Goal: Check status: Check status

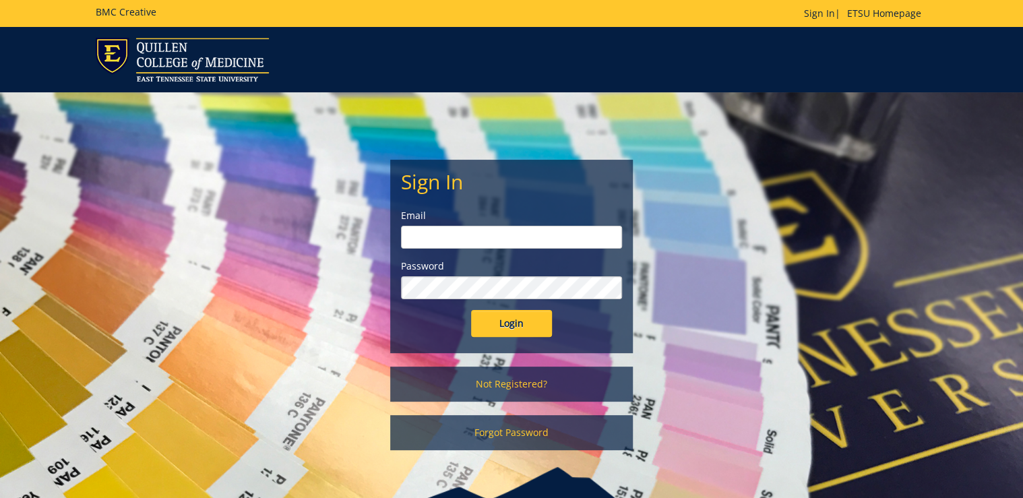
type input "ditcharo@etsu.edu"
drag, startPoint x: 520, startPoint y: 323, endPoint x: 536, endPoint y: 336, distance: 19.7
click at [520, 323] on input "Login" at bounding box center [511, 323] width 81 height 27
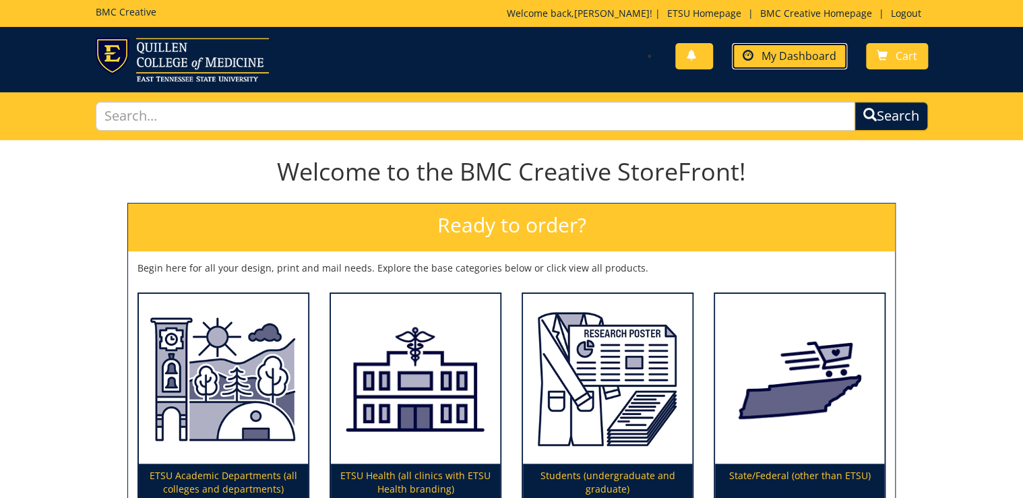
click at [788, 61] on span "My Dashboard" at bounding box center [799, 56] width 75 height 15
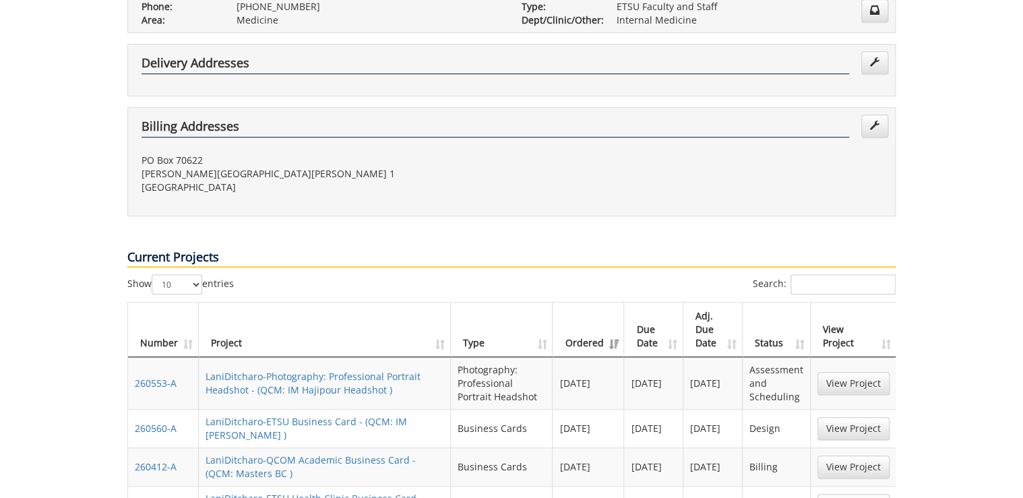
scroll to position [431, 0]
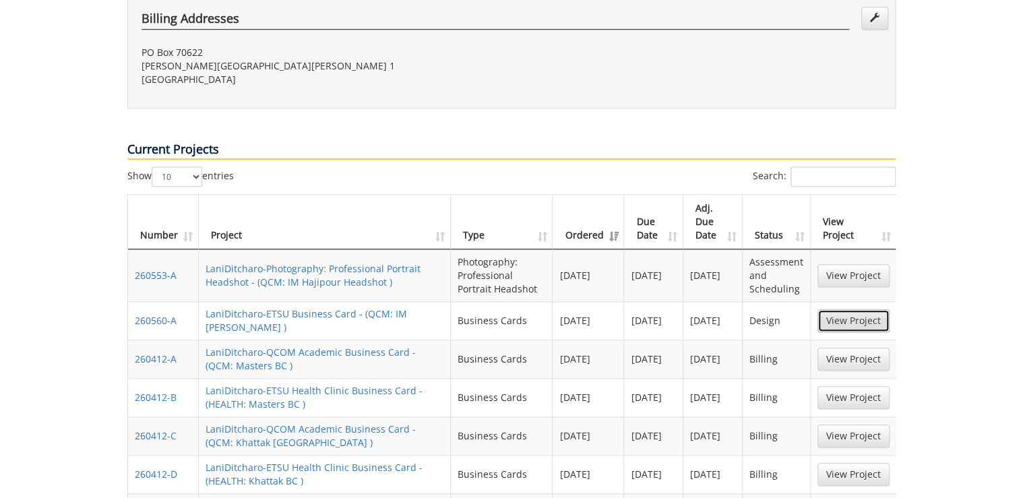
click at [848, 309] on link "View Project" at bounding box center [853, 320] width 72 height 23
click at [841, 264] on link "View Project" at bounding box center [853, 275] width 72 height 23
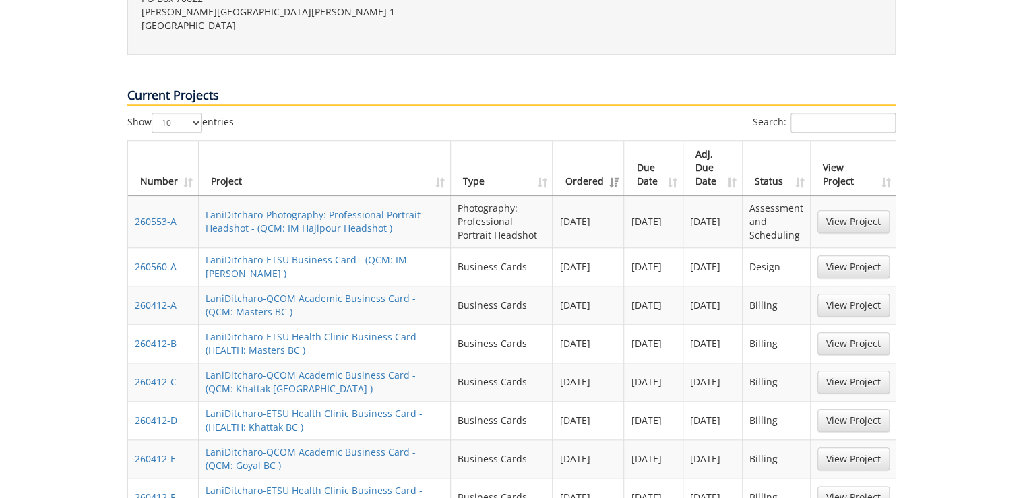
scroll to position [593, 0]
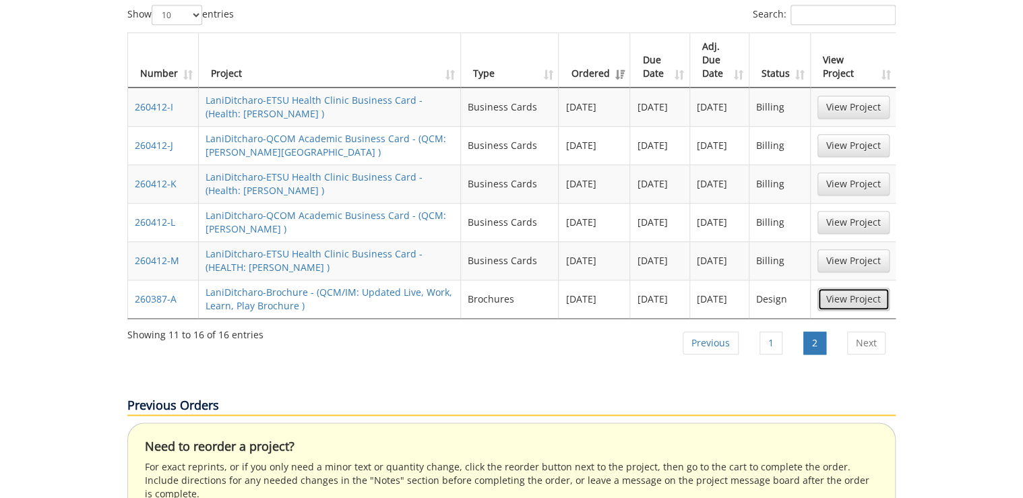
click at [862, 288] on link "View Project" at bounding box center [853, 299] width 72 height 23
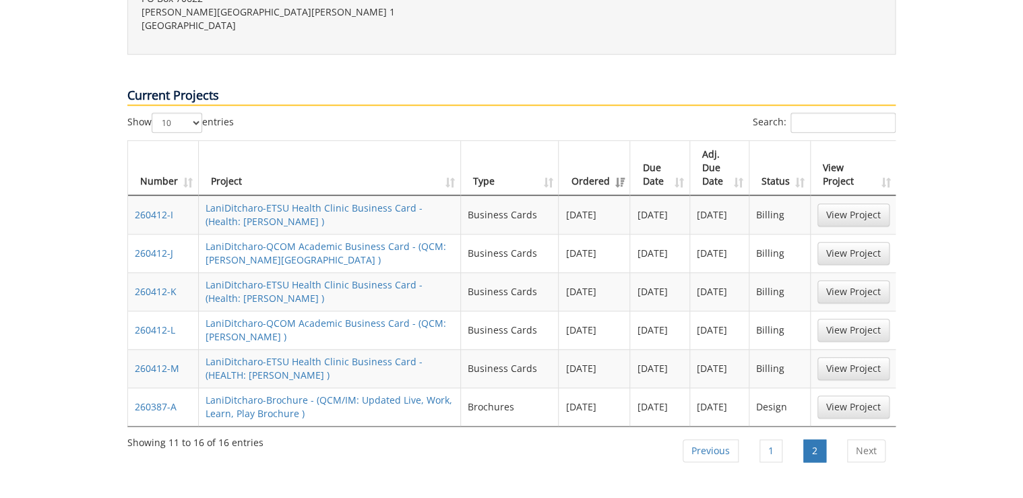
scroll to position [647, 0]
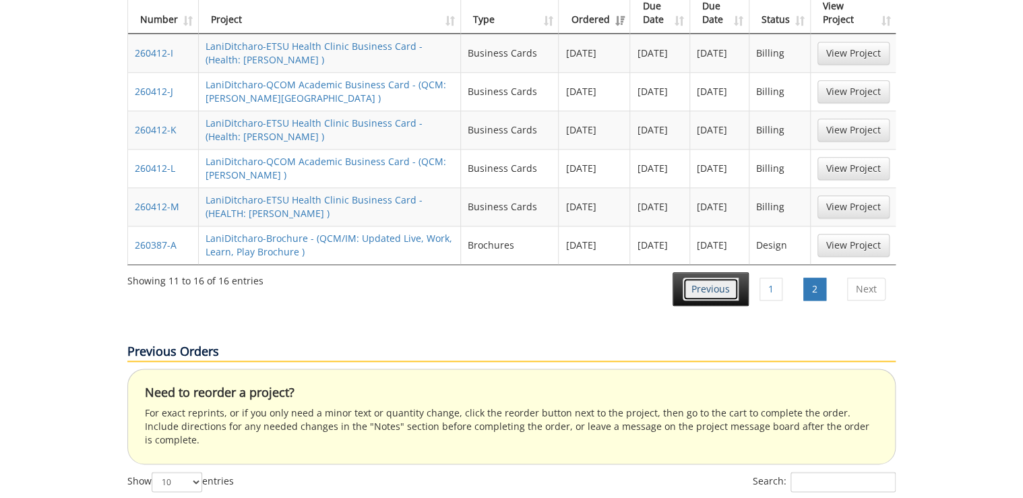
click at [722, 278] on link "Previous" at bounding box center [711, 289] width 56 height 23
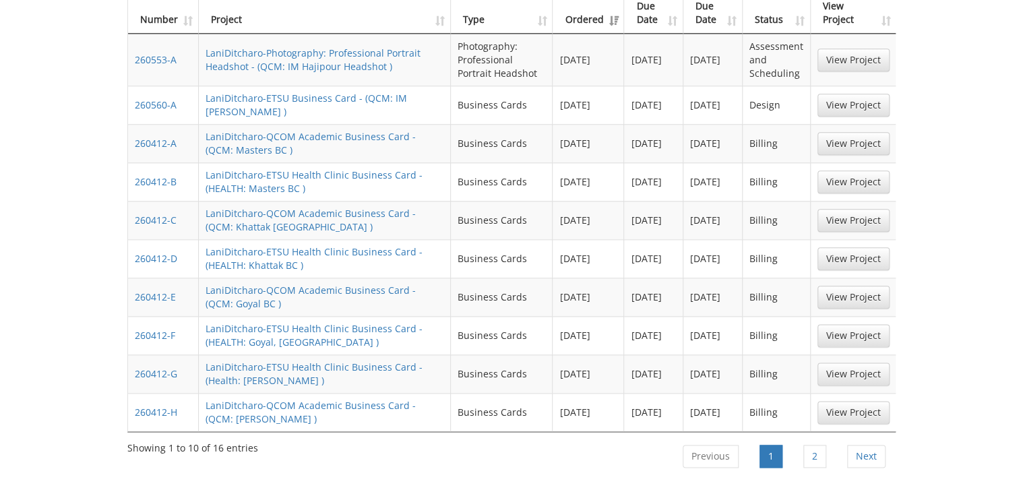
scroll to position [377, 0]
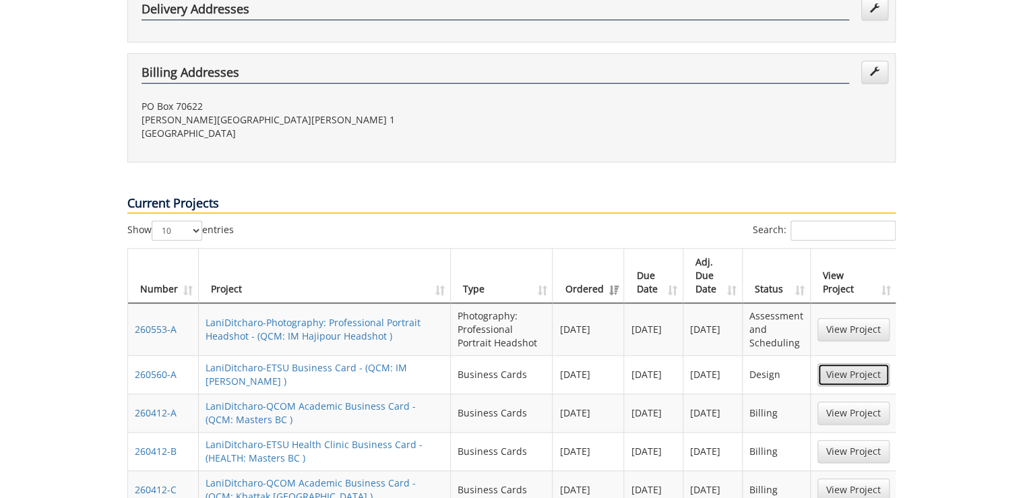
click at [856, 363] on link "View Project" at bounding box center [853, 374] width 72 height 23
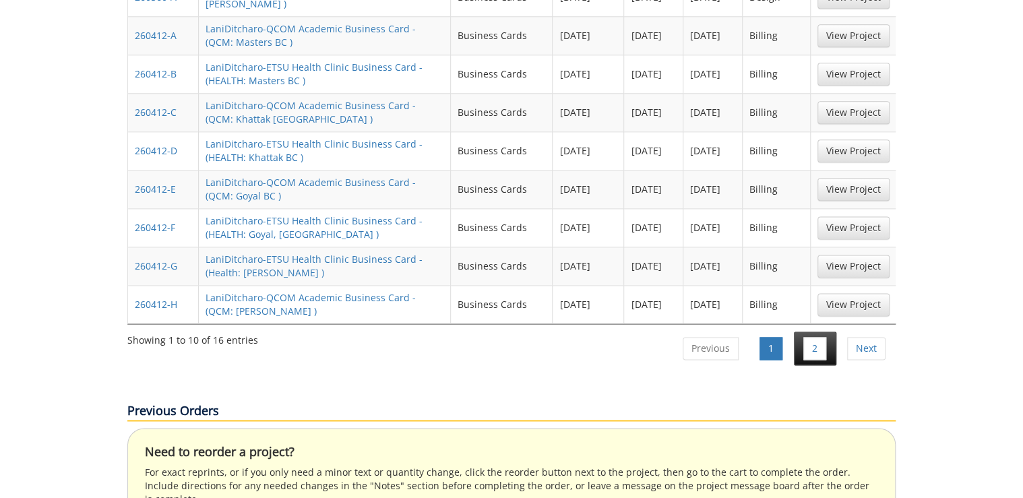
scroll to position [809, 0]
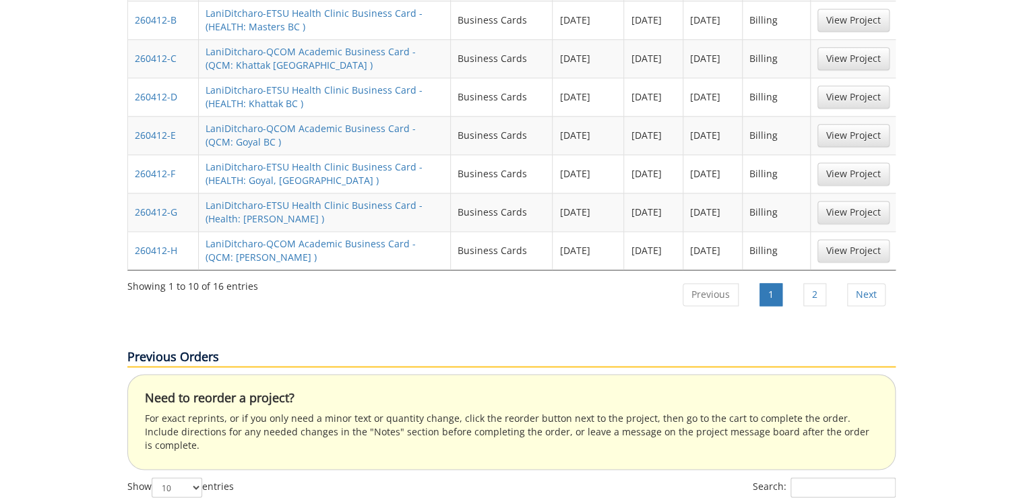
click at [812, 274] on div "Previous 1 2 Next" at bounding box center [783, 295] width 224 height 42
click at [812, 283] on link "2" at bounding box center [814, 294] width 23 height 23
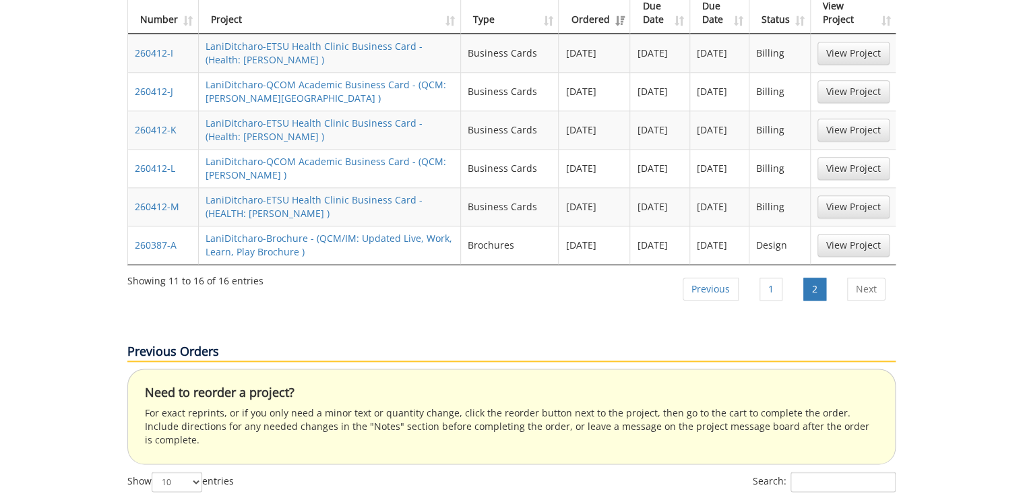
scroll to position [593, 0]
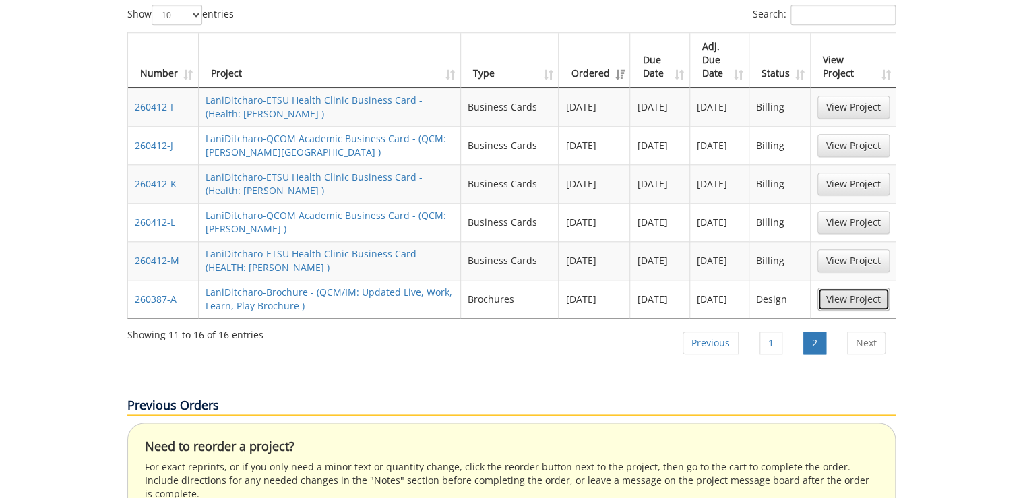
click at [852, 288] on link "View Project" at bounding box center [853, 299] width 72 height 23
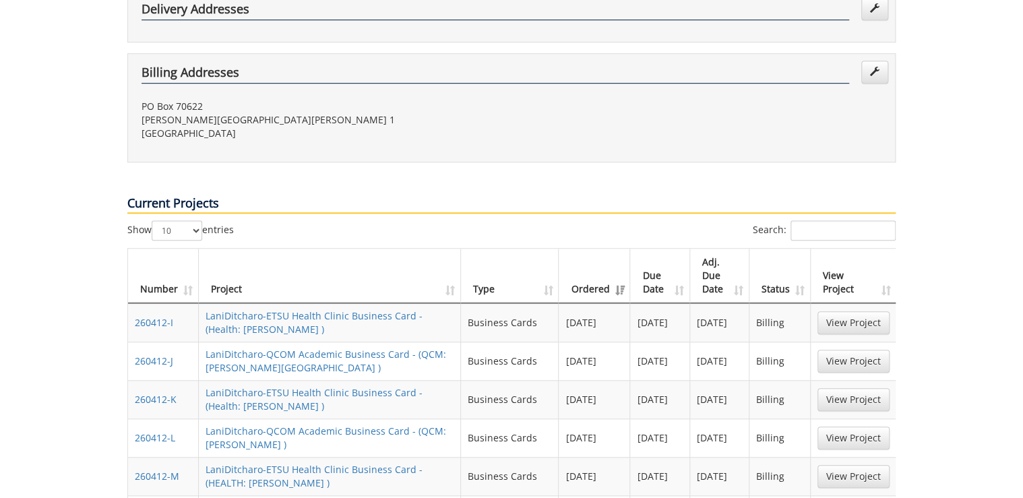
scroll to position [647, 0]
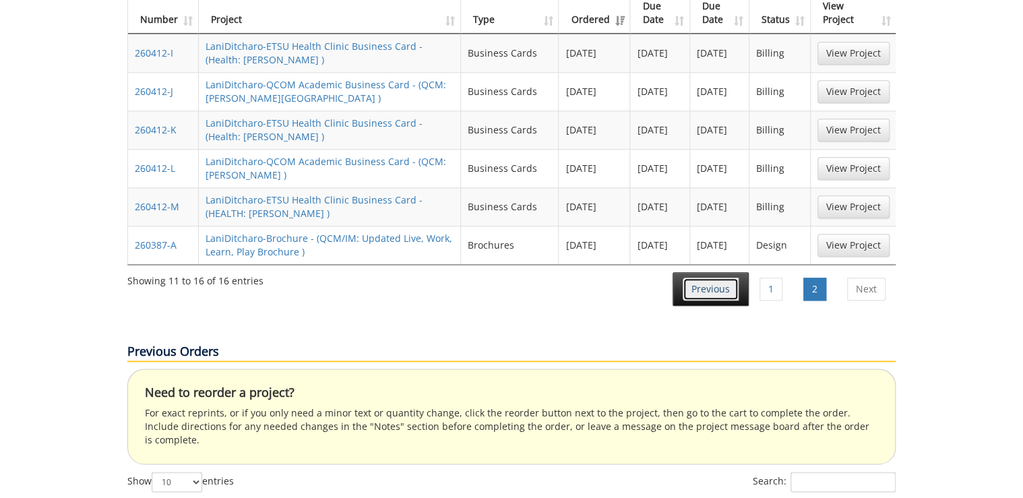
click at [731, 278] on link "Previous" at bounding box center [711, 289] width 56 height 23
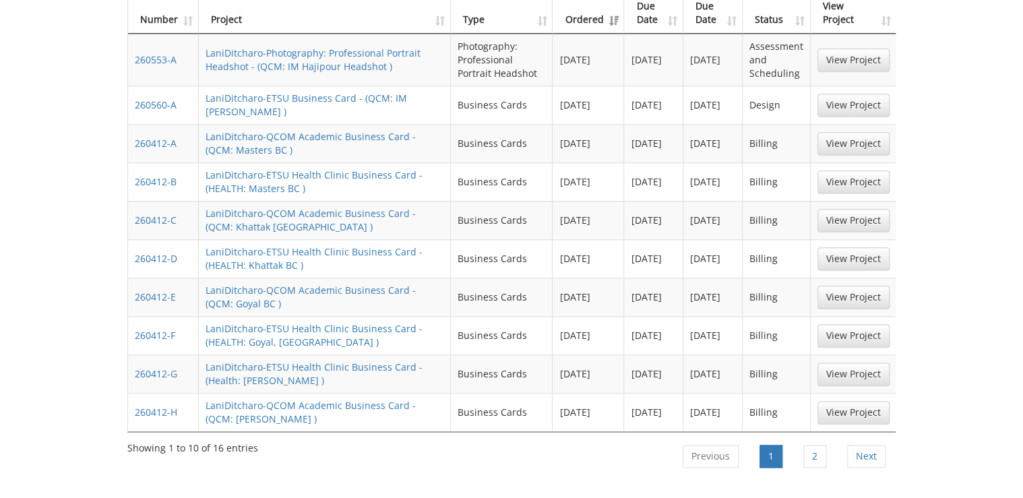
scroll to position [377, 0]
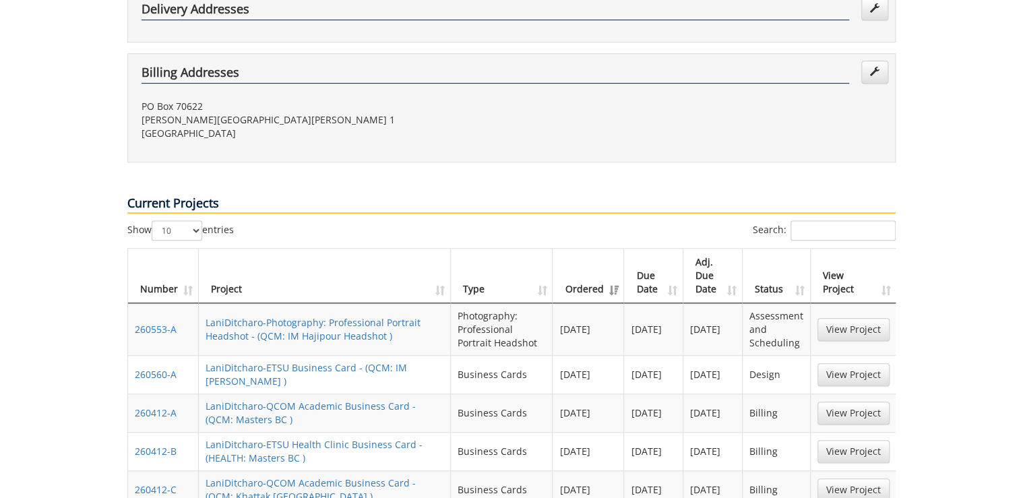
click at [860, 303] on td "View Project" at bounding box center [854, 329] width 86 height 52
click at [861, 318] on link "View Project" at bounding box center [853, 329] width 72 height 23
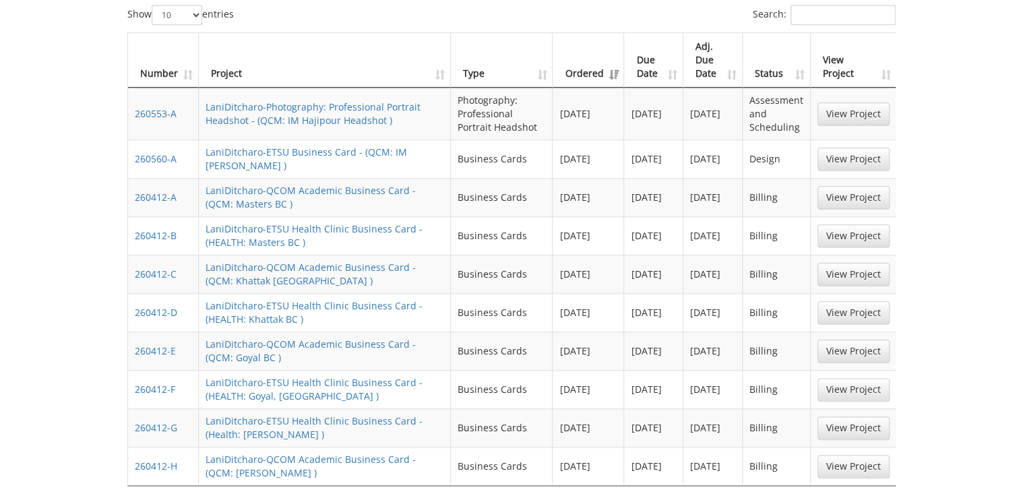
scroll to position [701, 0]
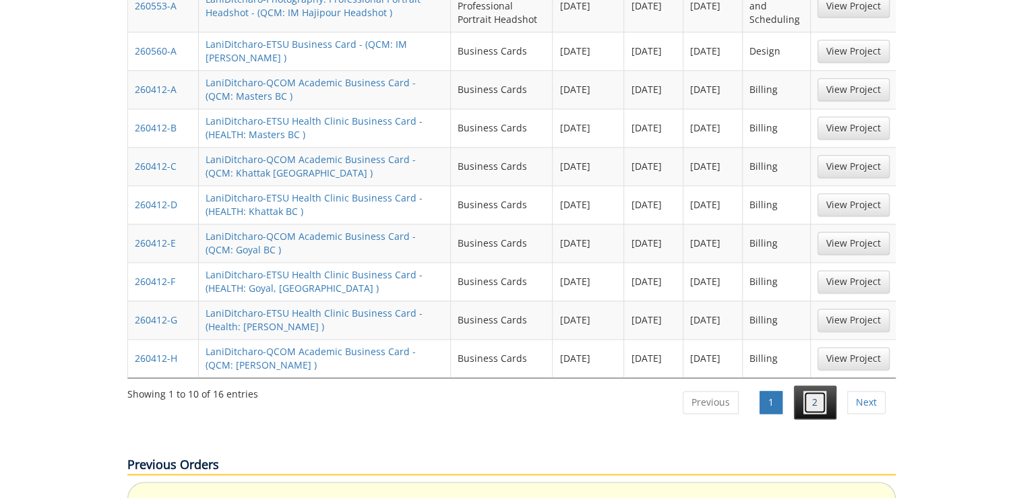
click at [811, 391] on link "2" at bounding box center [814, 402] width 23 height 23
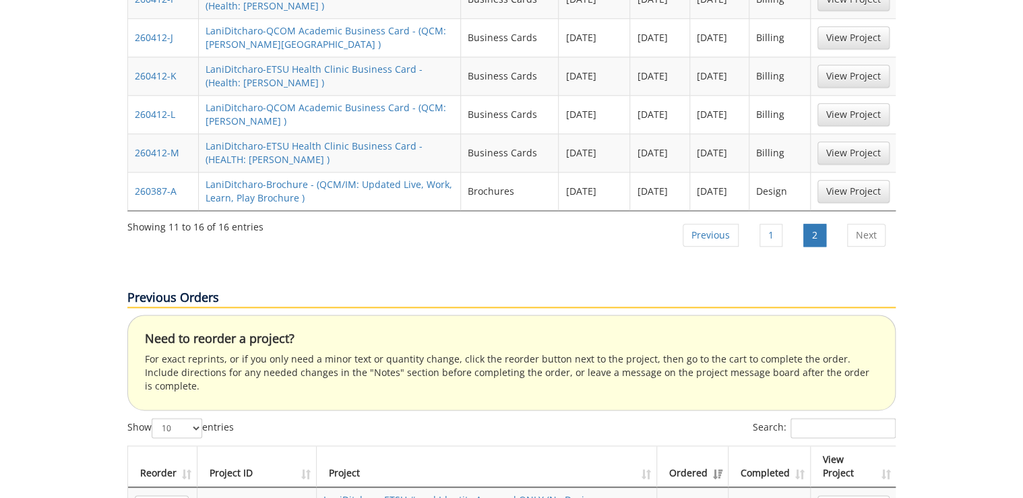
scroll to position [539, 0]
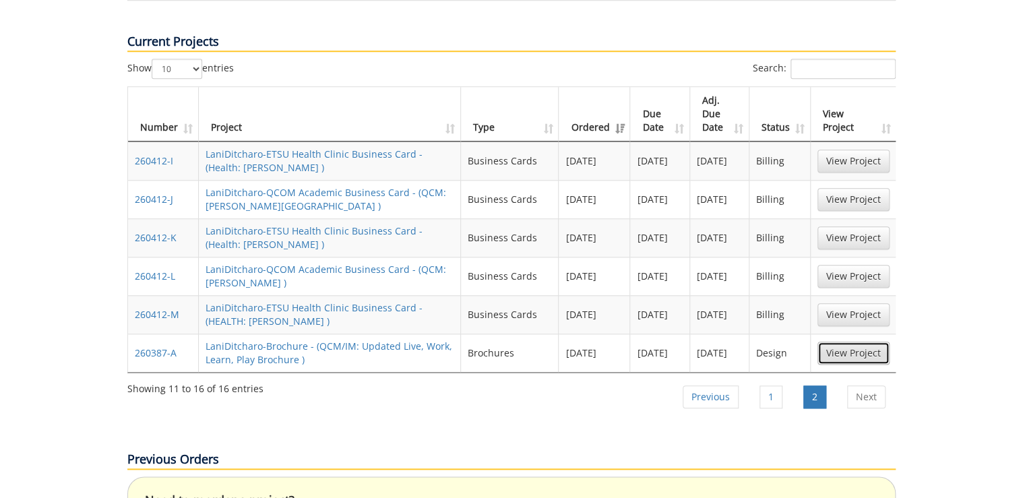
click at [842, 342] on link "View Project" at bounding box center [853, 353] width 72 height 23
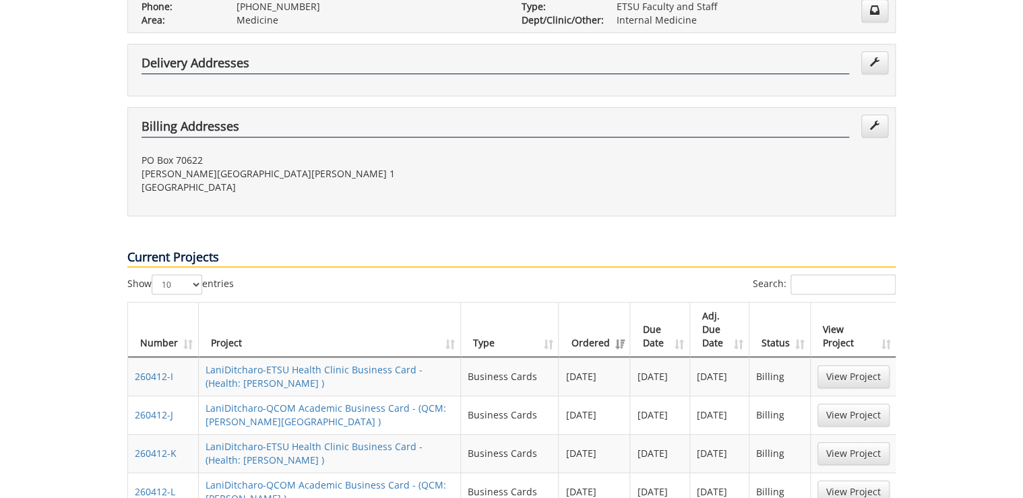
scroll to position [593, 0]
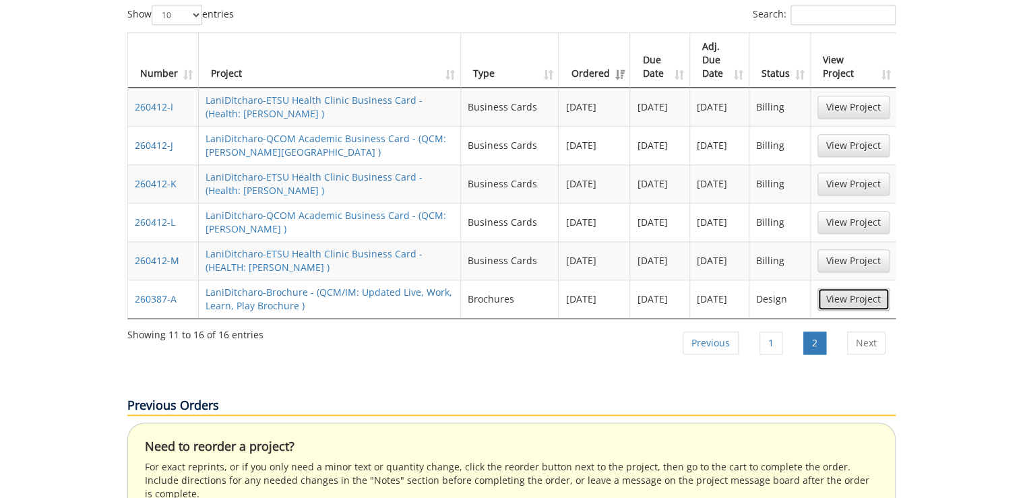
click at [865, 288] on link "View Project" at bounding box center [853, 299] width 72 height 23
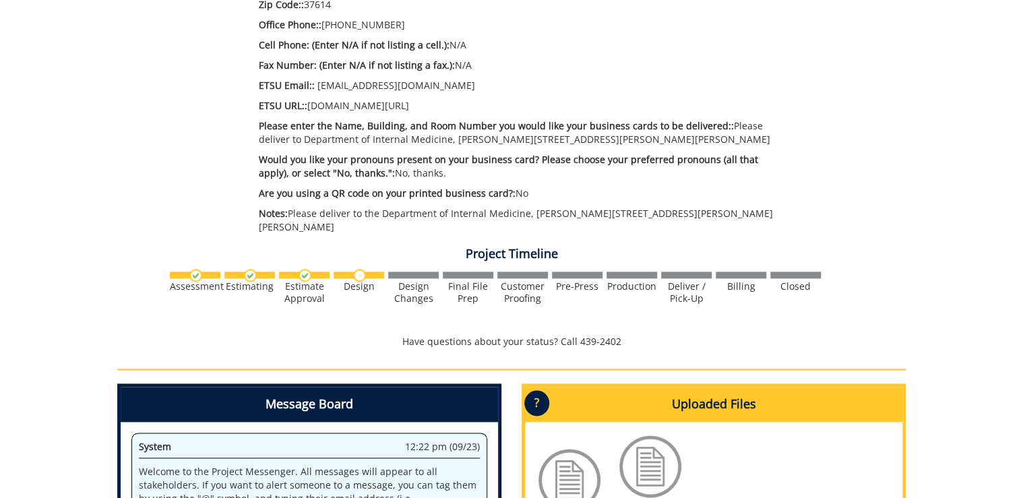
scroll to position [809, 0]
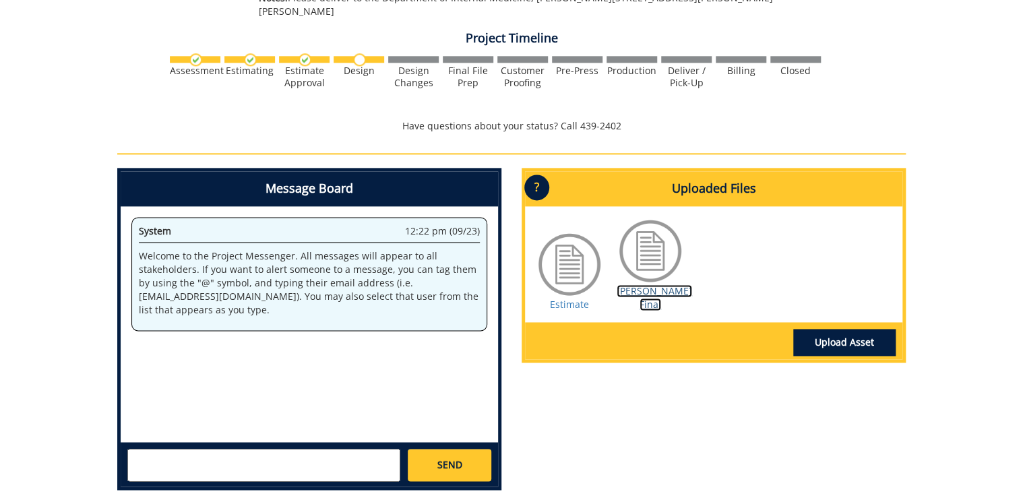
click at [650, 294] on link "[PERSON_NAME] Final" at bounding box center [654, 297] width 75 height 26
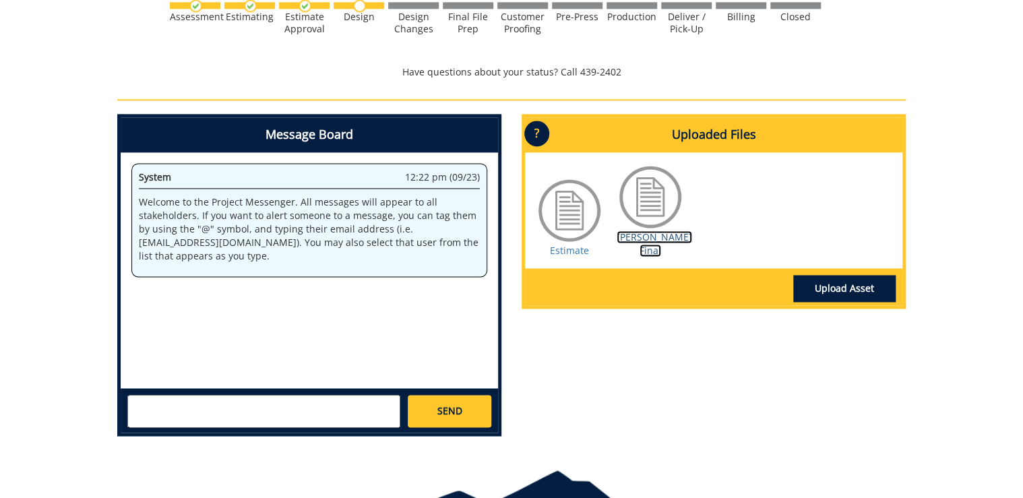
scroll to position [647, 0]
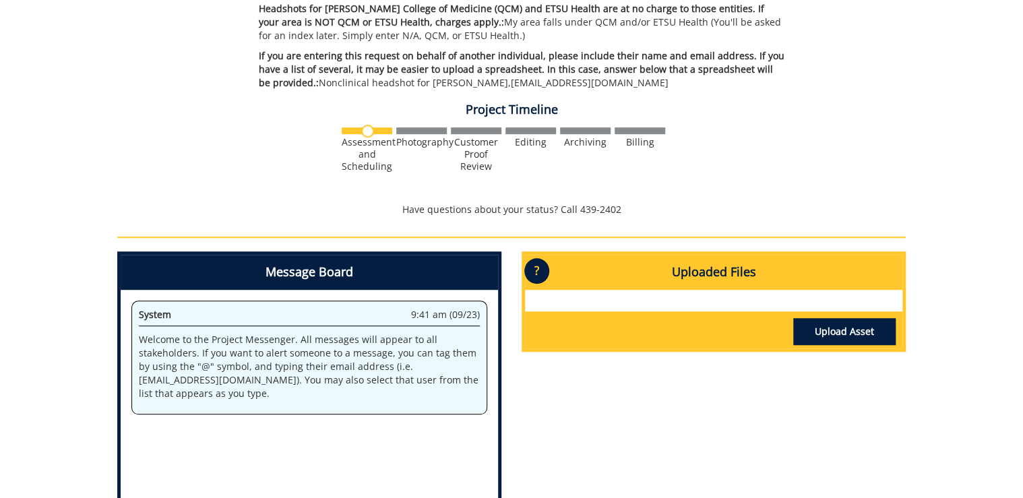
scroll to position [90, 0]
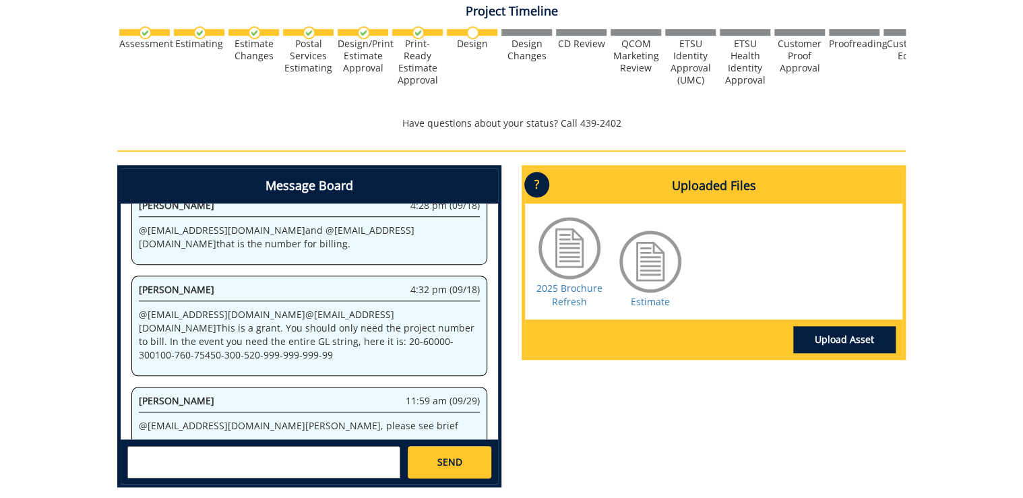
scroll to position [108, 0]
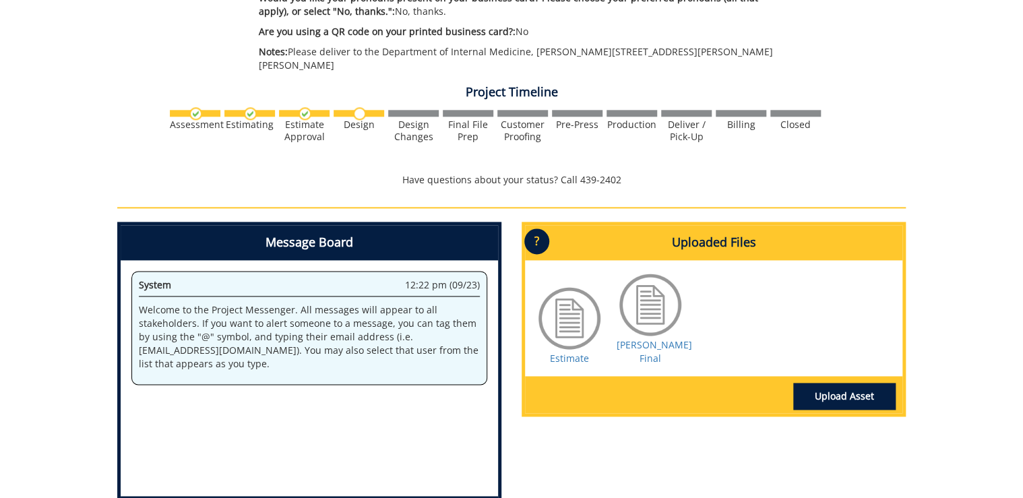
scroll to position [485, 0]
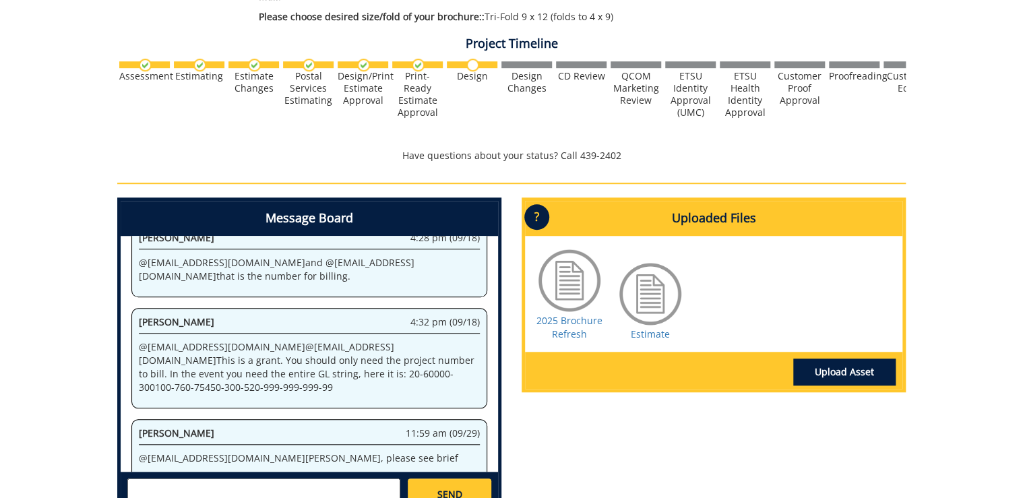
scroll to position [237, 0]
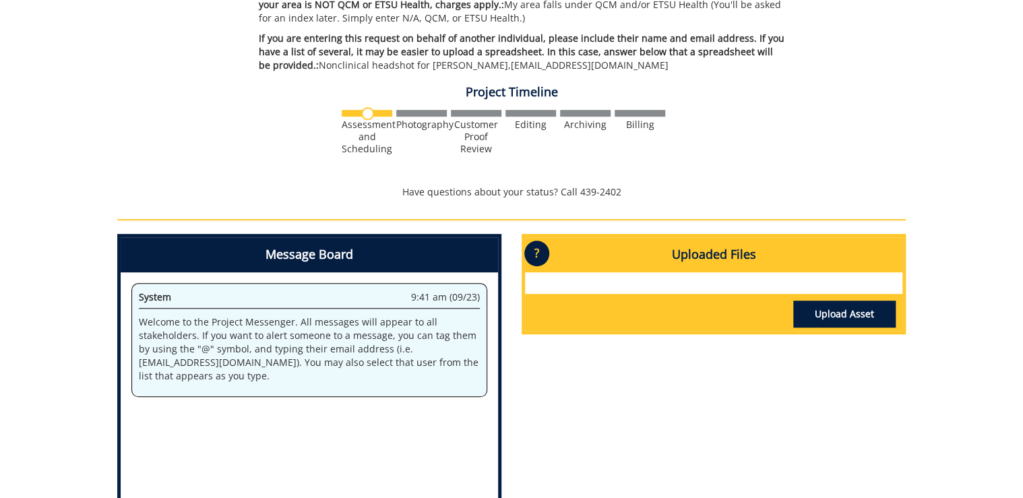
scroll to position [576, 0]
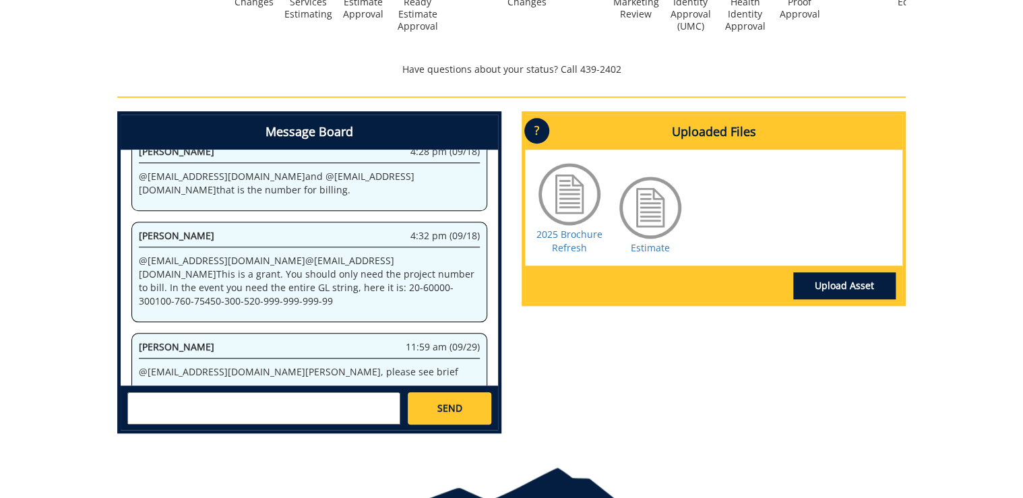
scroll to position [561, 0]
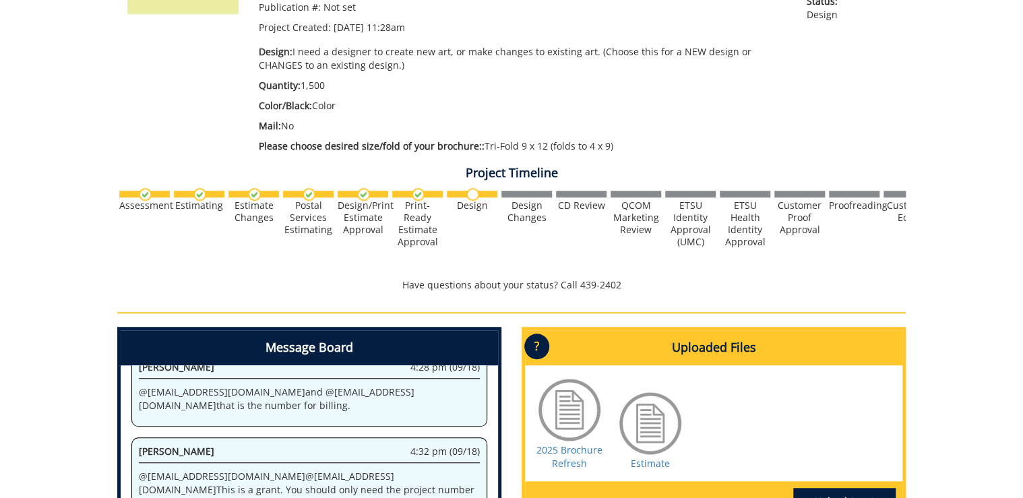
scroll to position [539, 0]
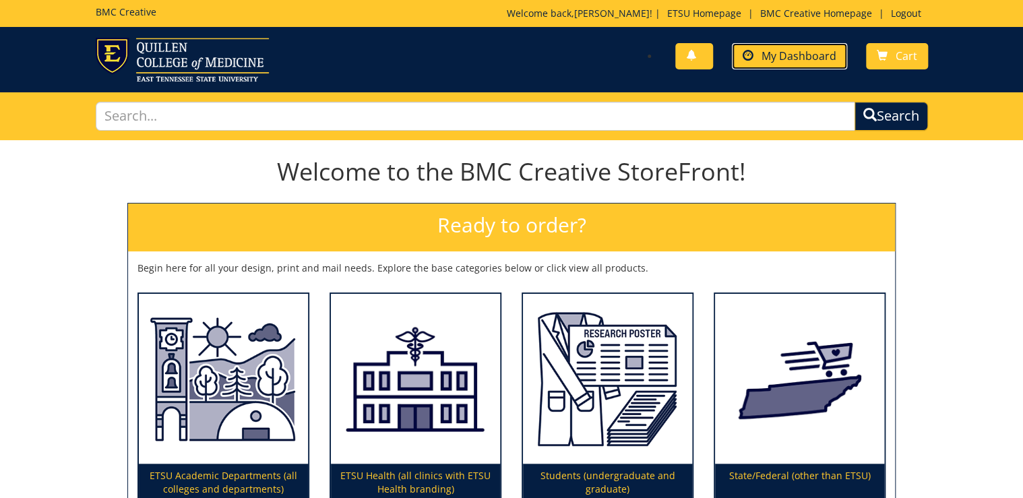
click at [811, 61] on span "My Dashboard" at bounding box center [799, 56] width 75 height 15
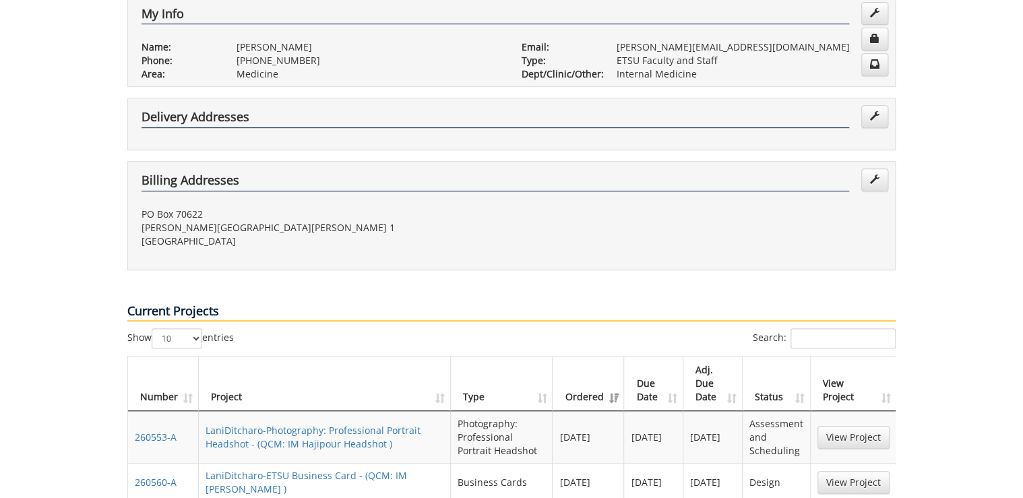
scroll to position [323, 0]
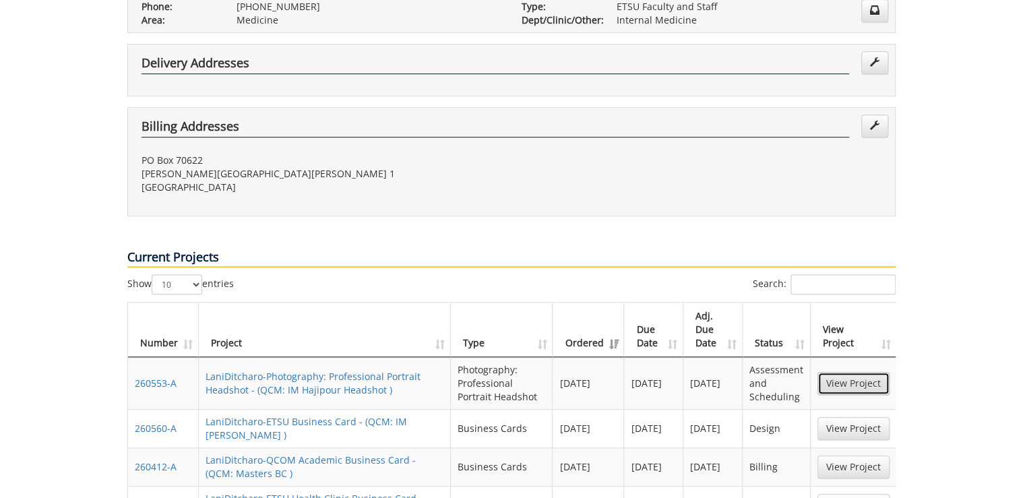
click at [841, 372] on link "View Project" at bounding box center [853, 383] width 72 height 23
click at [849, 417] on link "View Project" at bounding box center [853, 428] width 72 height 23
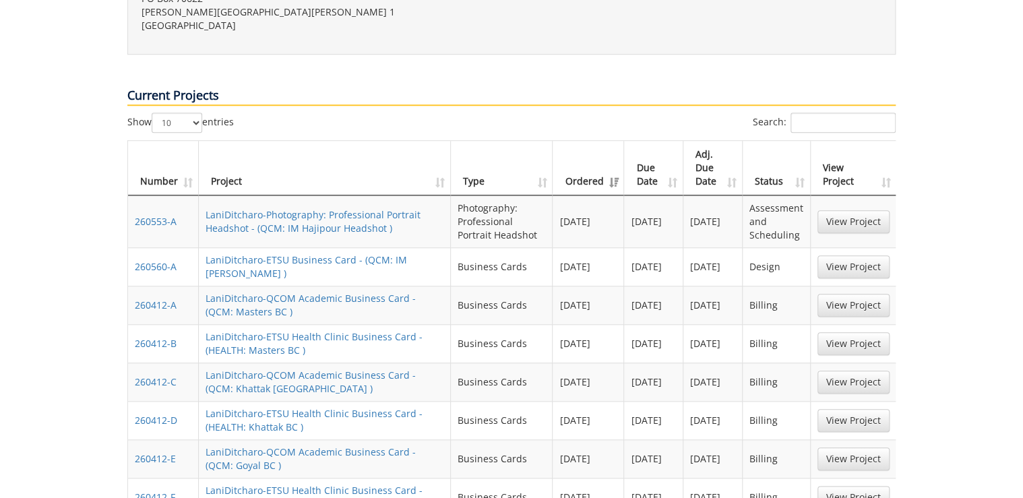
scroll to position [701, 0]
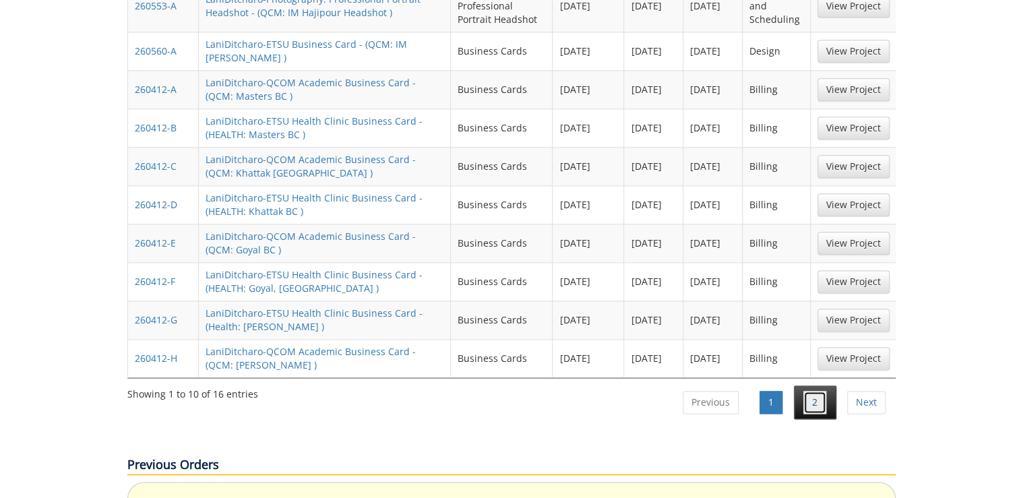
click at [817, 391] on link "2" at bounding box center [814, 402] width 23 height 23
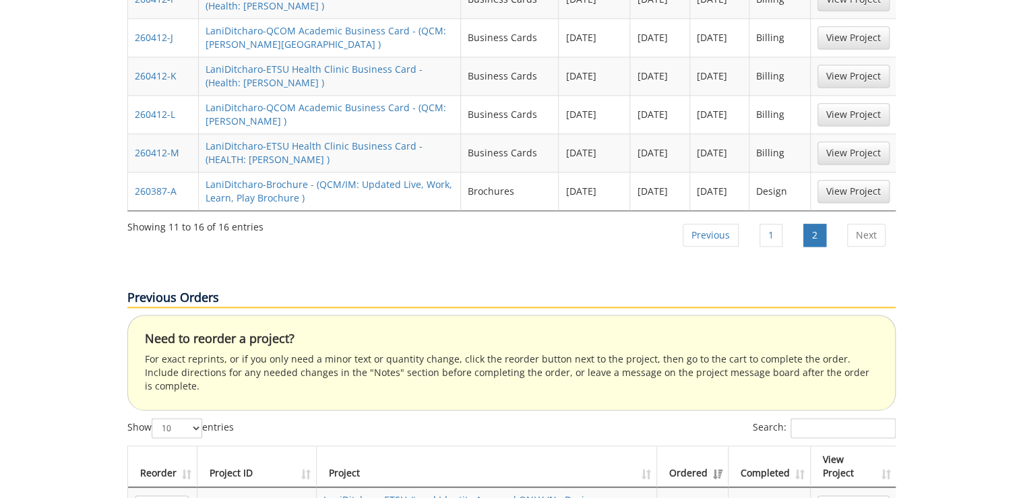
scroll to position [485, 0]
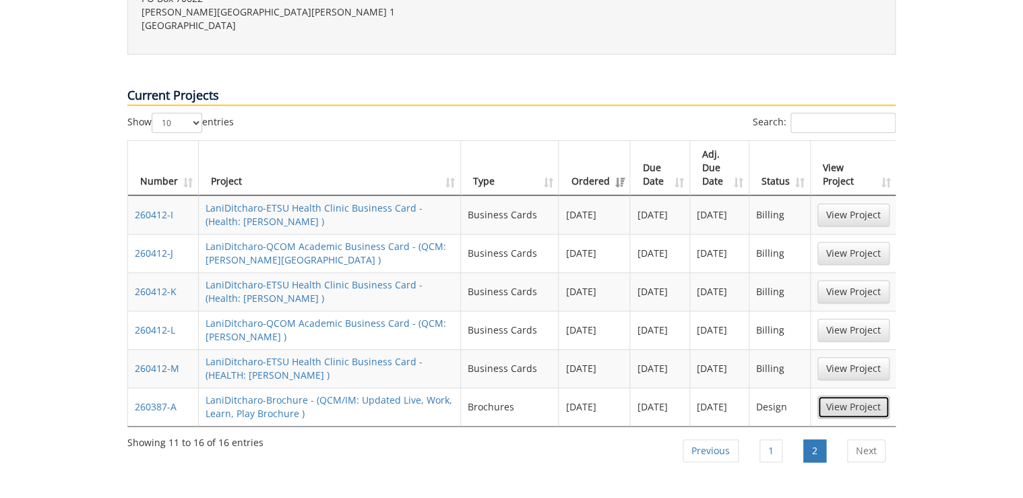
click at [869, 396] on link "View Project" at bounding box center [853, 407] width 72 height 23
click at [720, 439] on link "Previous" at bounding box center [711, 450] width 56 height 23
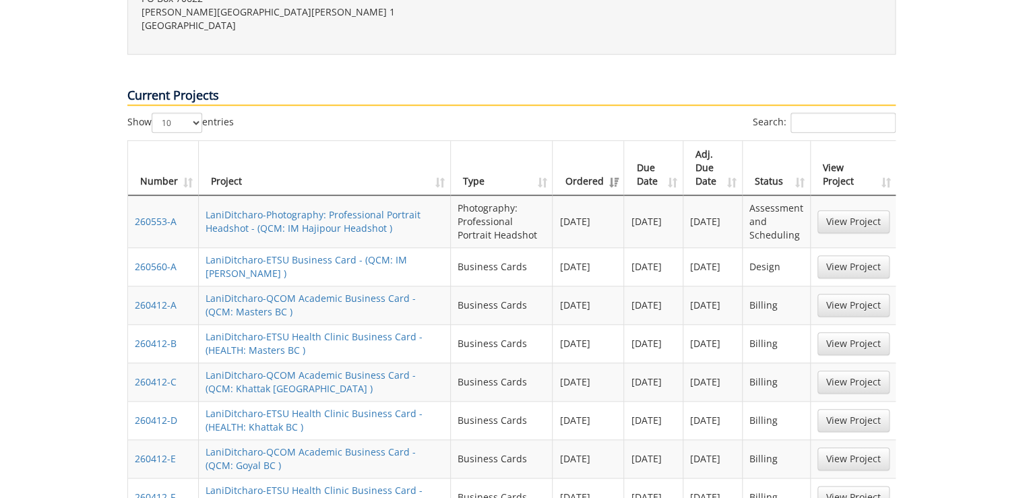
scroll to position [807, 0]
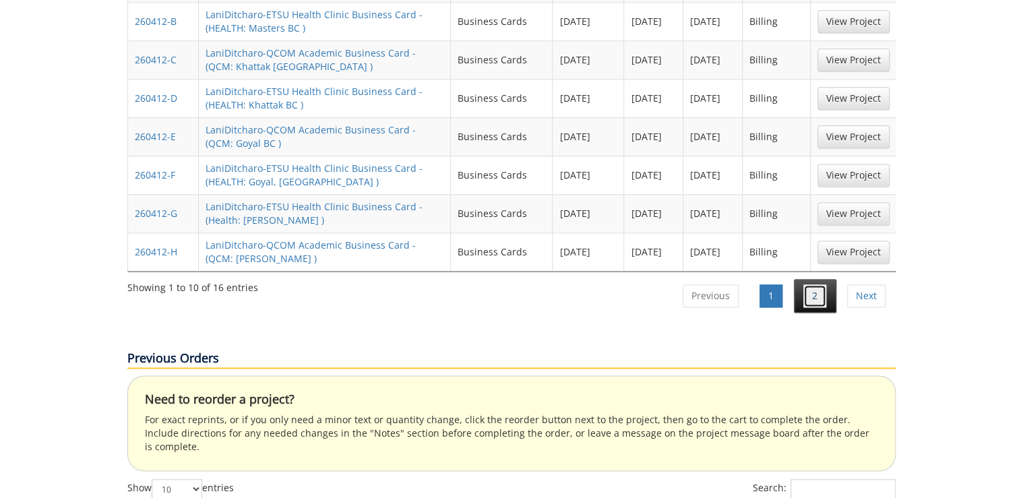
click at [817, 284] on link "2" at bounding box center [814, 295] width 23 height 23
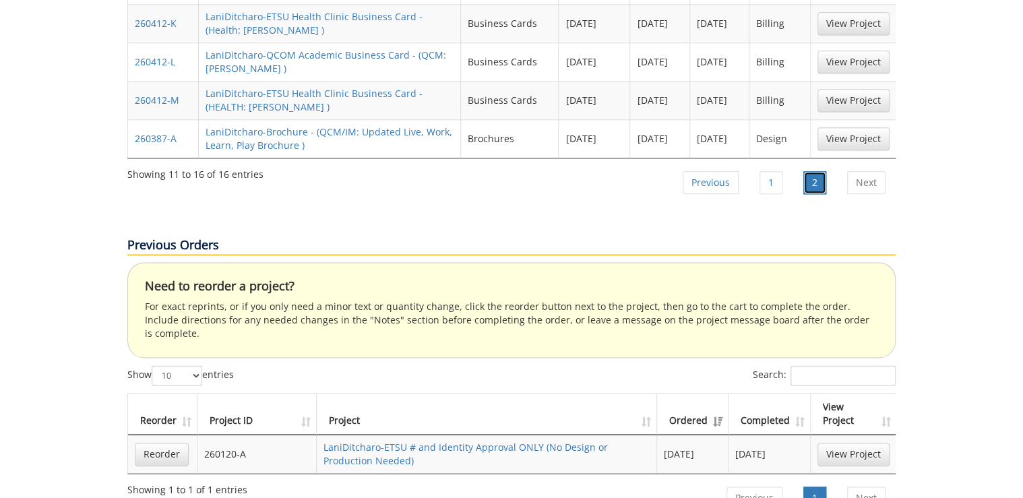
scroll to position [646, 0]
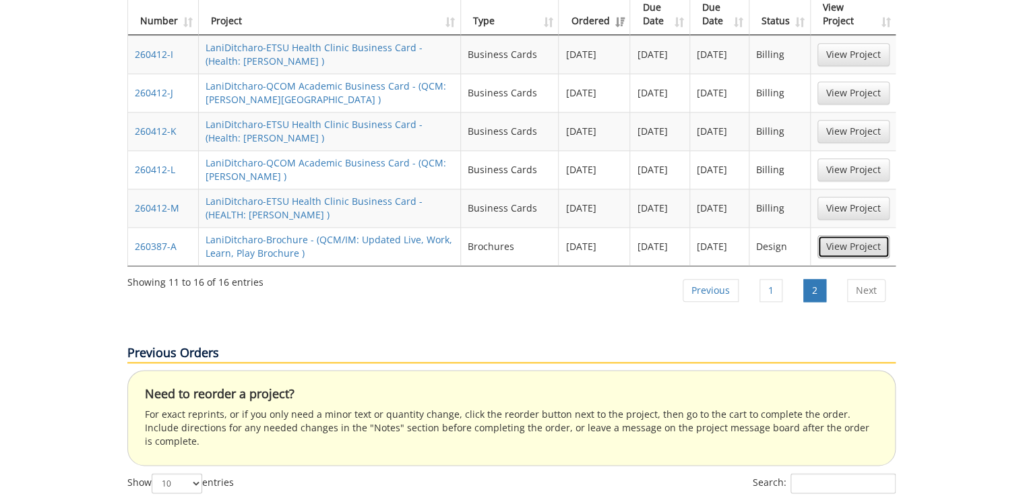
click at [866, 235] on link "View Project" at bounding box center [853, 246] width 72 height 23
click at [722, 279] on link "Previous" at bounding box center [711, 290] width 56 height 23
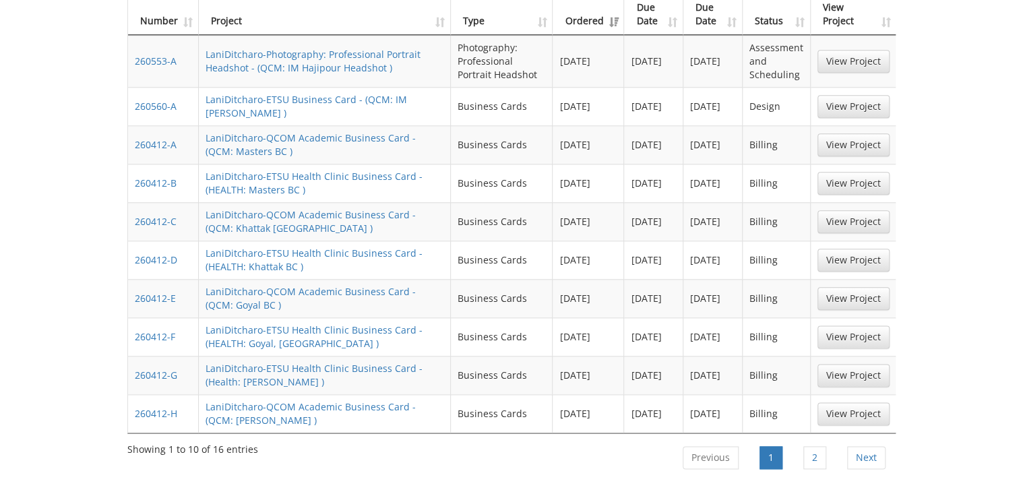
scroll to position [376, 0]
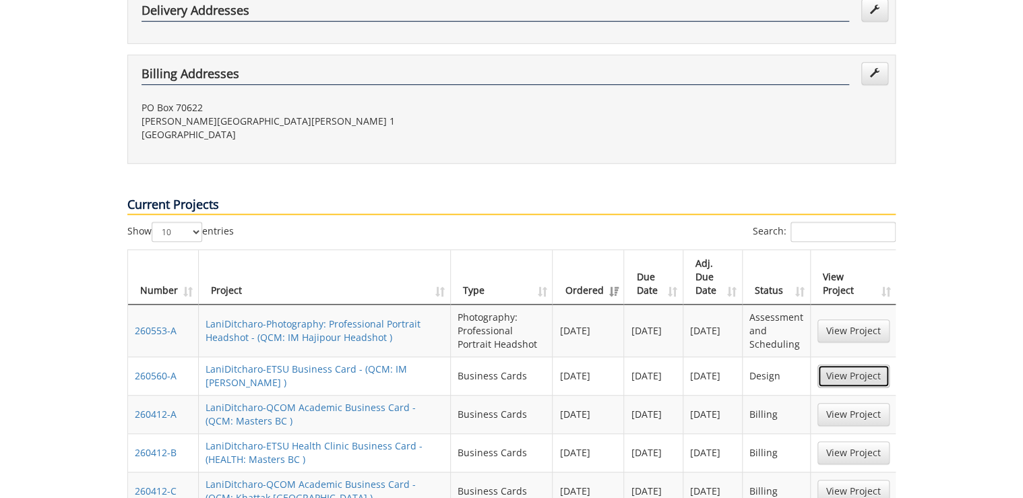
click at [861, 365] on link "View Project" at bounding box center [853, 376] width 72 height 23
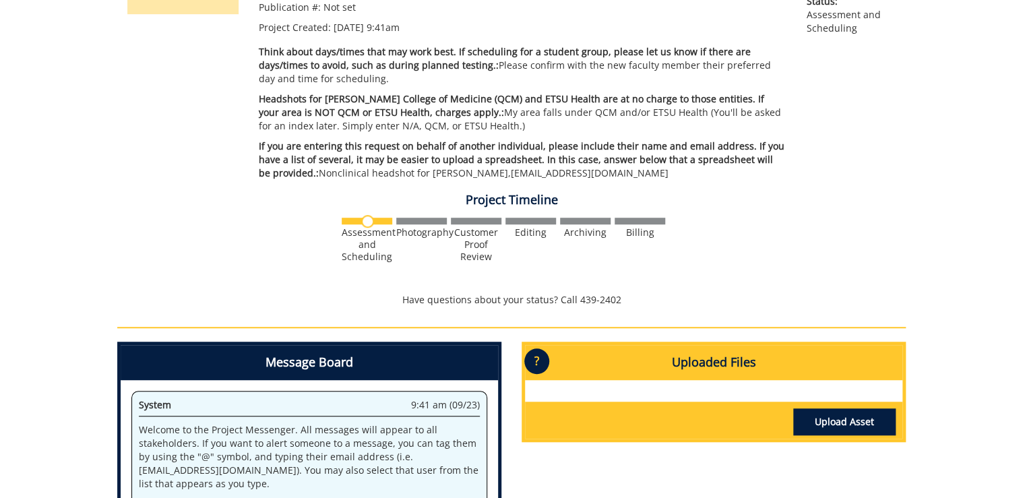
scroll to position [377, 0]
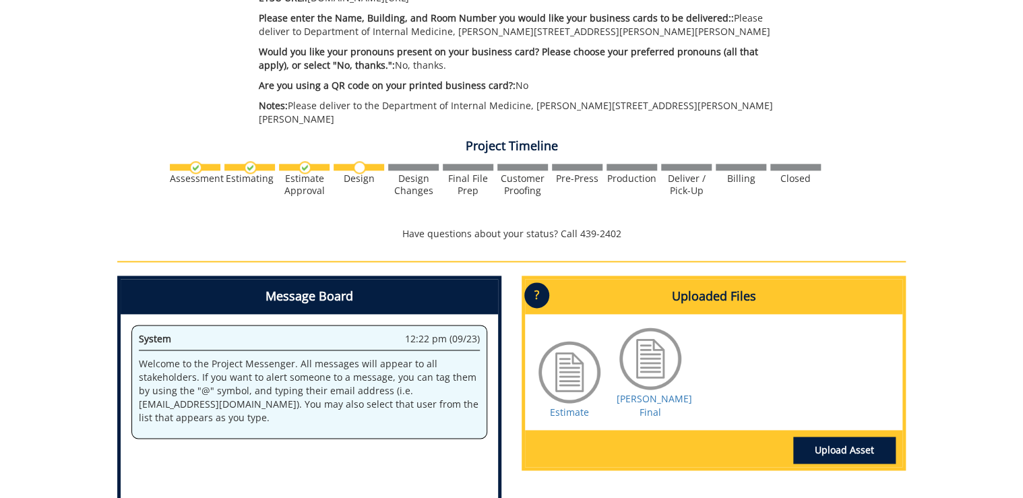
scroll to position [863, 0]
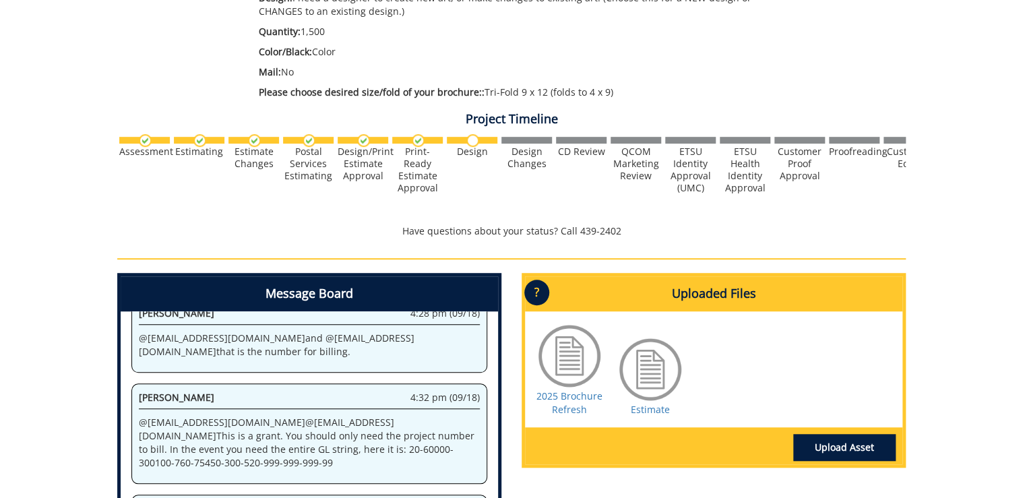
scroll to position [539, 0]
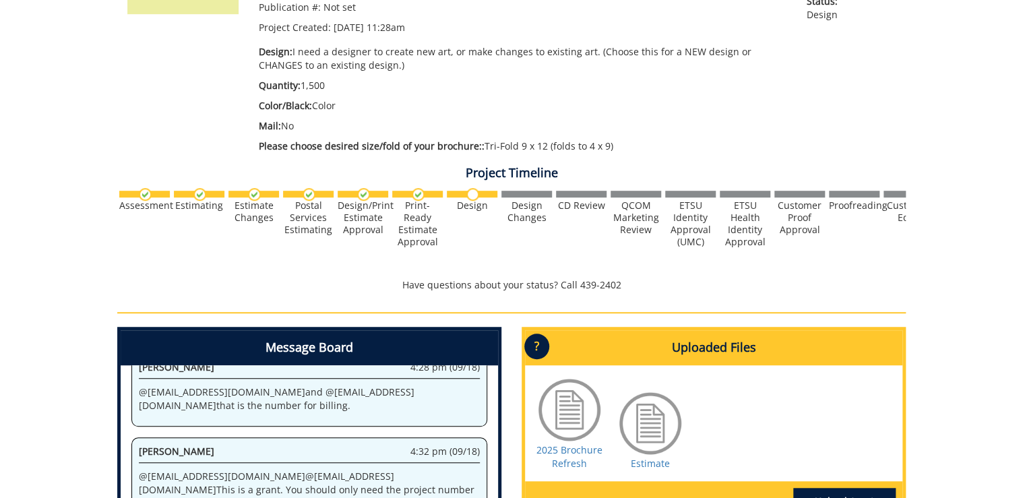
scroll to position [539, 0]
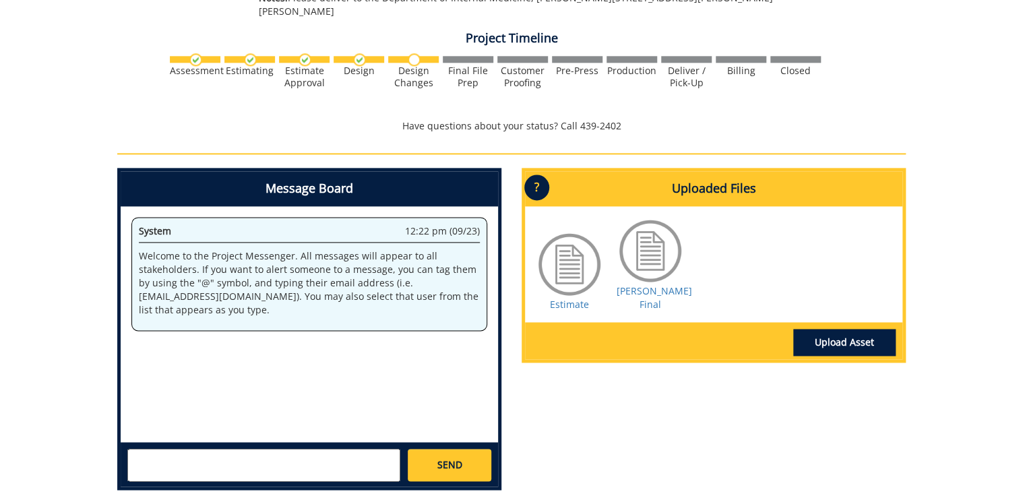
scroll to position [863, 0]
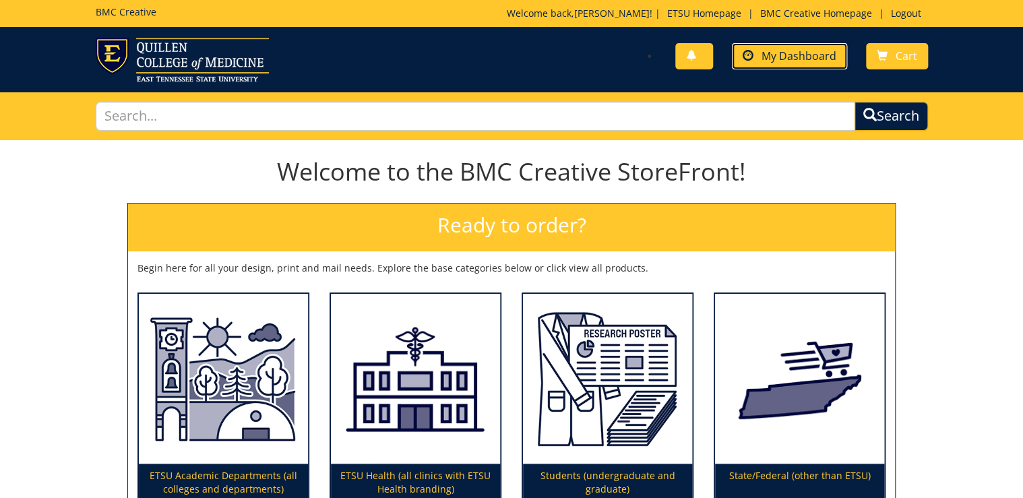
click at [815, 46] on link "My Dashboard" at bounding box center [789, 56] width 115 height 26
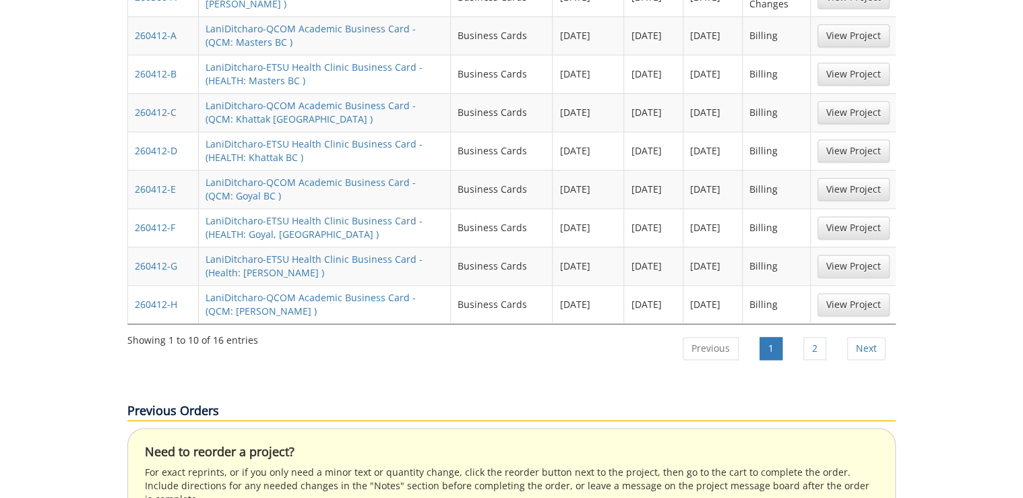
scroll to position [809, 0]
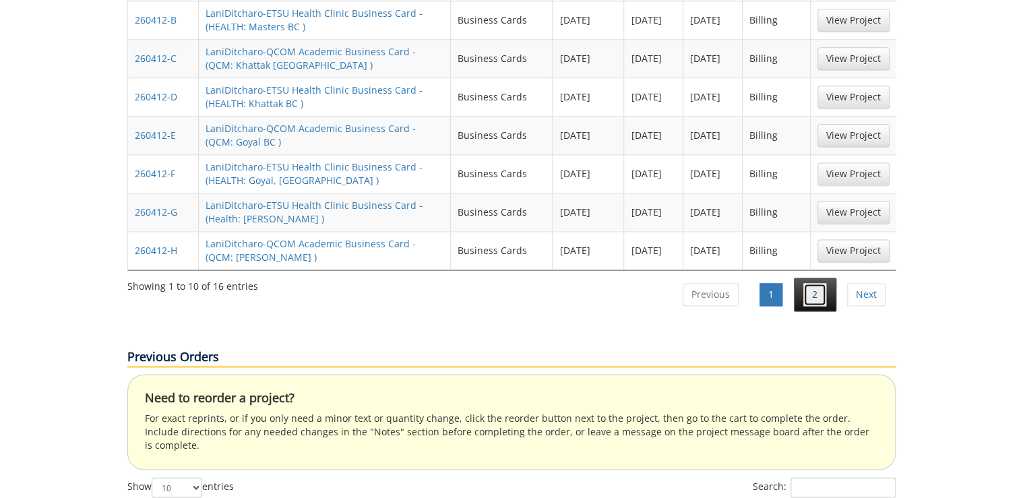
click at [803, 283] on link "2" at bounding box center [814, 294] width 23 height 23
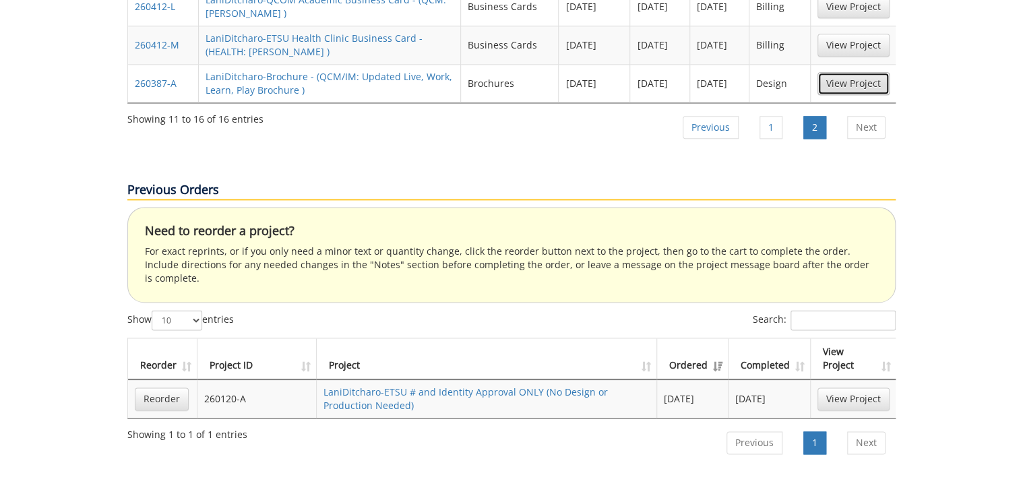
click at [861, 72] on link "View Project" at bounding box center [853, 83] width 72 height 23
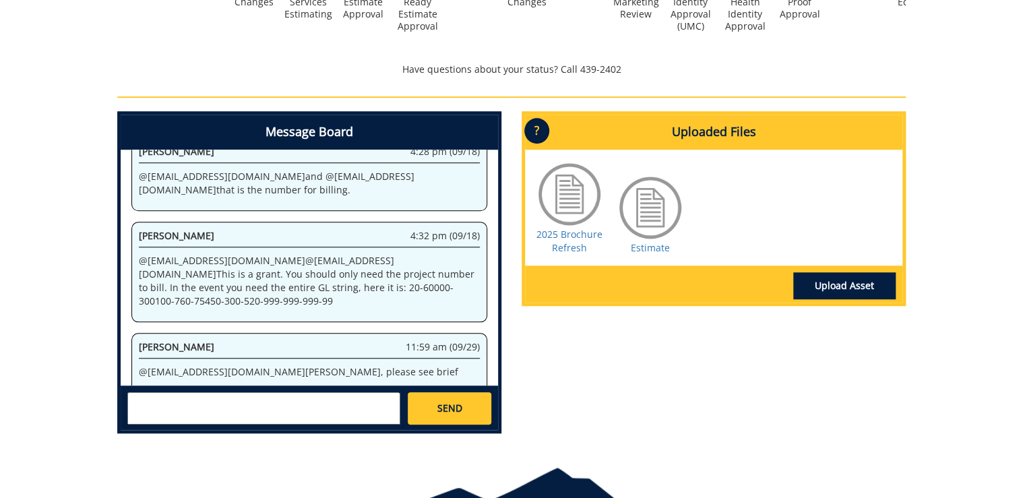
scroll to position [539, 0]
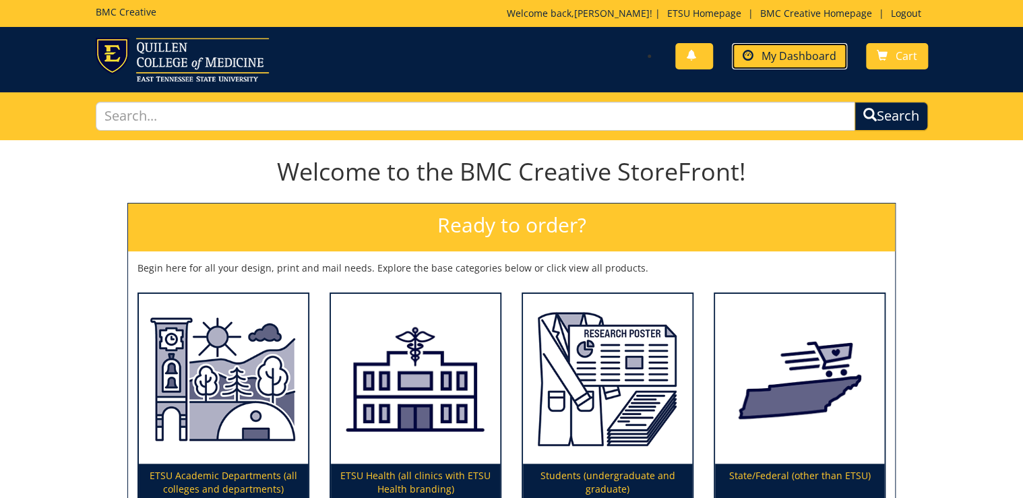
click at [801, 59] on span "My Dashboard" at bounding box center [799, 56] width 75 height 15
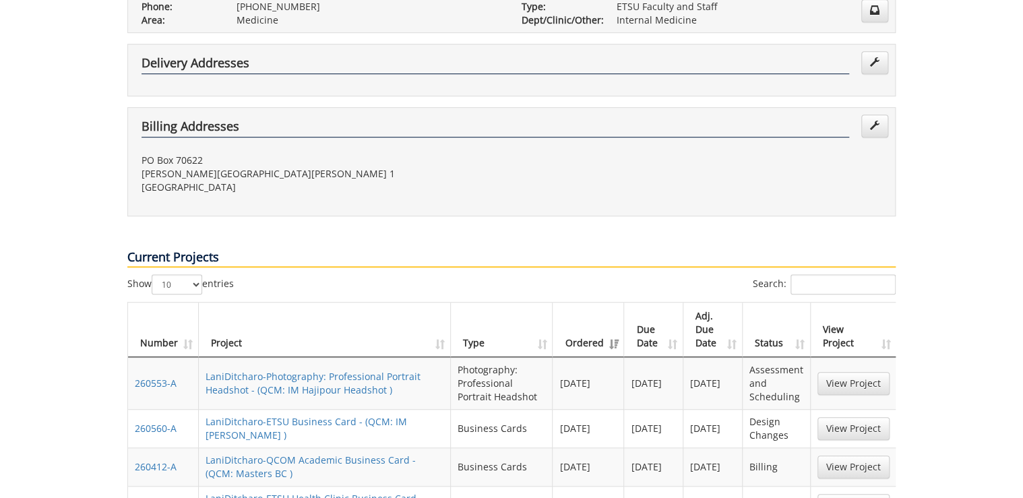
scroll to position [377, 0]
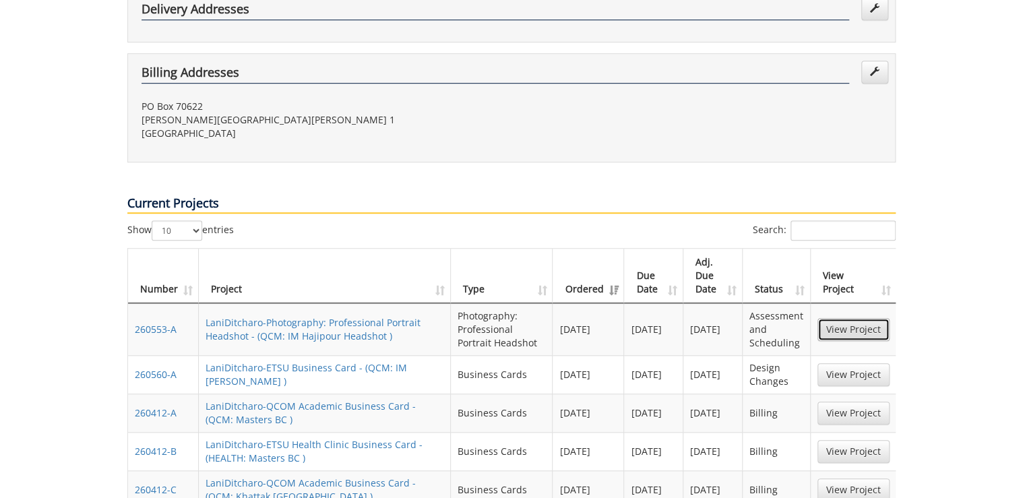
click at [853, 318] on link "View Project" at bounding box center [853, 329] width 72 height 23
click at [836, 363] on link "View Project" at bounding box center [853, 374] width 72 height 23
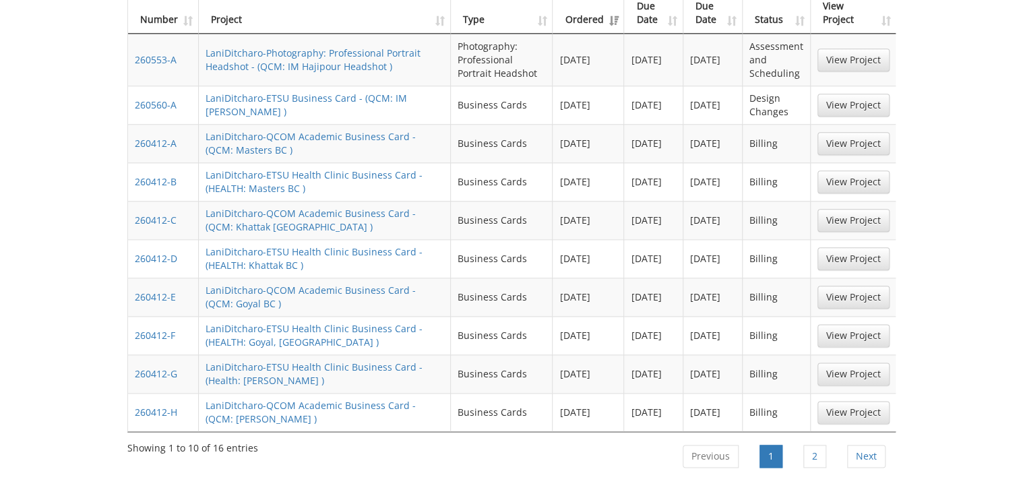
scroll to position [701, 0]
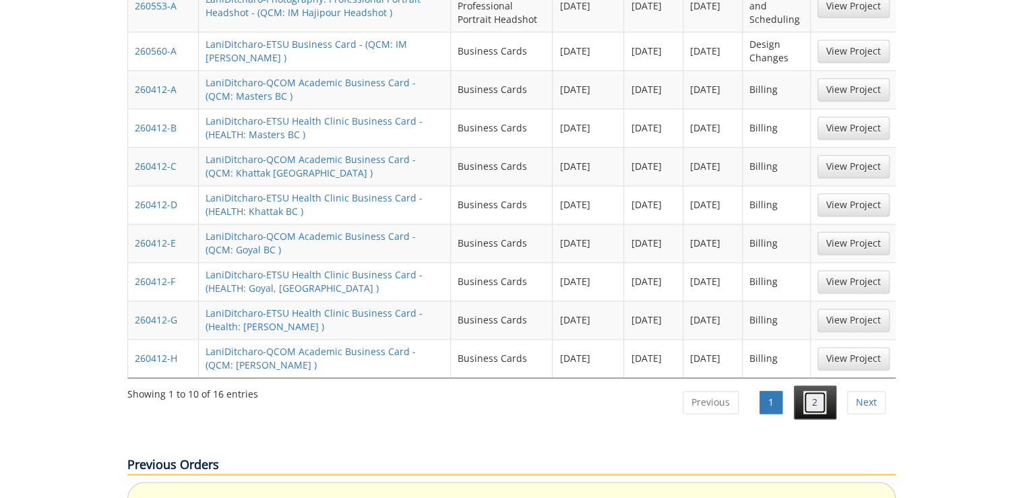
click at [819, 391] on link "2" at bounding box center [814, 402] width 23 height 23
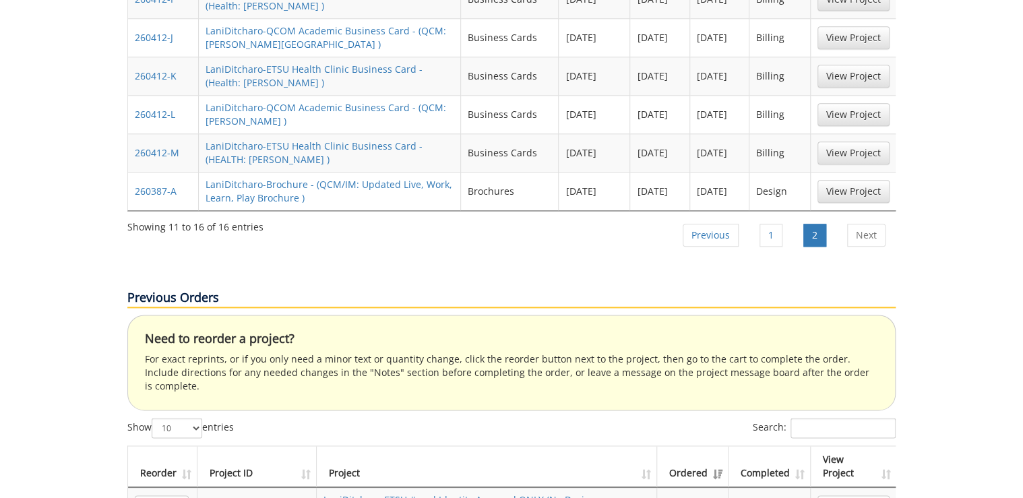
scroll to position [485, 0]
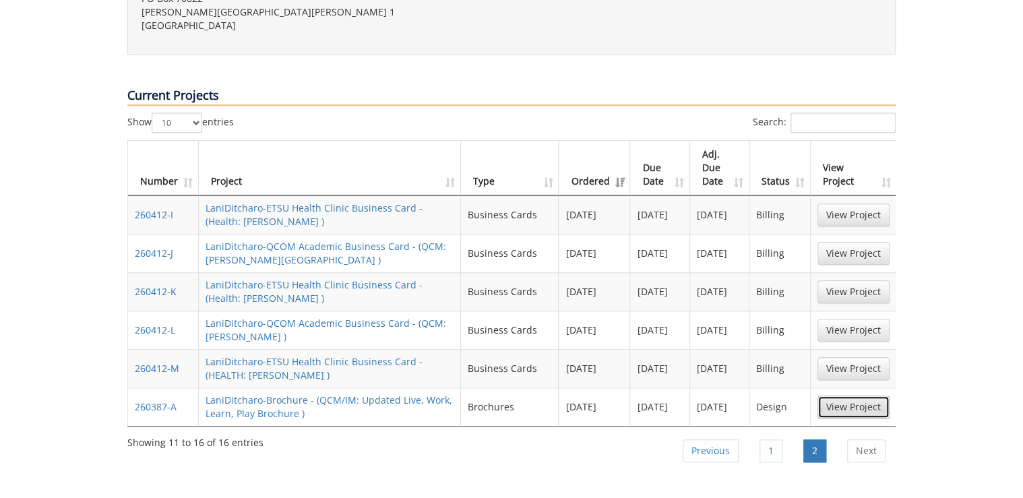
click at [873, 396] on link "View Project" at bounding box center [853, 407] width 72 height 23
click at [720, 439] on link "Previous" at bounding box center [711, 450] width 56 height 23
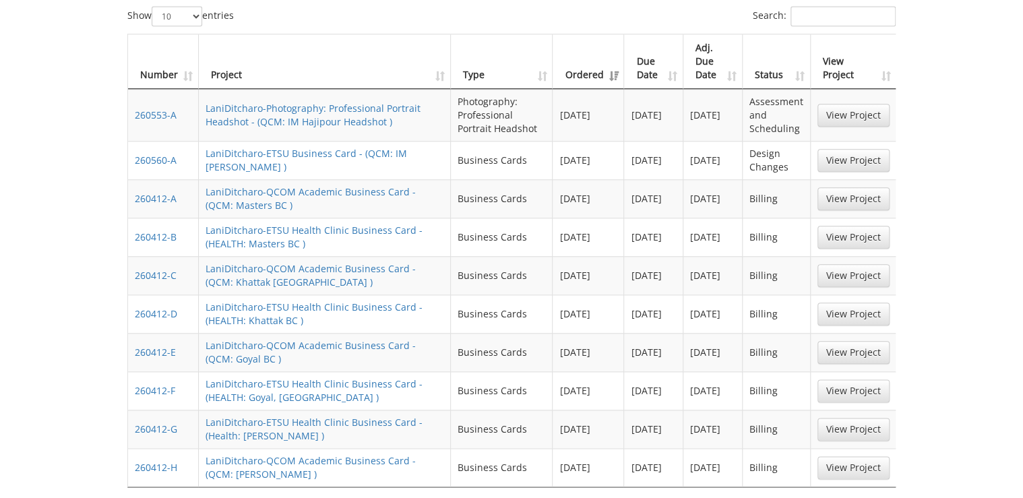
scroll to position [484, 0]
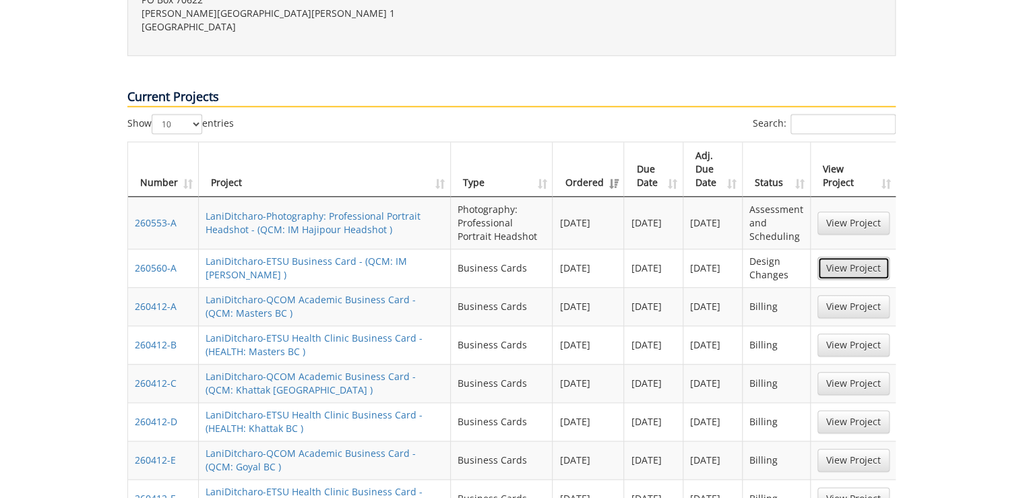
click at [849, 257] on link "View Project" at bounding box center [853, 268] width 72 height 23
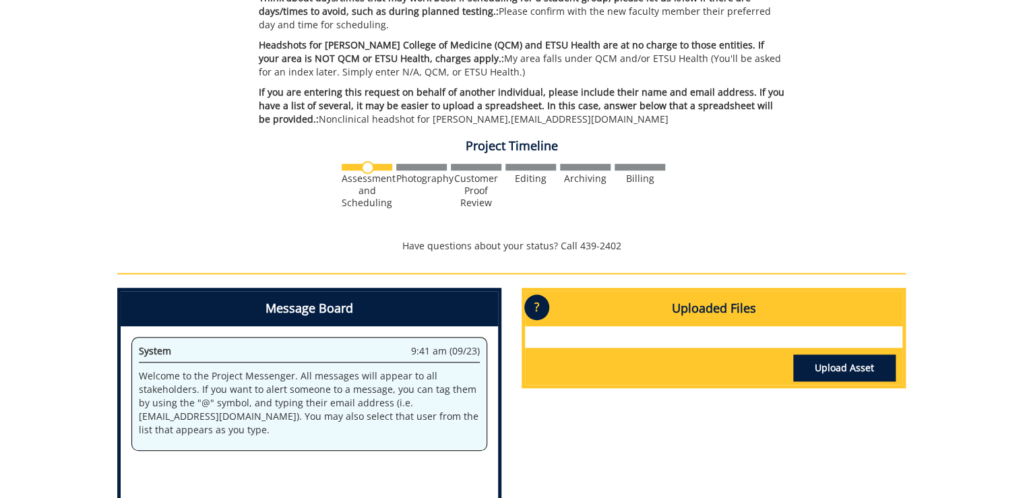
scroll to position [377, 0]
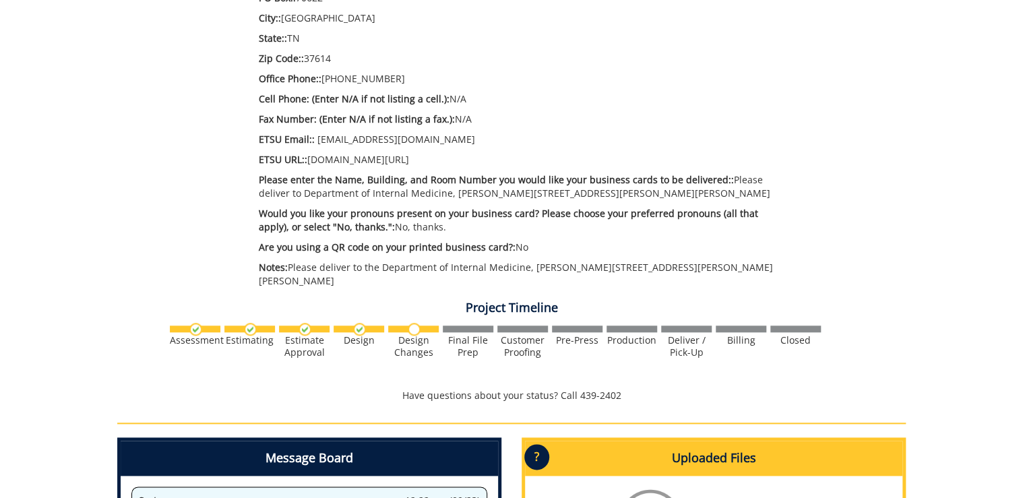
scroll to position [270, 0]
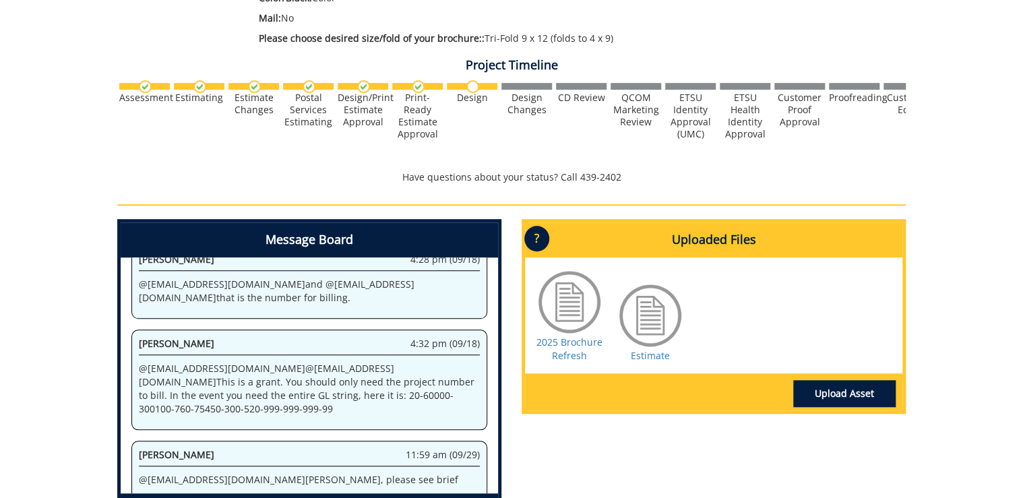
scroll to position [216, 0]
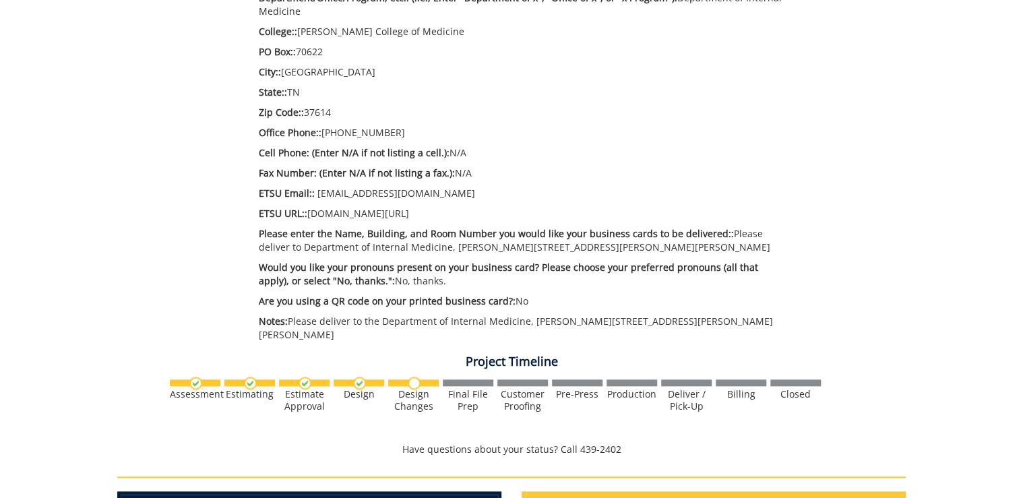
scroll to position [701, 0]
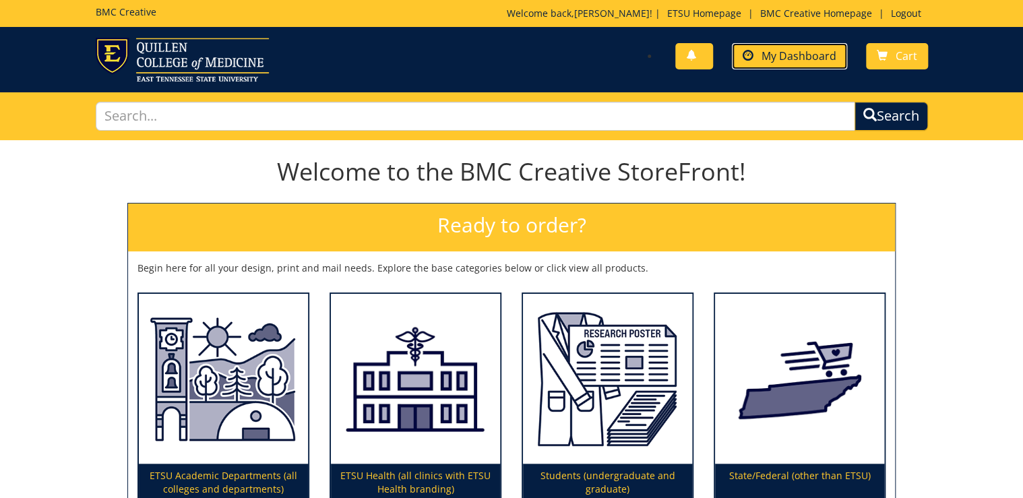
click at [813, 51] on span "My Dashboard" at bounding box center [799, 56] width 75 height 15
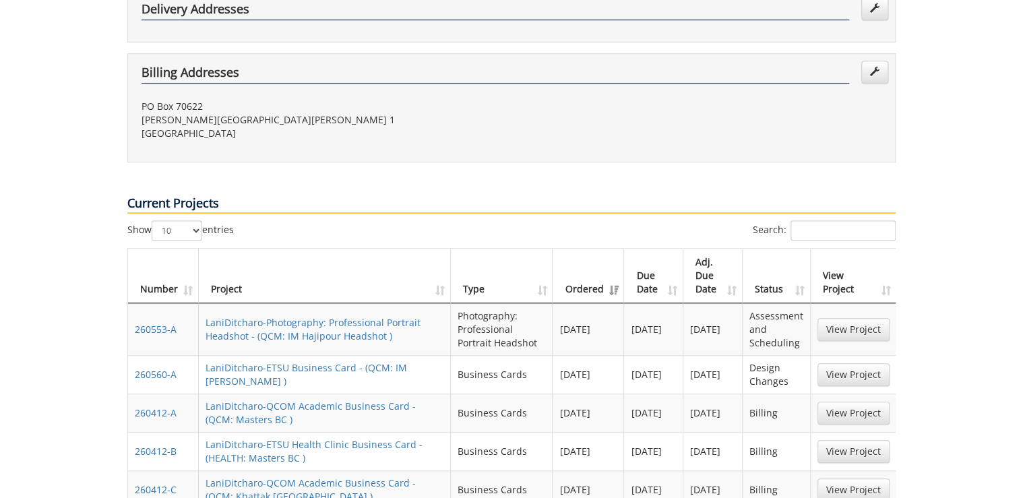
scroll to position [701, 0]
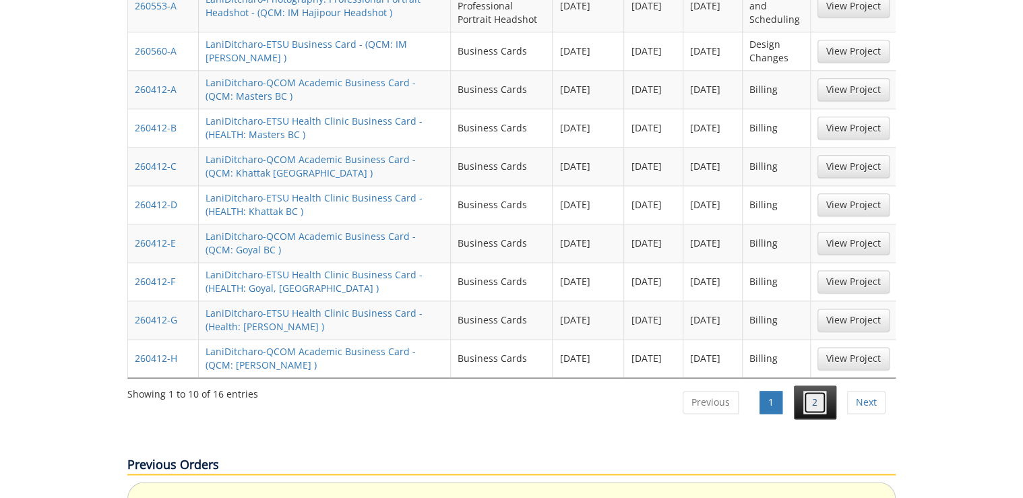
click at [817, 391] on link "2" at bounding box center [814, 402] width 23 height 23
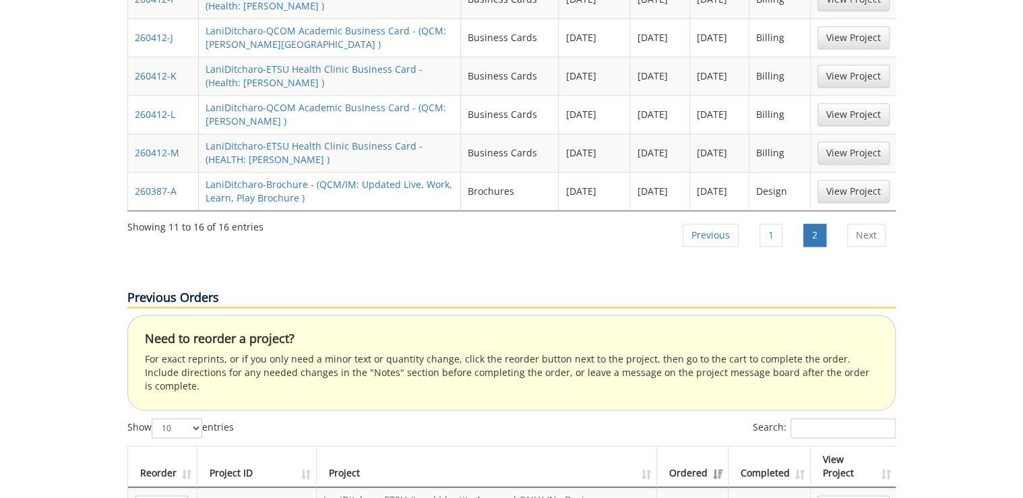
scroll to position [539, 0]
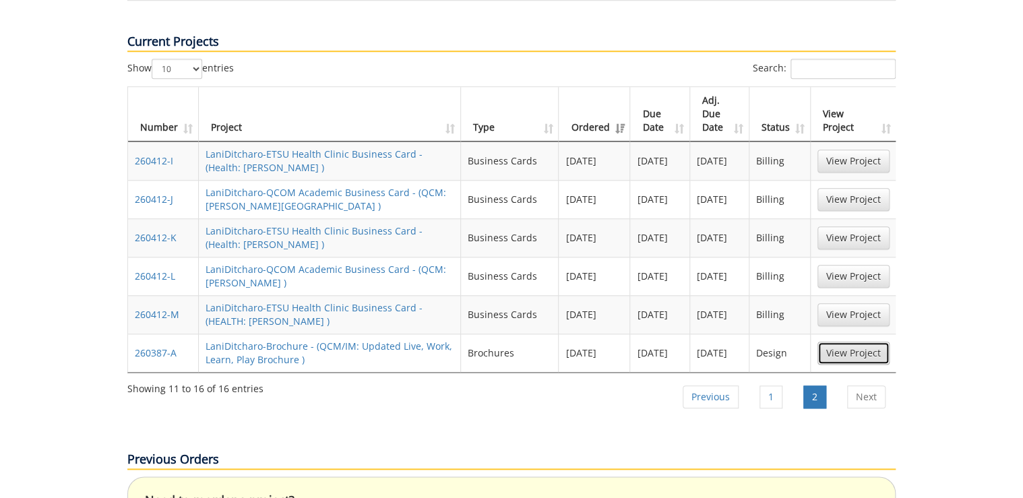
click at [844, 342] on link "View Project" at bounding box center [853, 353] width 72 height 23
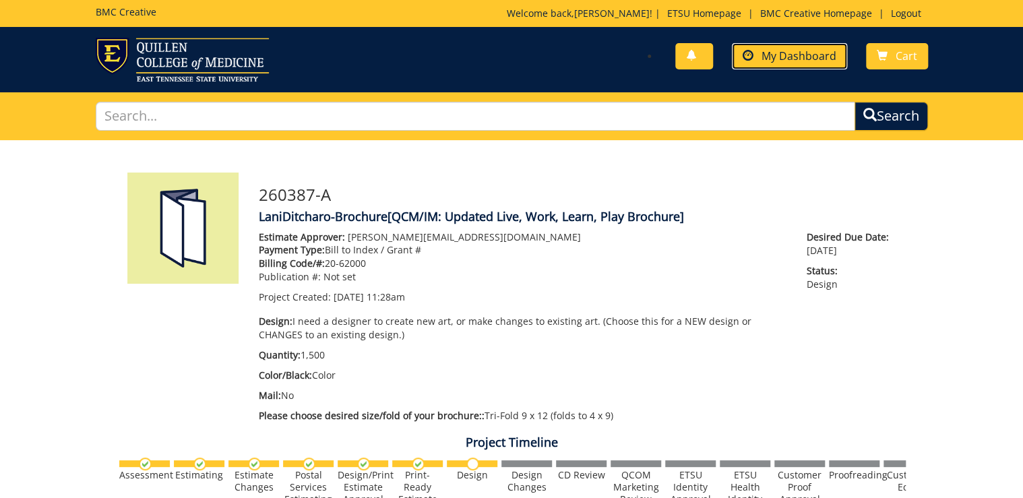
click at [786, 59] on span "My Dashboard" at bounding box center [799, 56] width 75 height 15
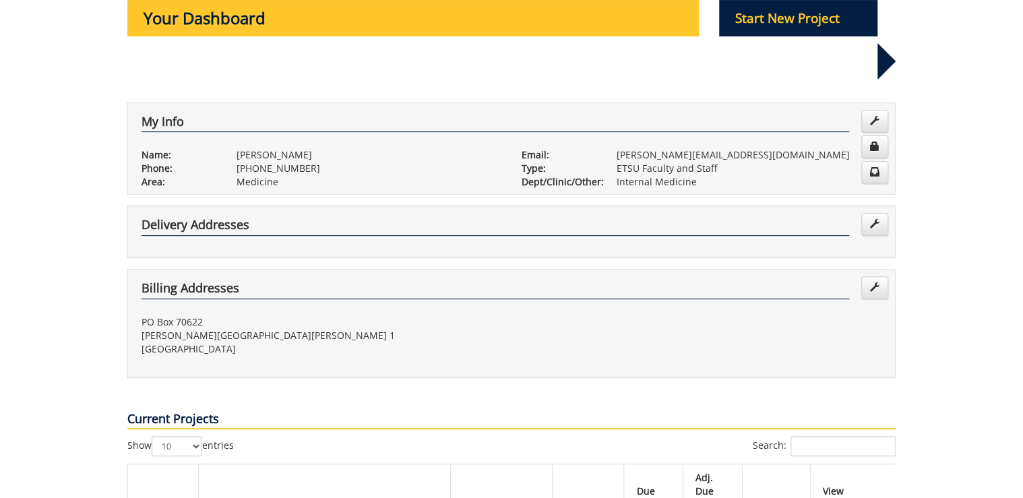
scroll to position [323, 0]
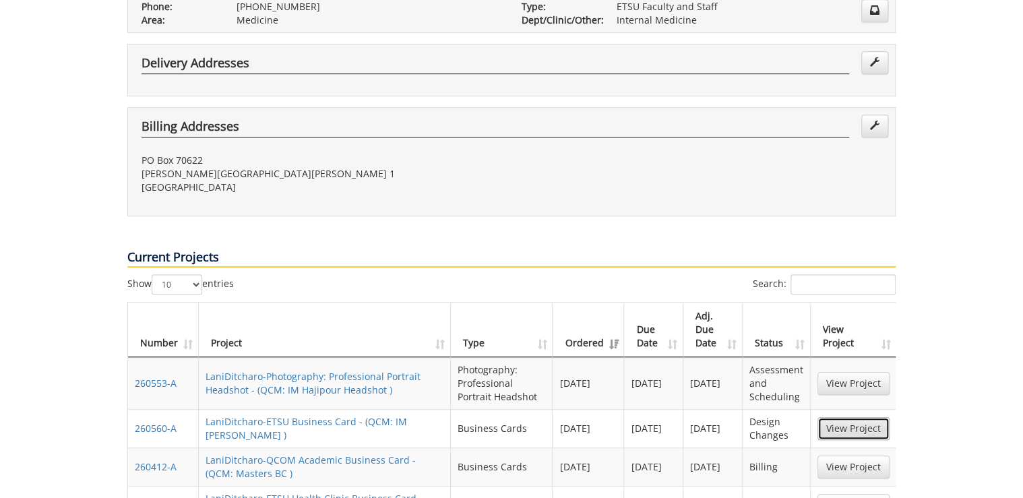
click at [855, 417] on link "View Project" at bounding box center [853, 428] width 72 height 23
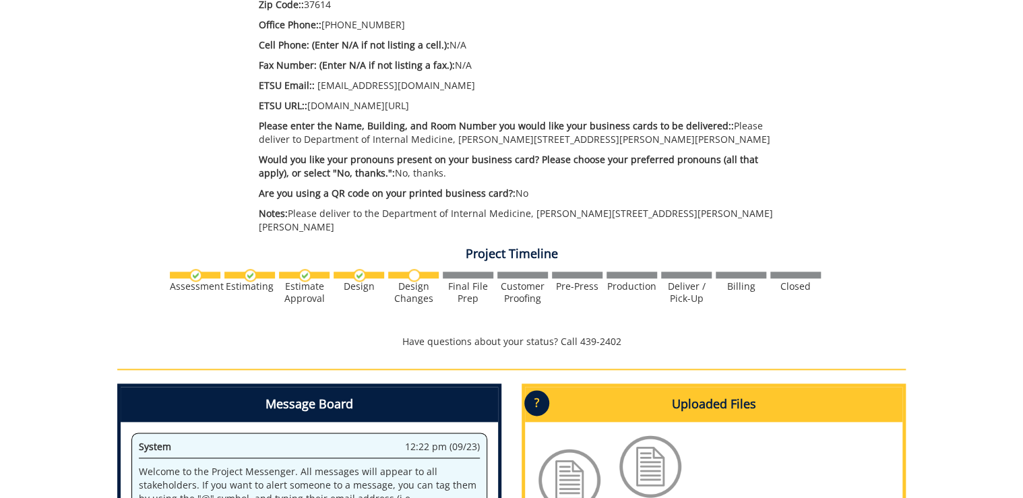
scroll to position [539, 0]
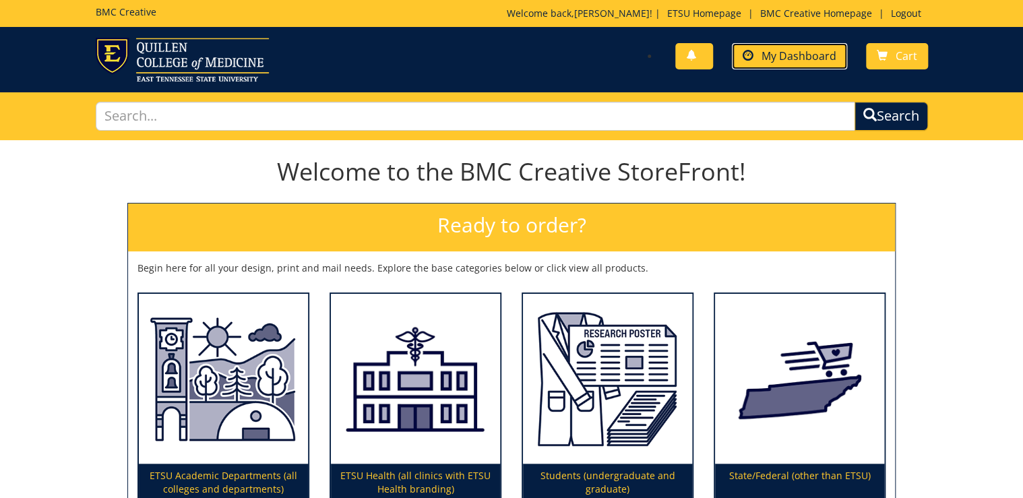
click at [830, 67] on link "My Dashboard" at bounding box center [789, 56] width 115 height 26
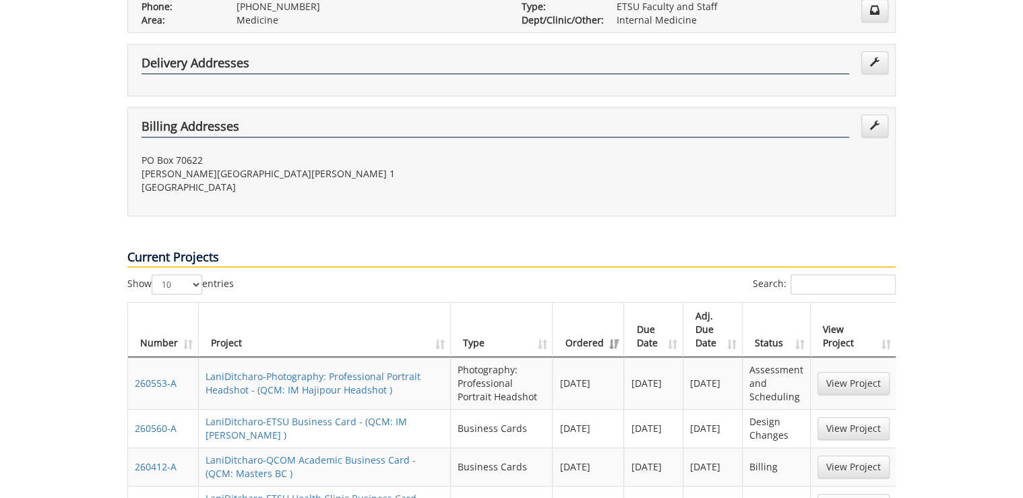
scroll to position [485, 0]
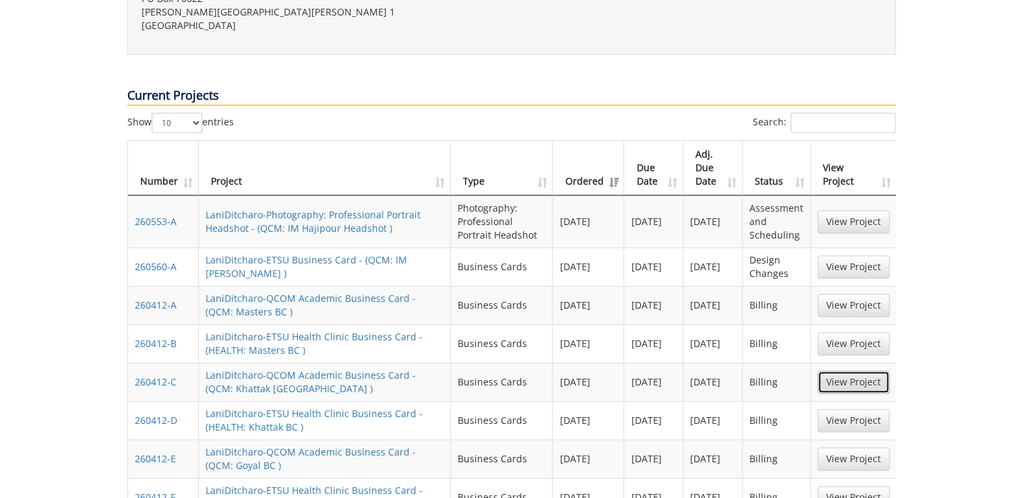
click at [846, 371] on link "View Project" at bounding box center [853, 382] width 72 height 23
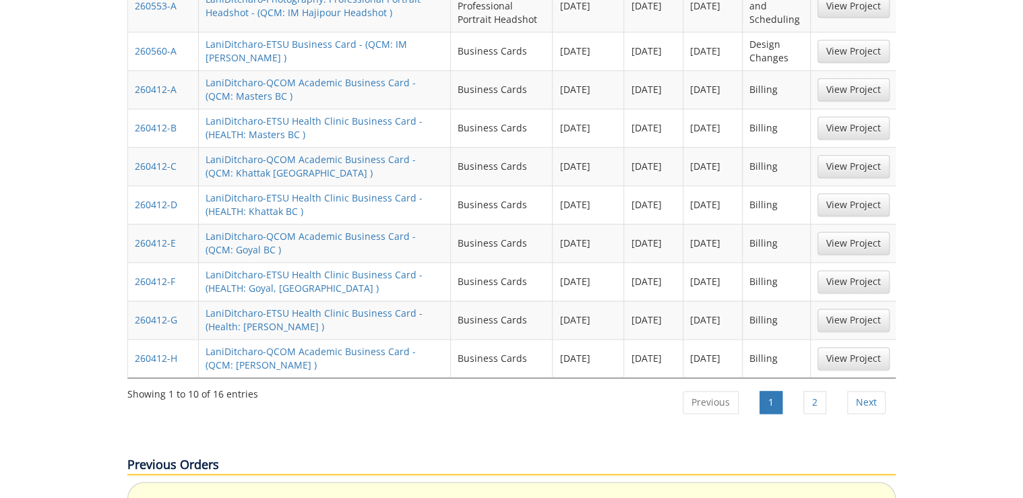
scroll to position [755, 0]
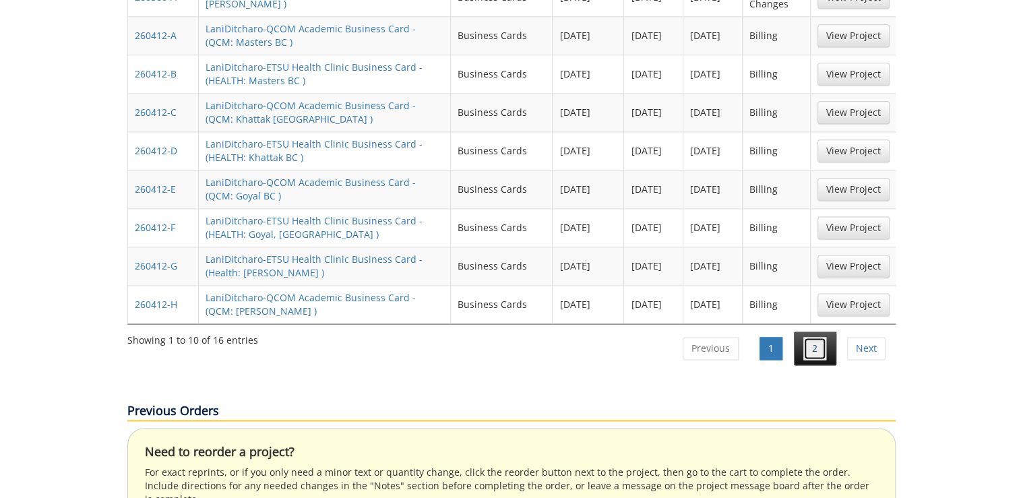
click at [825, 337] on link "2" at bounding box center [814, 348] width 23 height 23
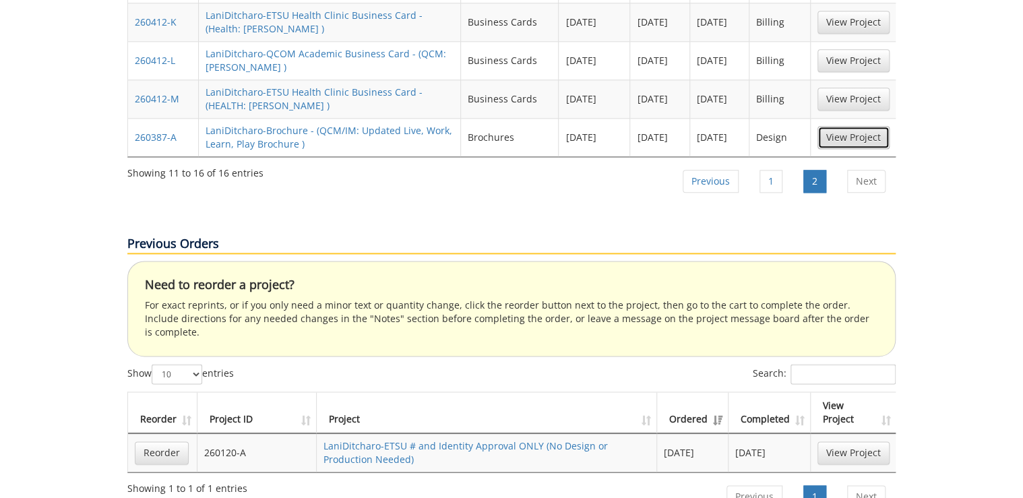
click at [841, 126] on link "View Project" at bounding box center [853, 137] width 72 height 23
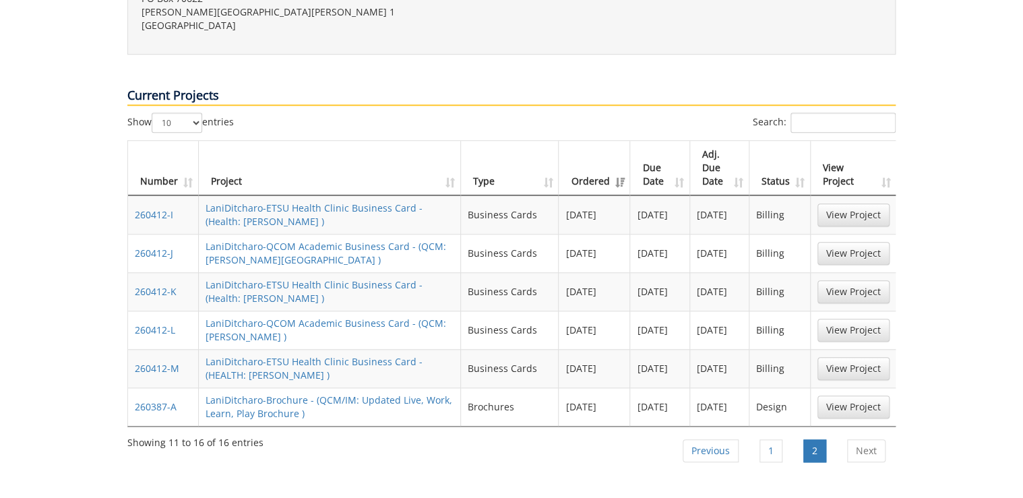
scroll to position [431, 0]
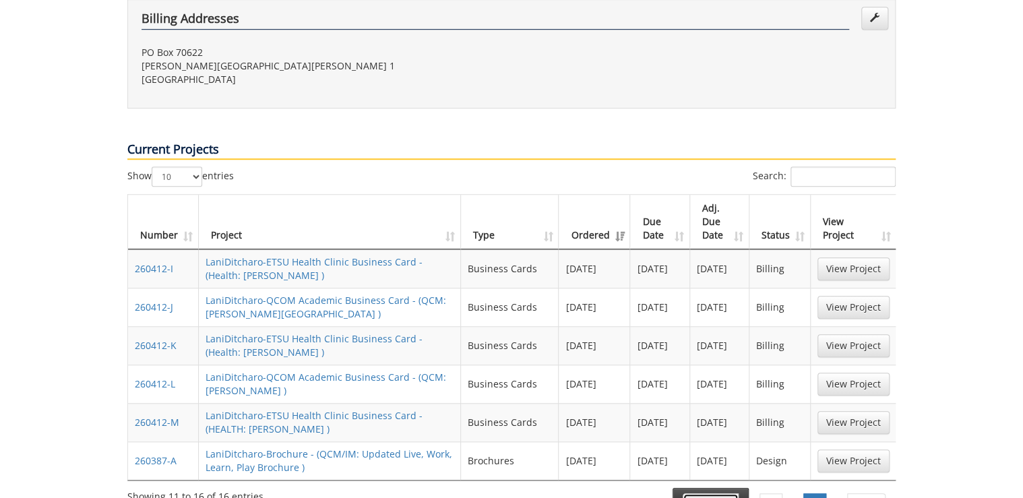
click at [720, 493] on link "Previous" at bounding box center [711, 504] width 56 height 23
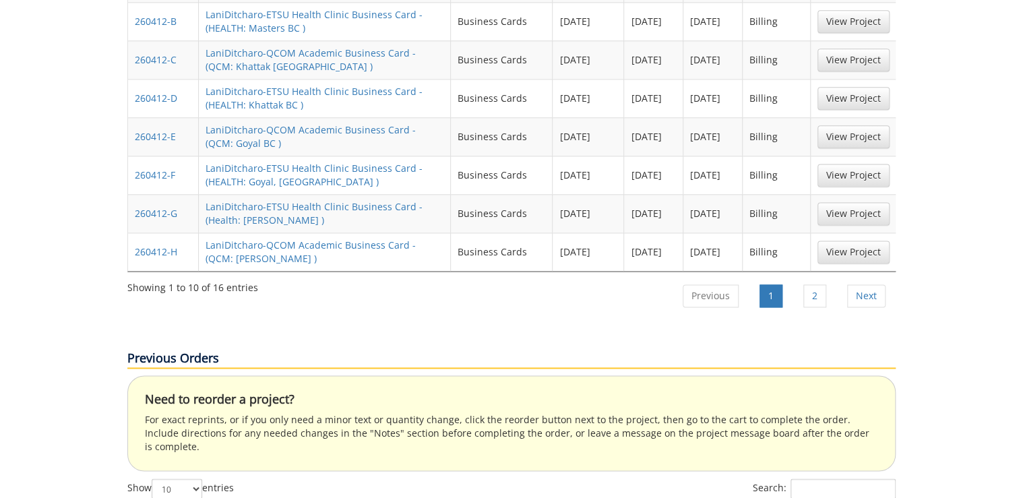
scroll to position [592, 0]
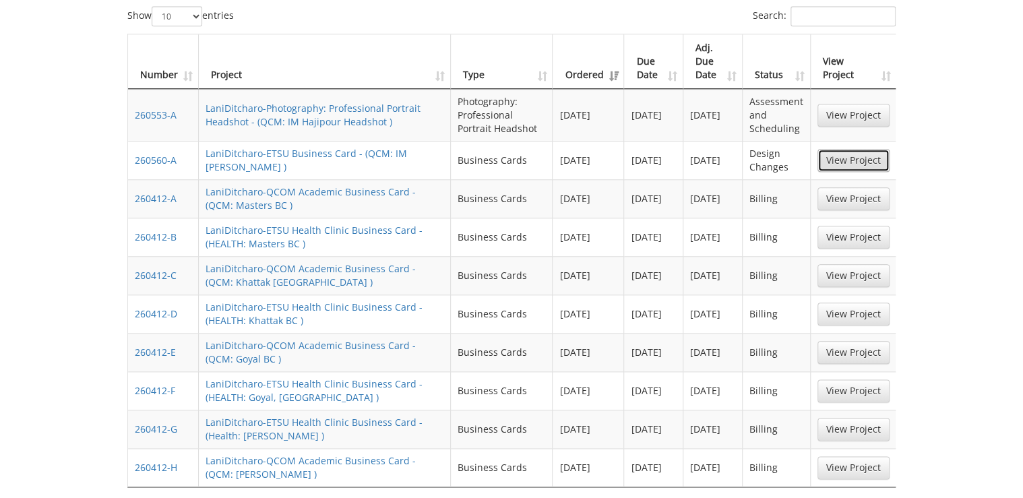
click at [832, 149] on link "View Project" at bounding box center [853, 160] width 72 height 23
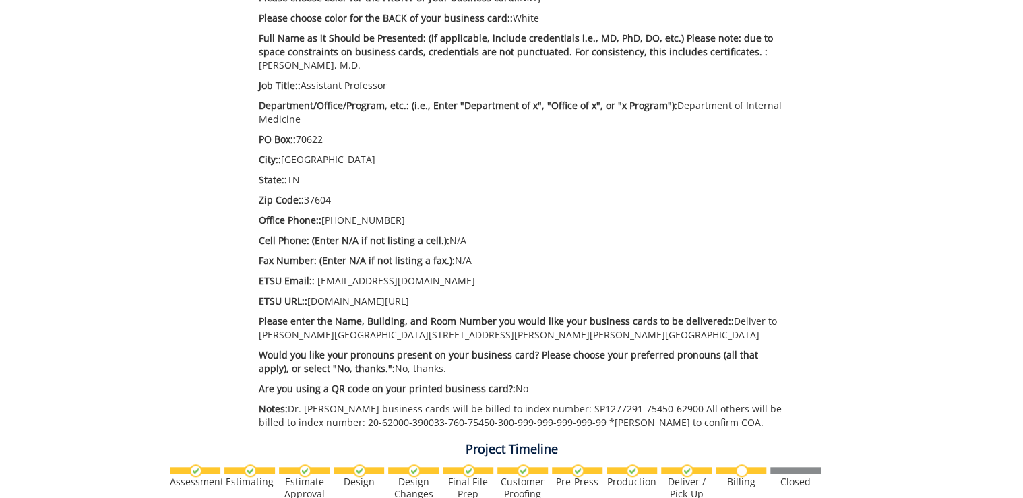
scroll to position [647, 0]
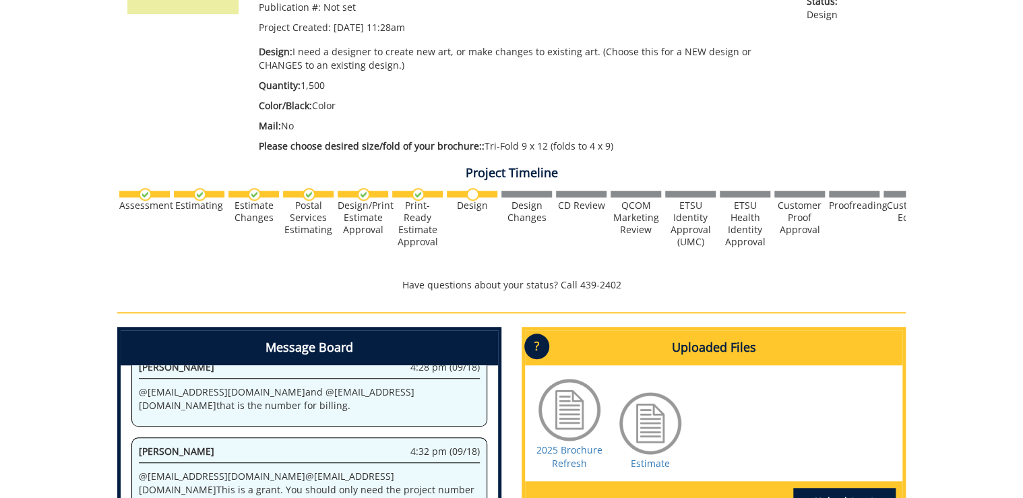
scroll to position [431, 0]
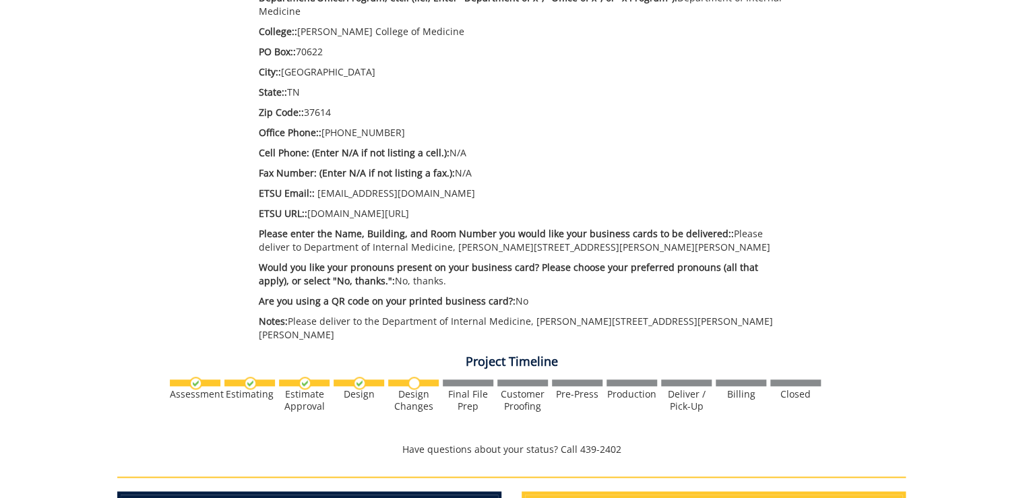
scroll to position [701, 0]
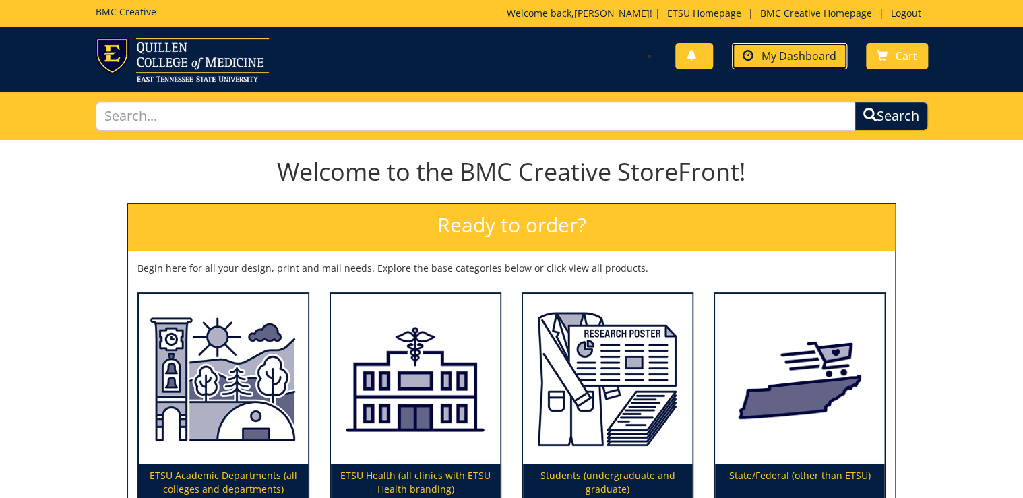
click at [799, 56] on span "My Dashboard" at bounding box center [799, 56] width 75 height 15
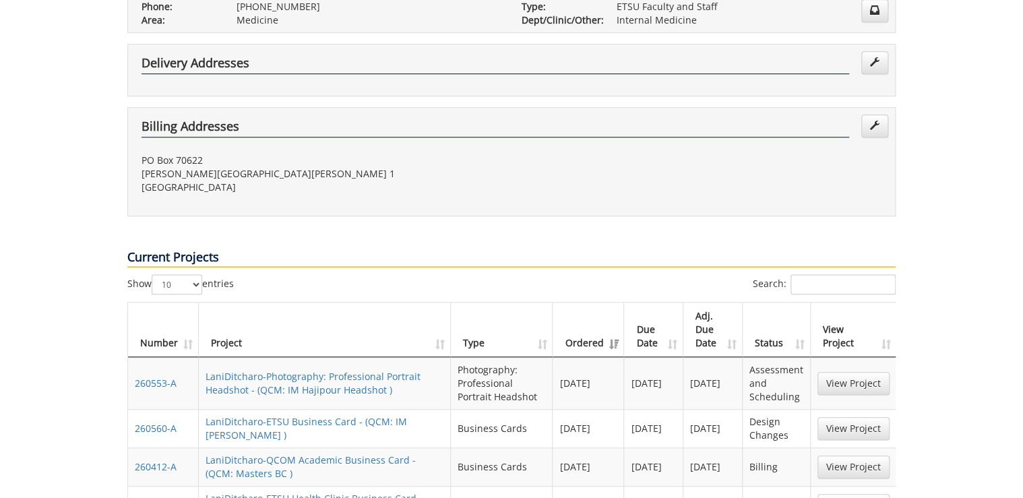
scroll to position [539, 0]
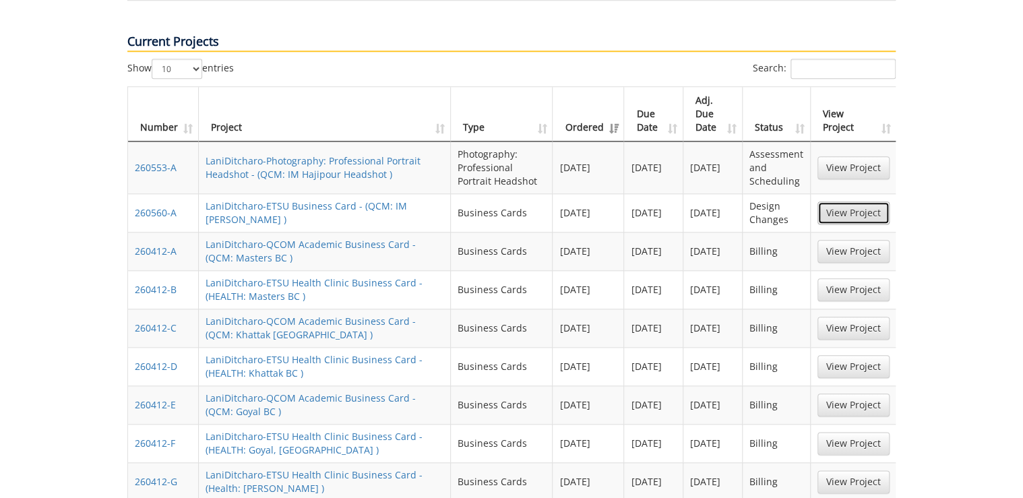
click at [838, 201] on link "View Project" at bounding box center [853, 212] width 72 height 23
click at [836, 156] on link "View Project" at bounding box center [853, 167] width 72 height 23
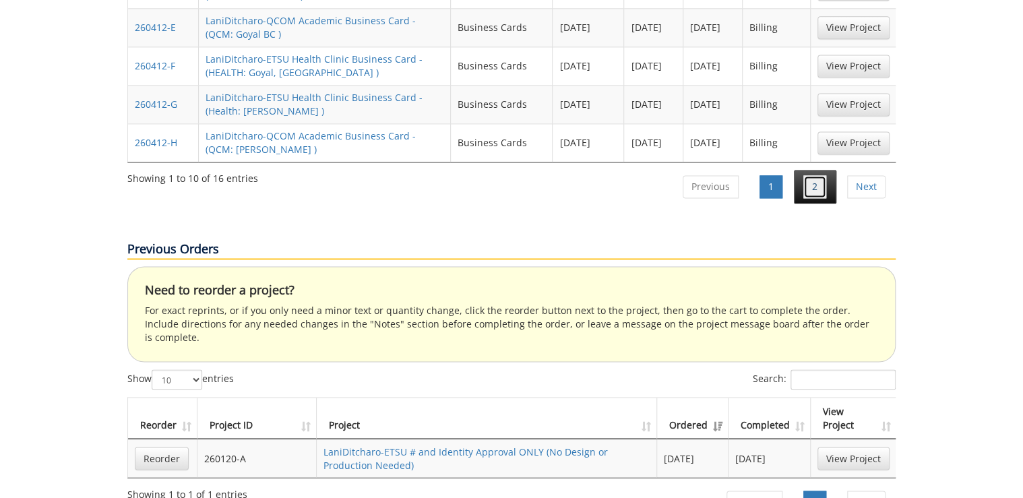
click at [811, 175] on link "2" at bounding box center [814, 186] width 23 height 23
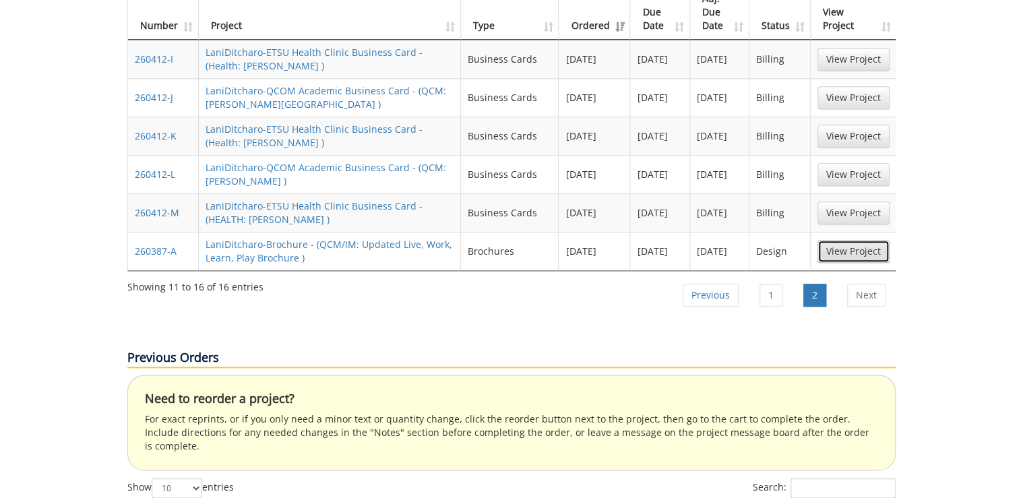
click at [857, 240] on link "View Project" at bounding box center [853, 251] width 72 height 23
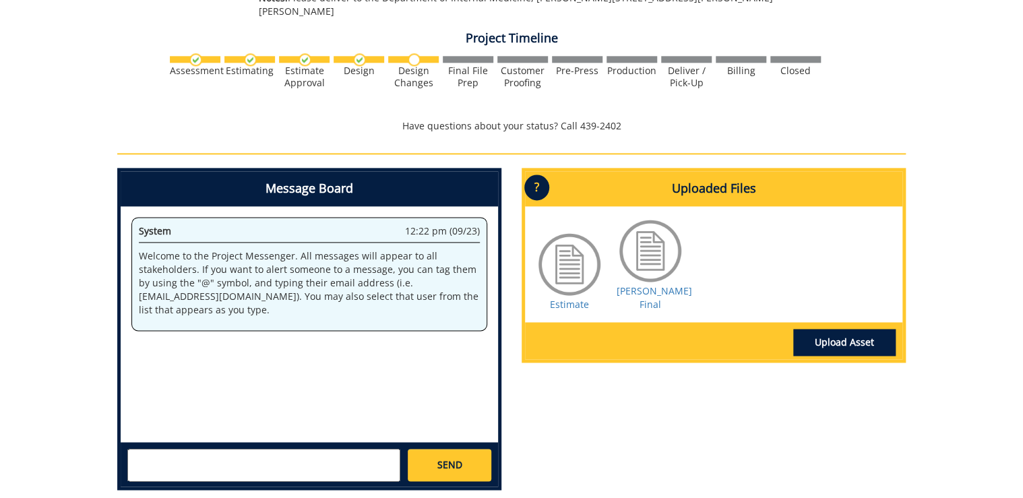
scroll to position [647, 0]
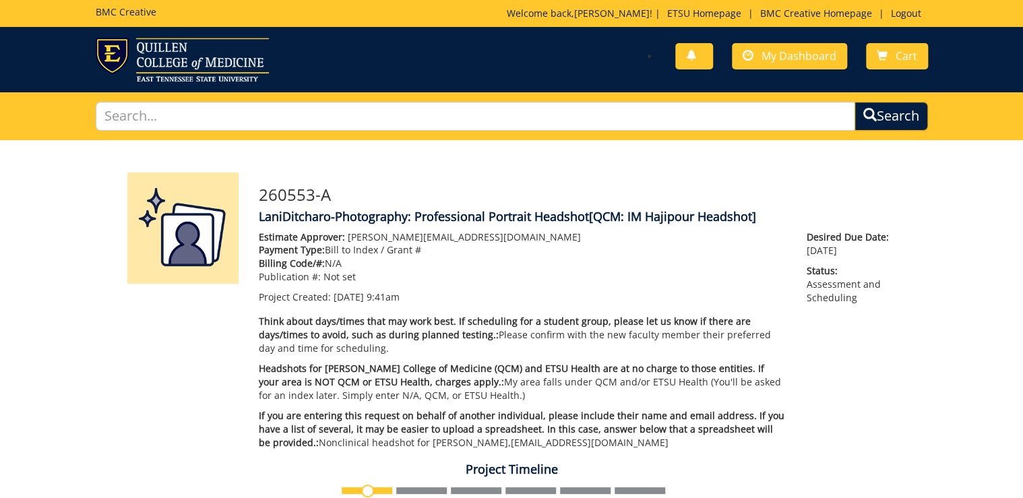
scroll to position [323, 0]
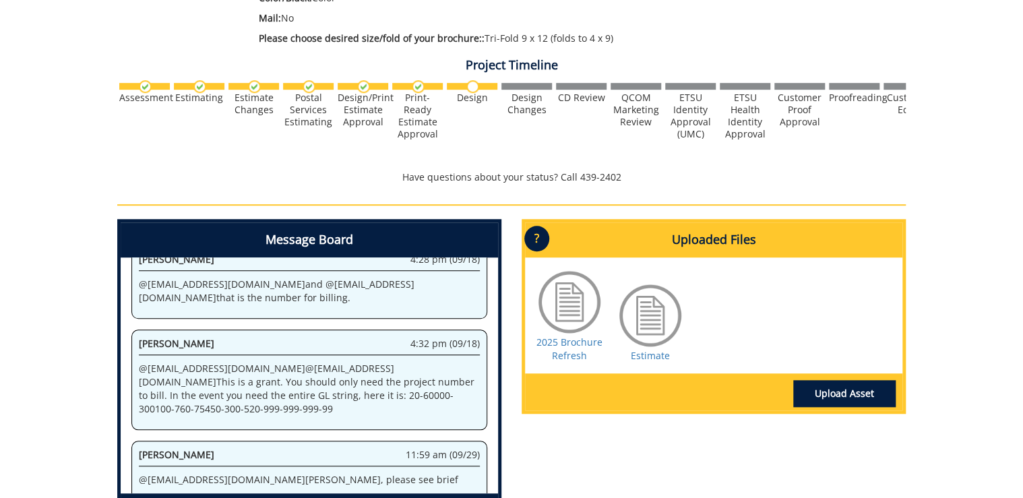
scroll to position [485, 0]
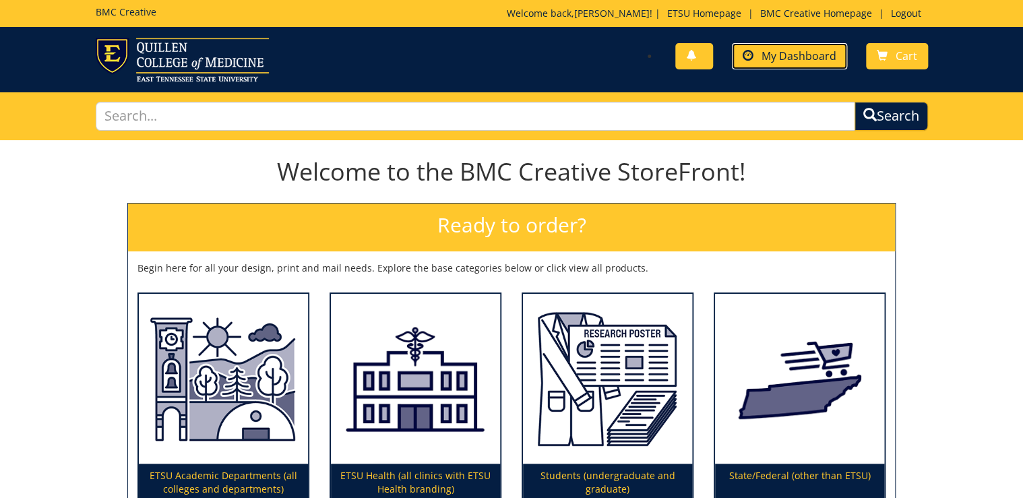
click at [776, 61] on span "My Dashboard" at bounding box center [799, 56] width 75 height 15
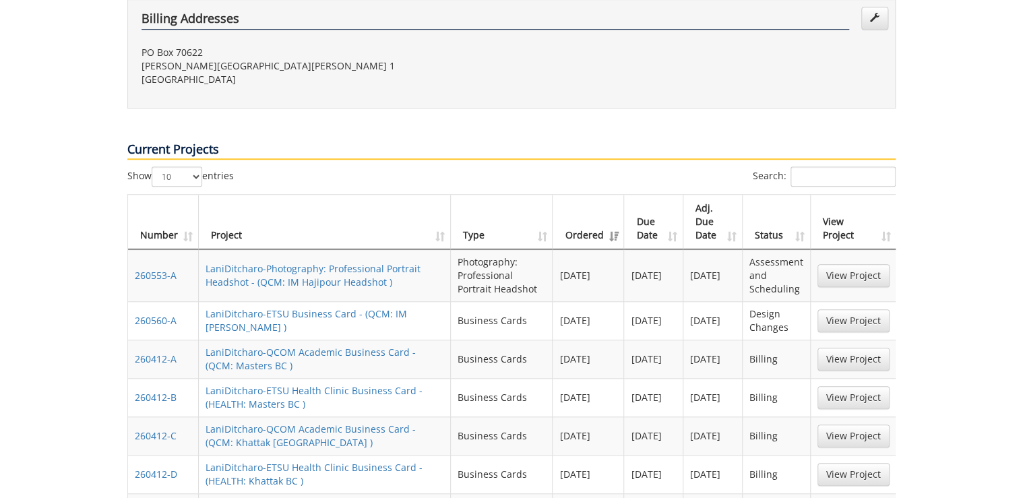
scroll to position [539, 0]
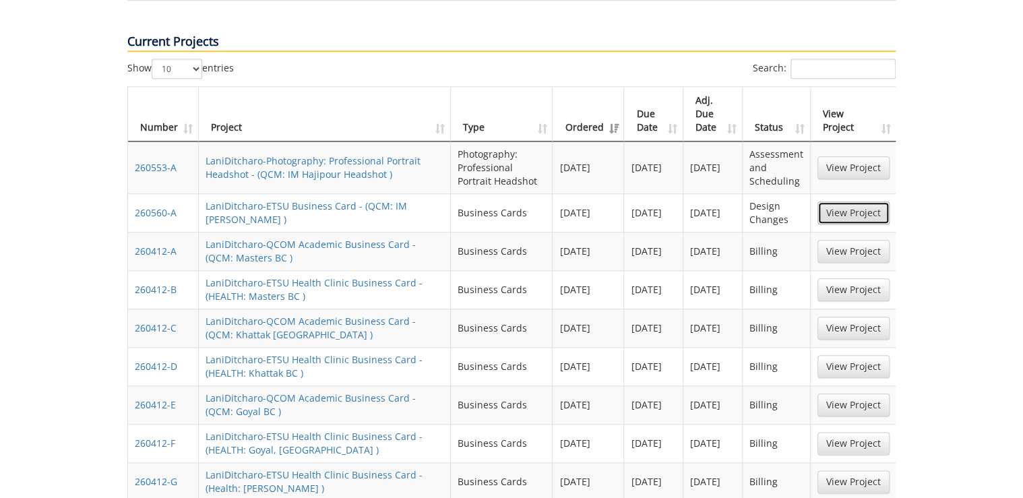
click at [851, 201] on link "View Project" at bounding box center [853, 212] width 72 height 23
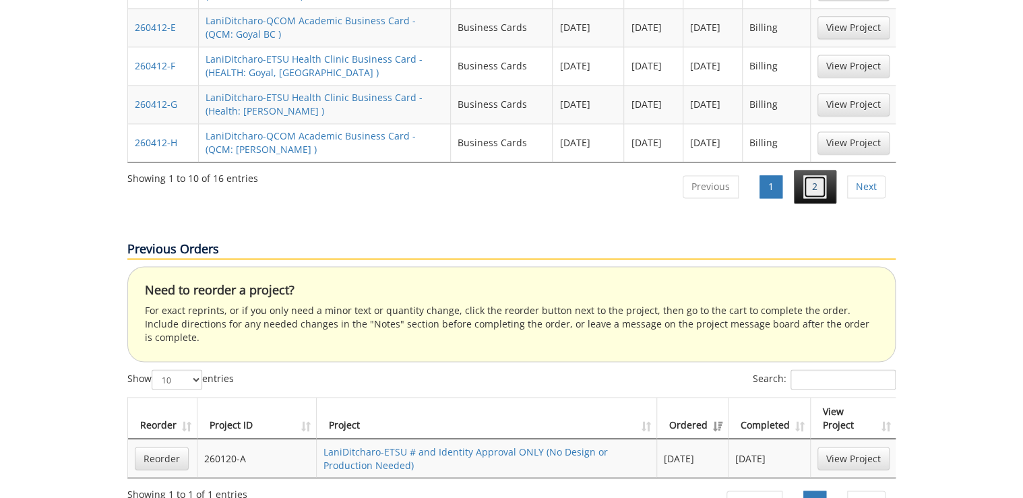
click at [819, 175] on link "2" at bounding box center [814, 186] width 23 height 23
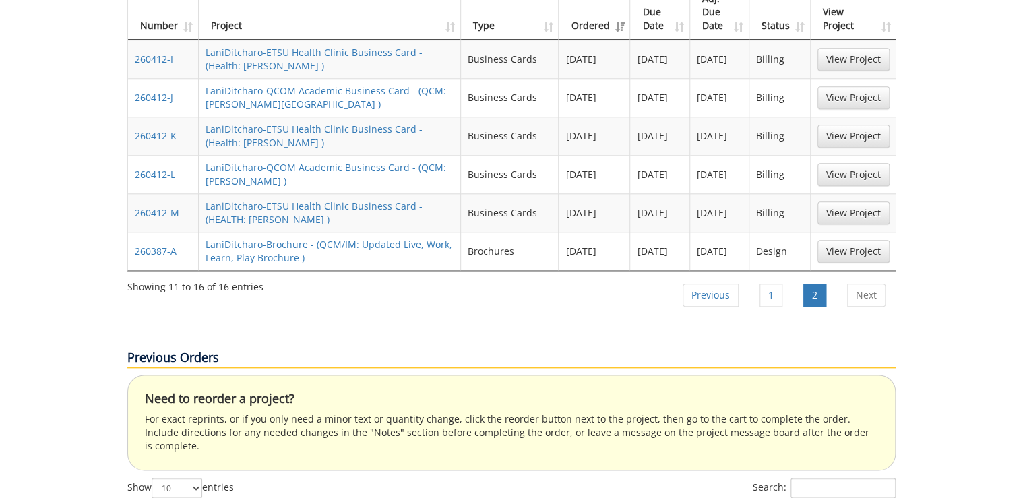
scroll to position [425, 0]
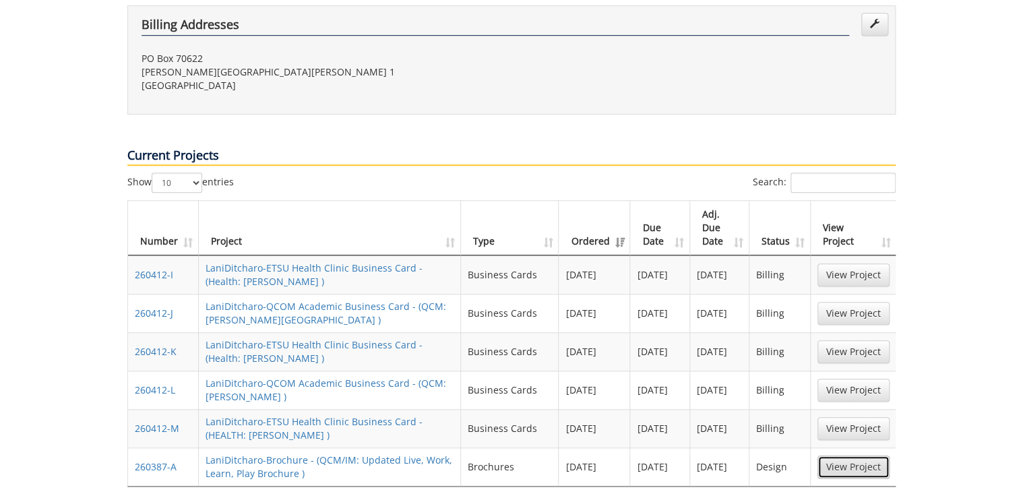
click at [863, 456] on link "View Project" at bounding box center [853, 467] width 72 height 23
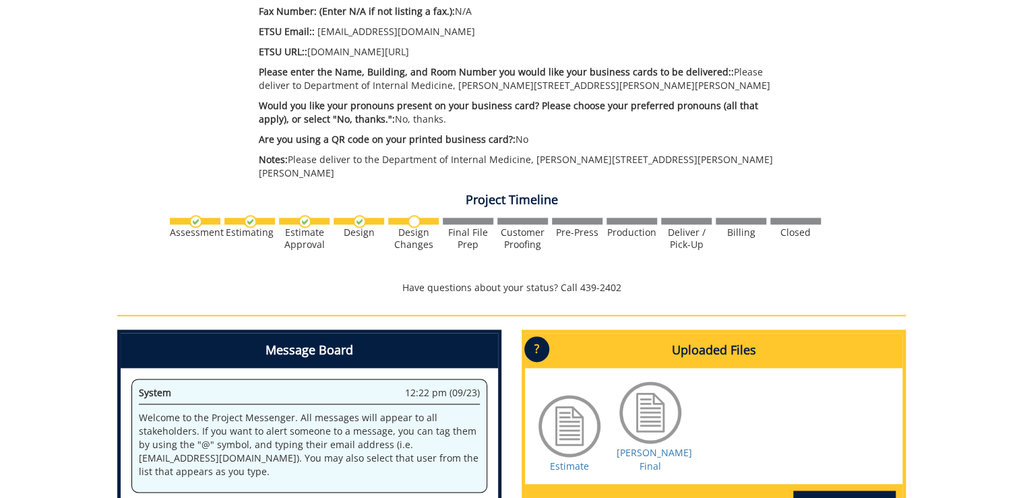
scroll to position [755, 0]
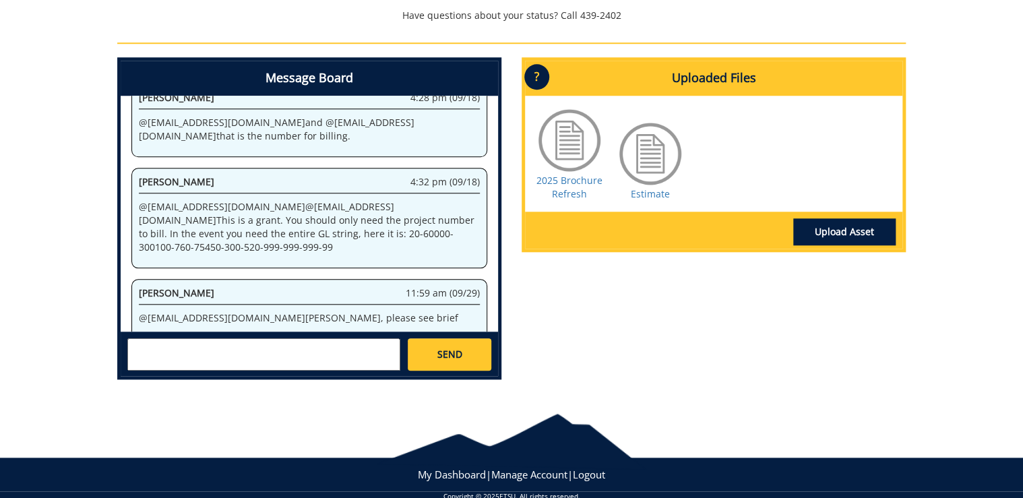
scroll to position [561, 0]
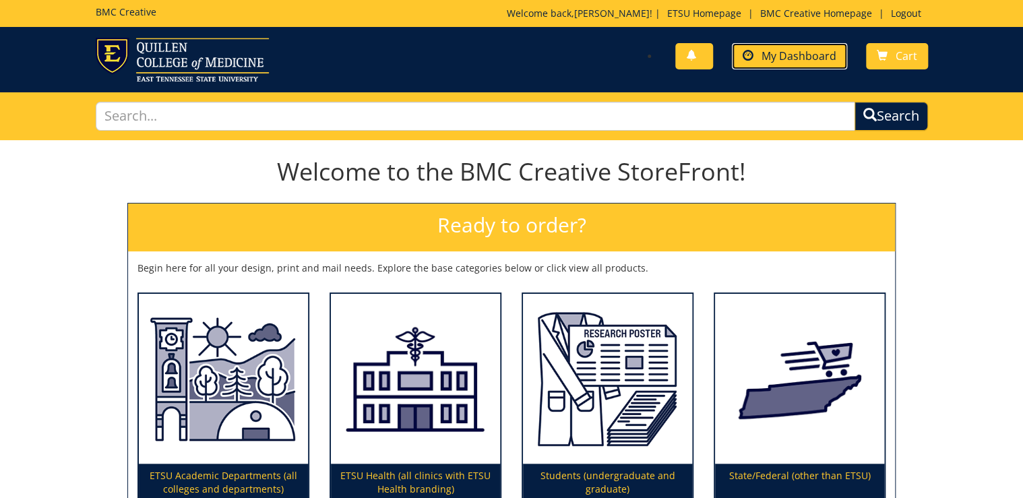
click at [797, 61] on span "My Dashboard" at bounding box center [799, 56] width 75 height 15
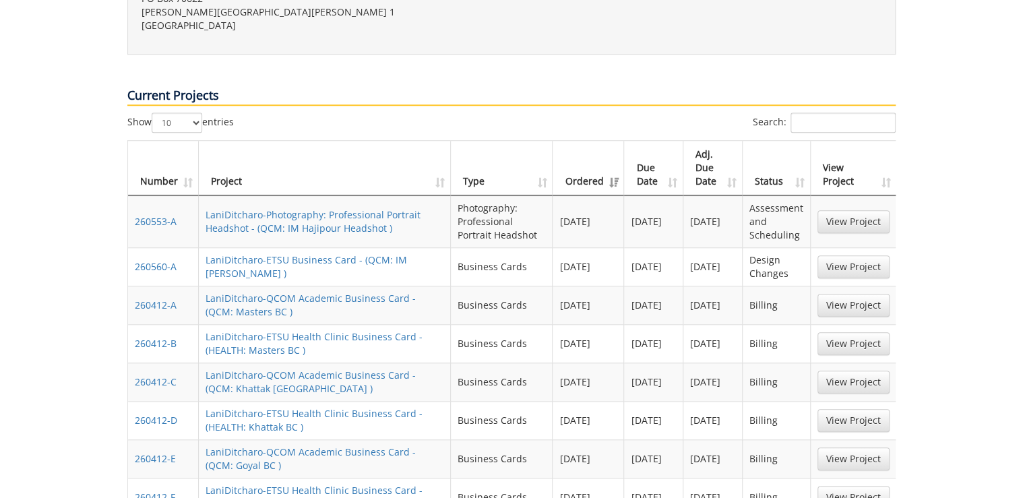
scroll to position [593, 0]
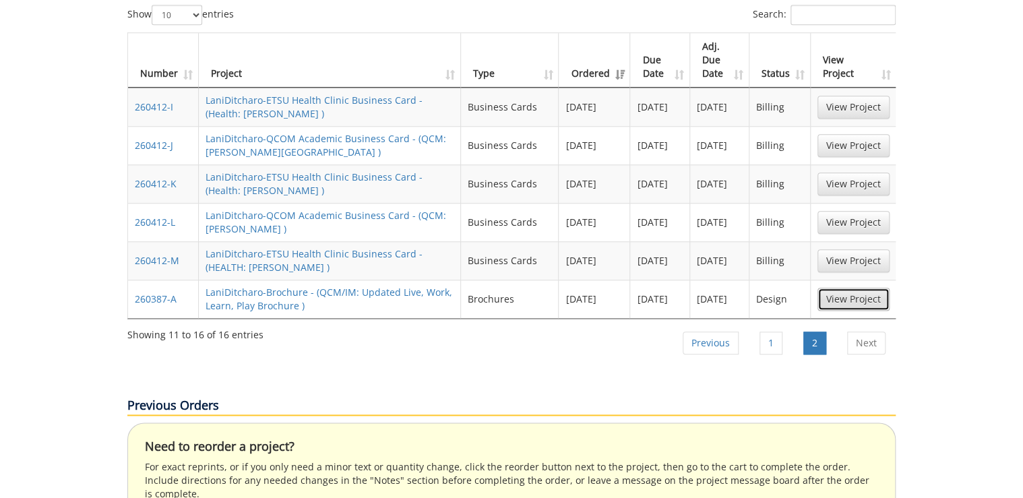
click at [844, 288] on link "View Project" at bounding box center [853, 299] width 72 height 23
click at [695, 332] on link "Previous" at bounding box center [711, 343] width 56 height 23
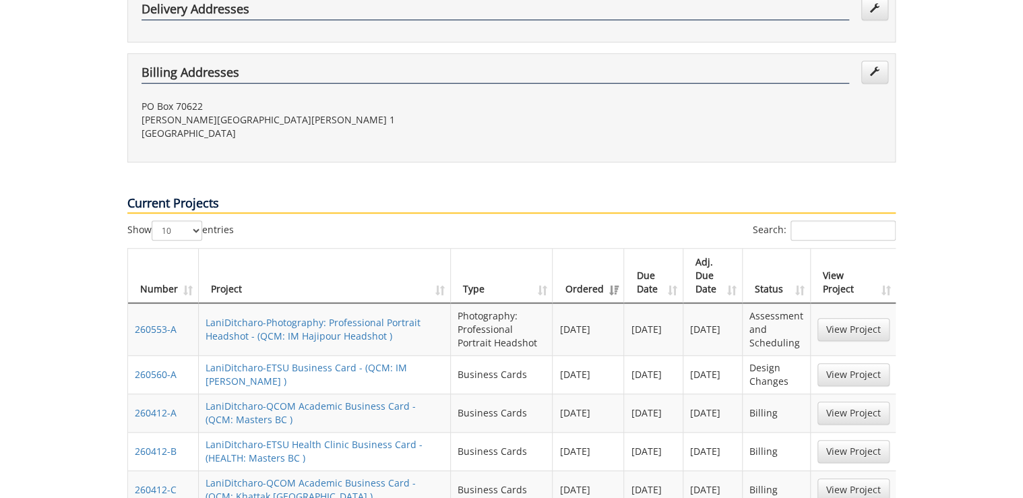
scroll to position [323, 0]
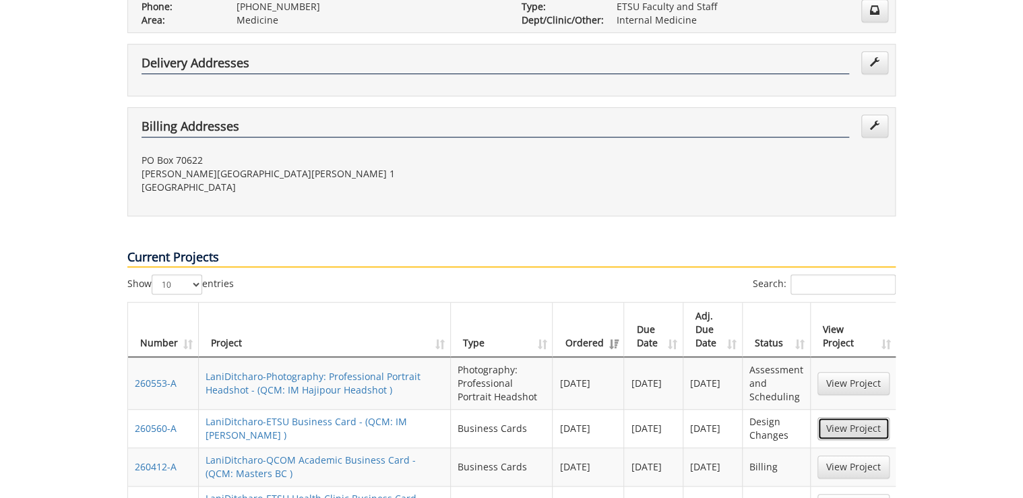
click at [867, 417] on link "View Project" at bounding box center [853, 428] width 72 height 23
click at [861, 417] on link "View Project" at bounding box center [853, 428] width 72 height 23
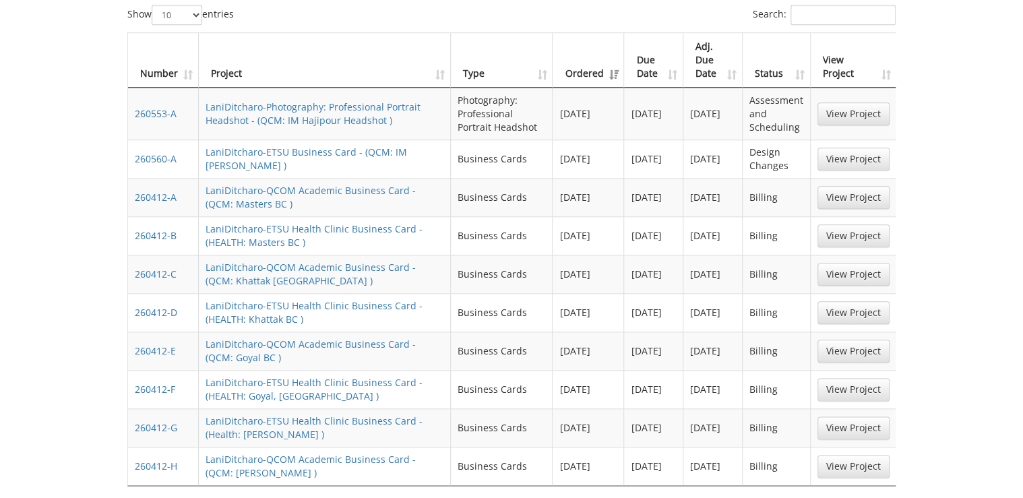
scroll to position [647, 0]
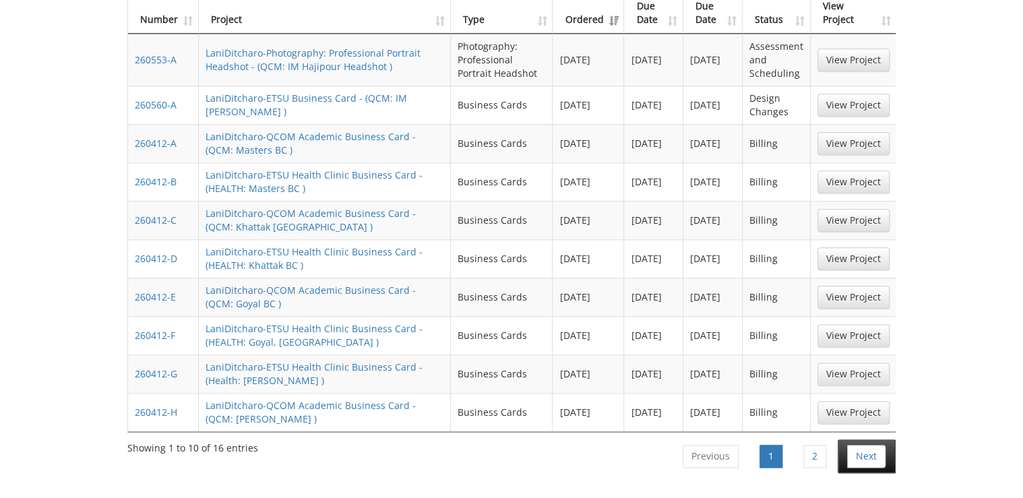
click at [852, 439] on li "Next" at bounding box center [867, 456] width 58 height 34
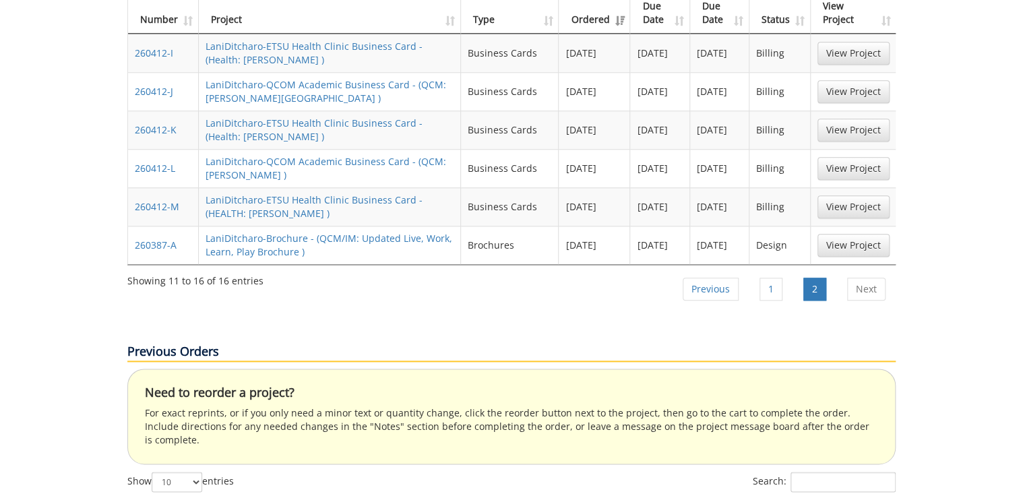
scroll to position [970, 0]
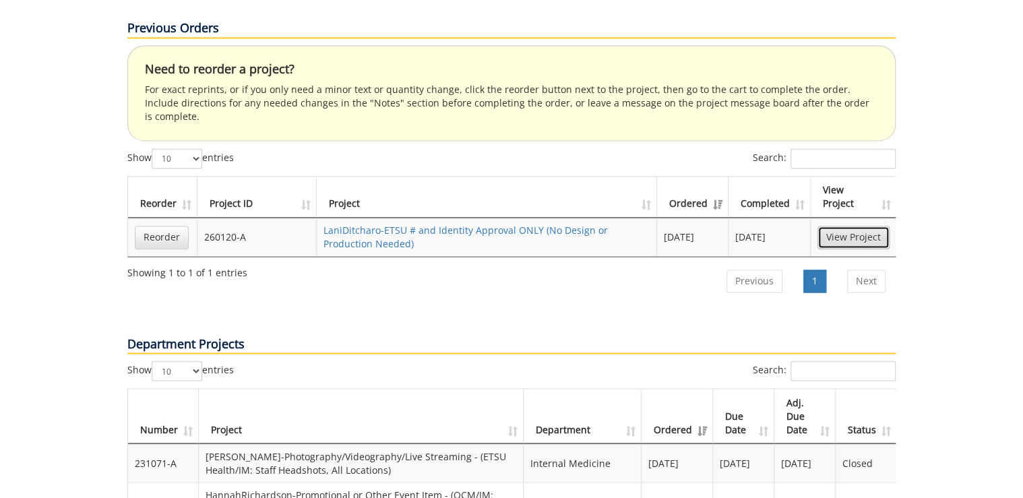
click at [855, 226] on link "View Project" at bounding box center [853, 237] width 72 height 23
click at [865, 361] on input "Search:" at bounding box center [842, 371] width 105 height 20
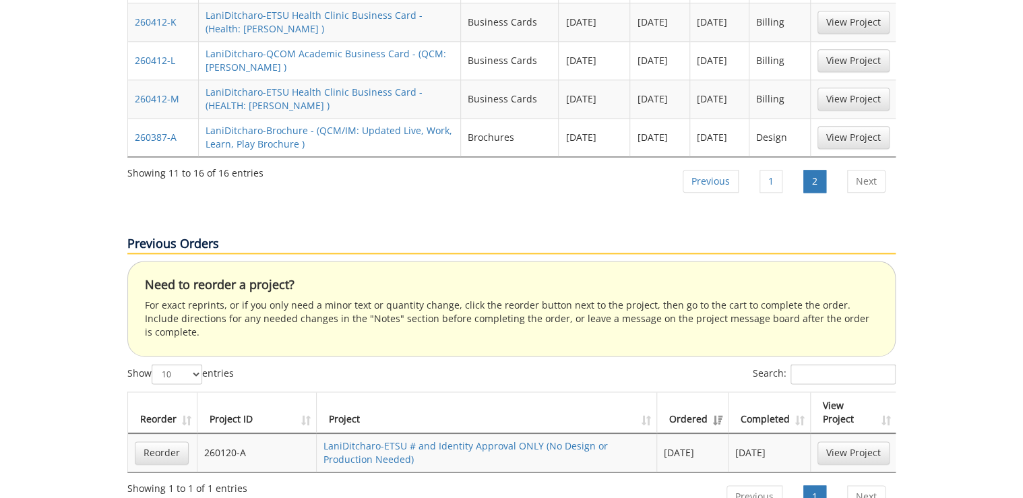
scroll to position [485, 0]
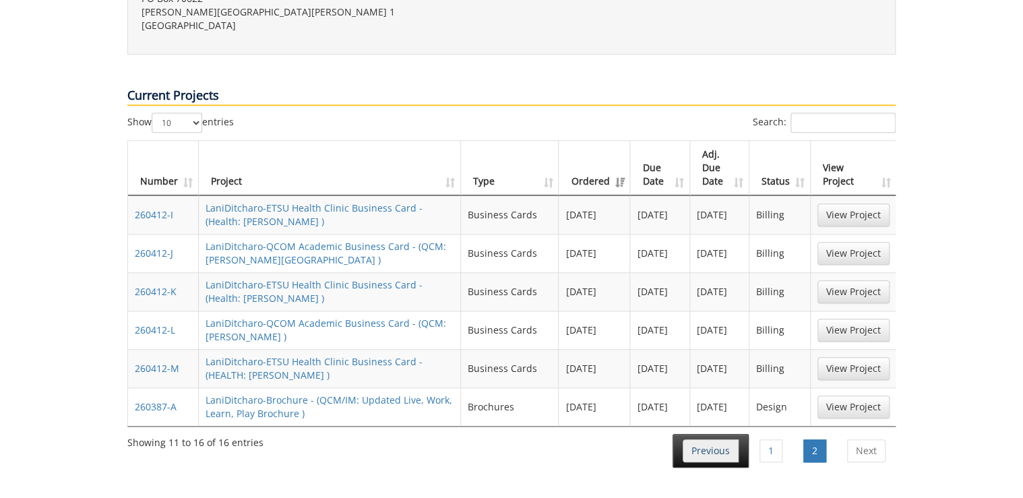
type input "brochure"
click at [705, 439] on link "Previous" at bounding box center [711, 450] width 56 height 23
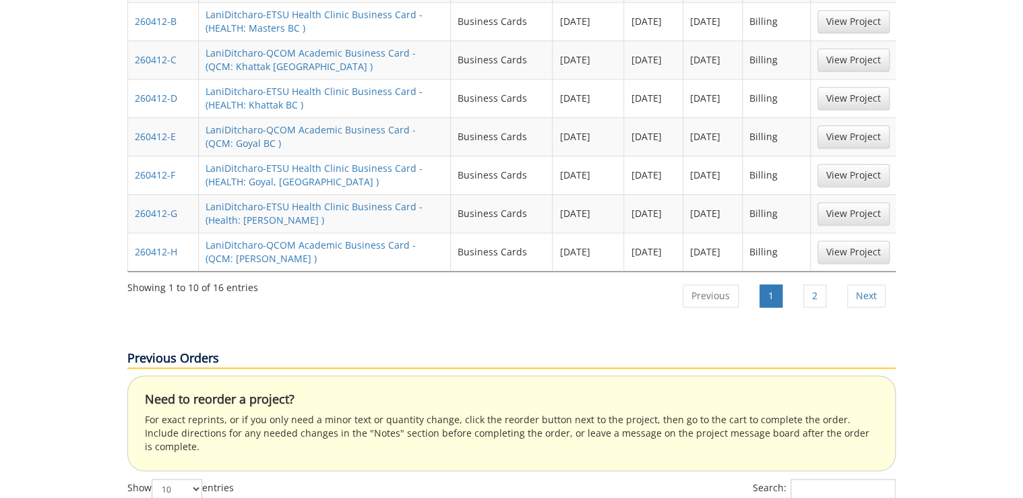
scroll to position [484, 0]
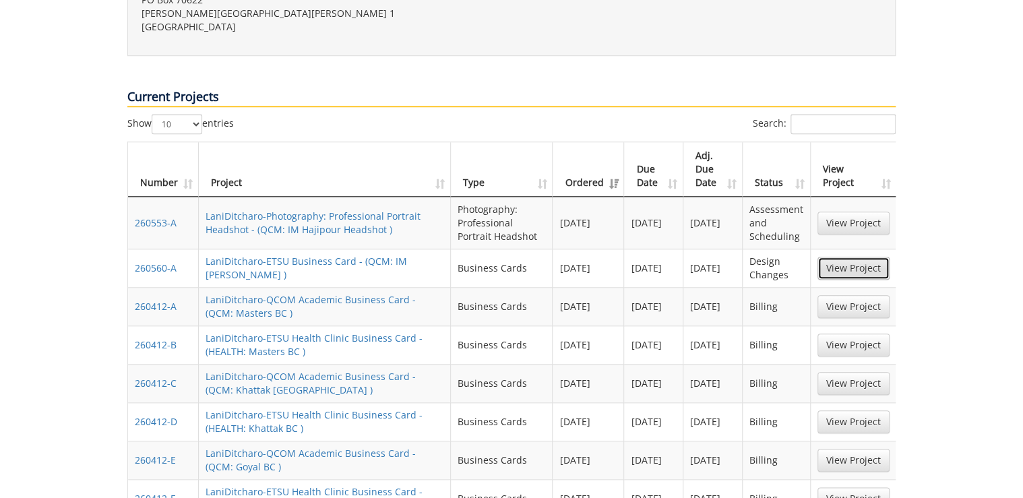
click at [842, 257] on link "View Project" at bounding box center [853, 268] width 72 height 23
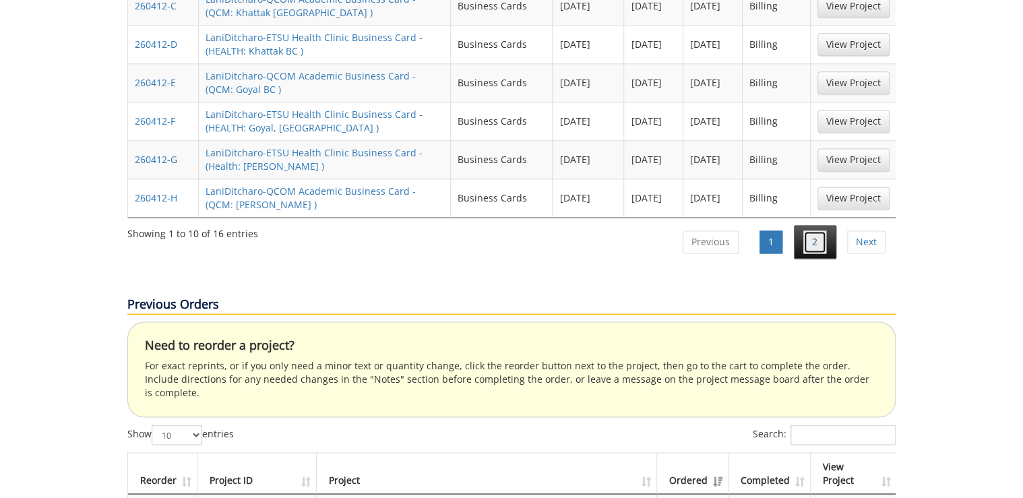
click at [811, 230] on link "2" at bounding box center [814, 241] width 23 height 23
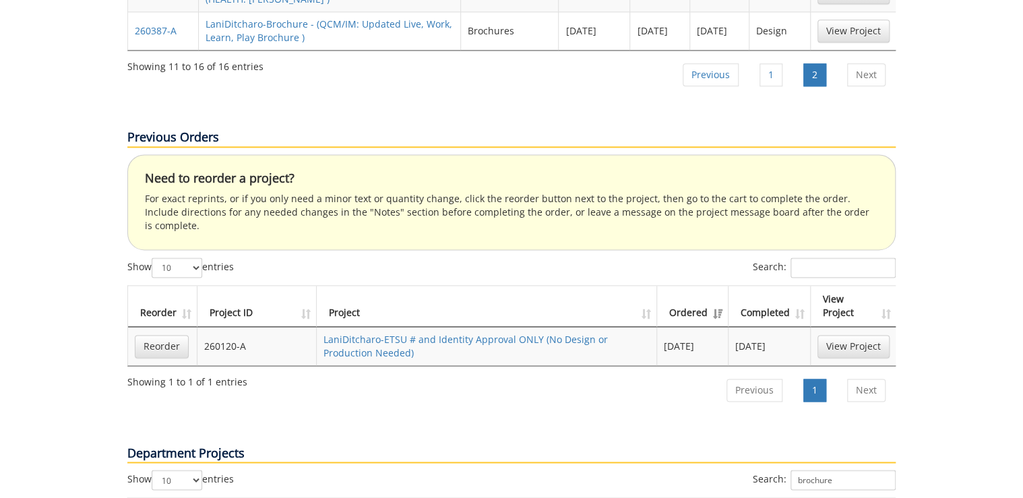
scroll to position [592, 0]
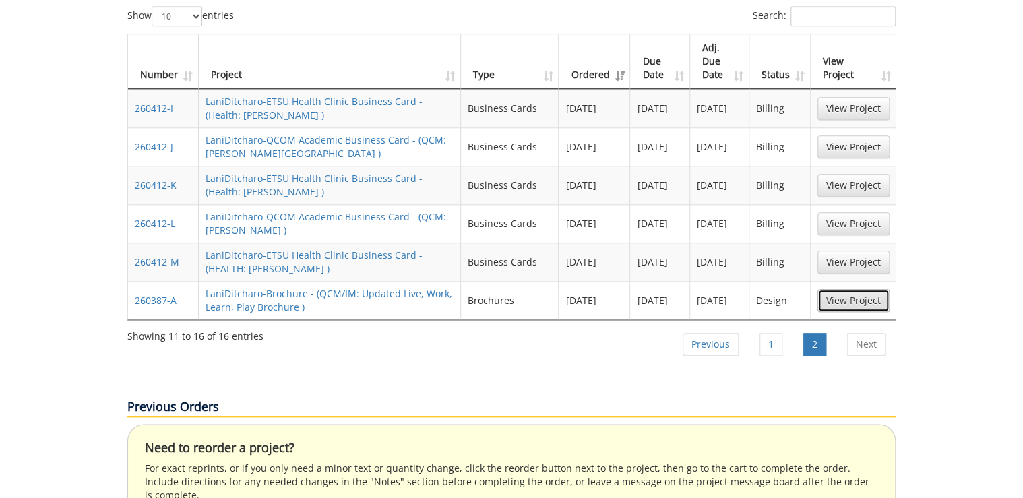
click at [848, 289] on link "View Project" at bounding box center [853, 300] width 72 height 23
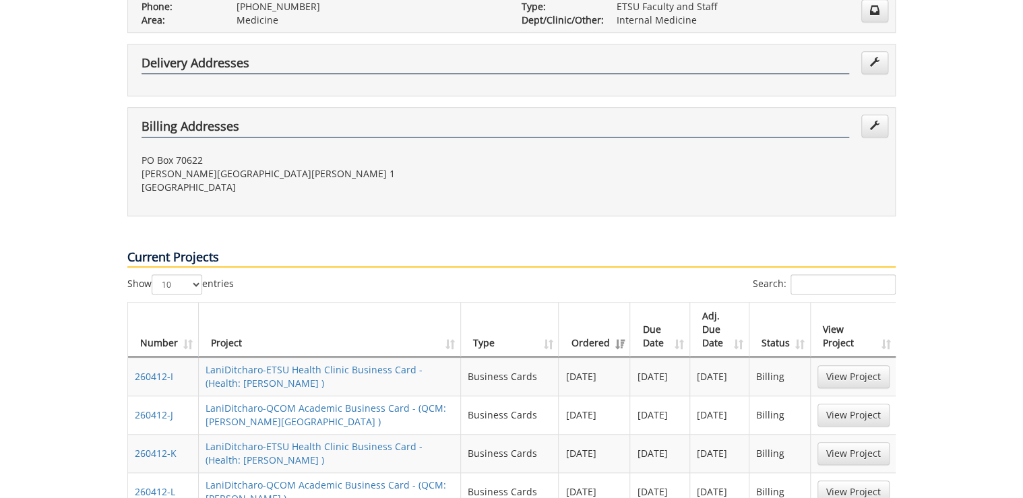
scroll to position [485, 0]
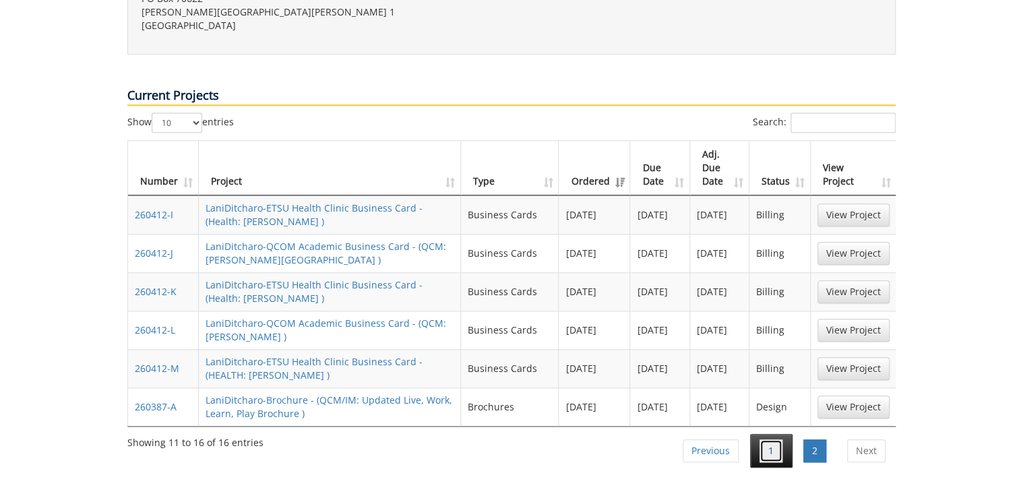
click at [782, 439] on link "1" at bounding box center [770, 450] width 23 height 23
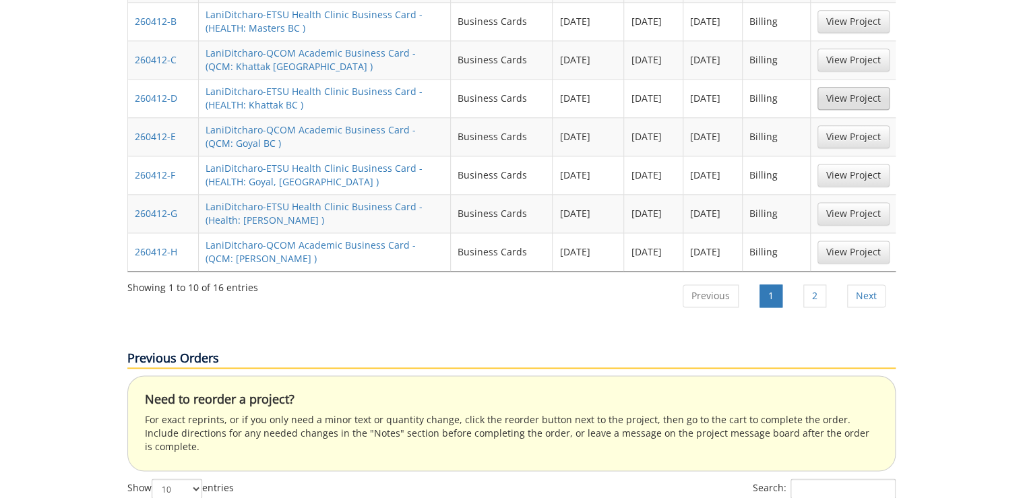
scroll to position [484, 0]
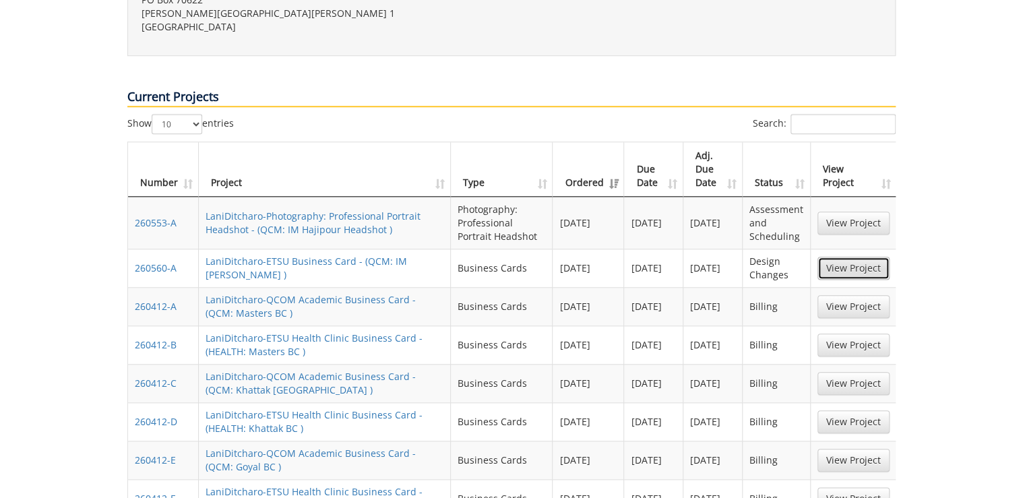
click at [857, 257] on link "View Project" at bounding box center [853, 268] width 72 height 23
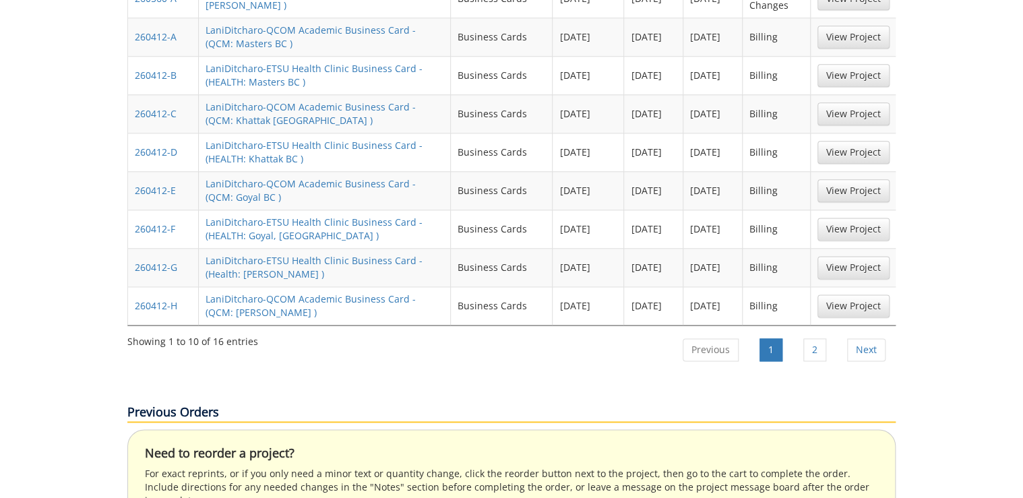
scroll to position [807, 0]
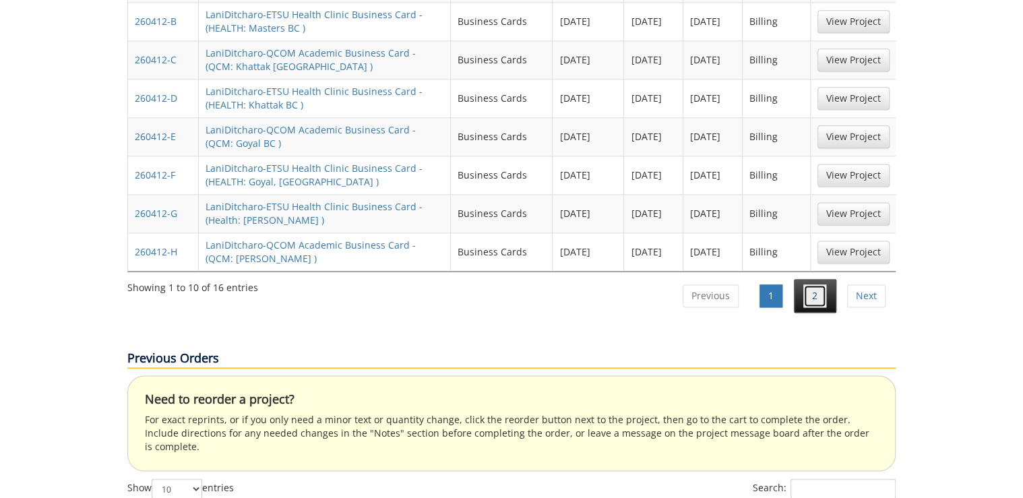
click at [810, 284] on link "2" at bounding box center [814, 295] width 23 height 23
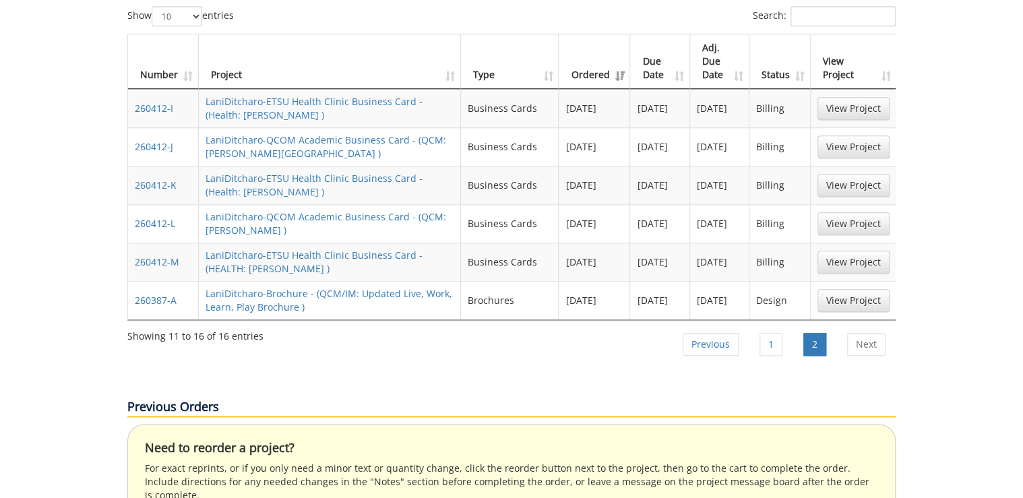
scroll to position [538, 0]
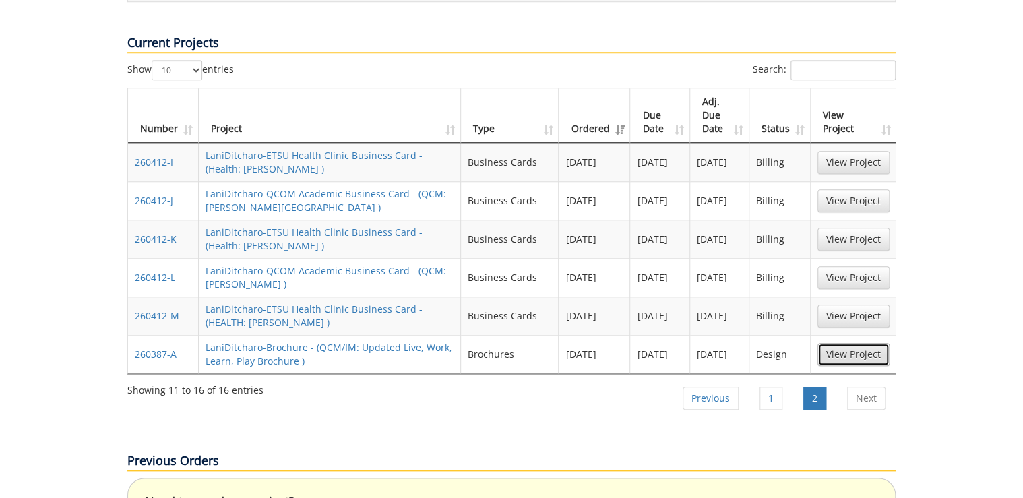
click at [852, 343] on link "View Project" at bounding box center [853, 354] width 72 height 23
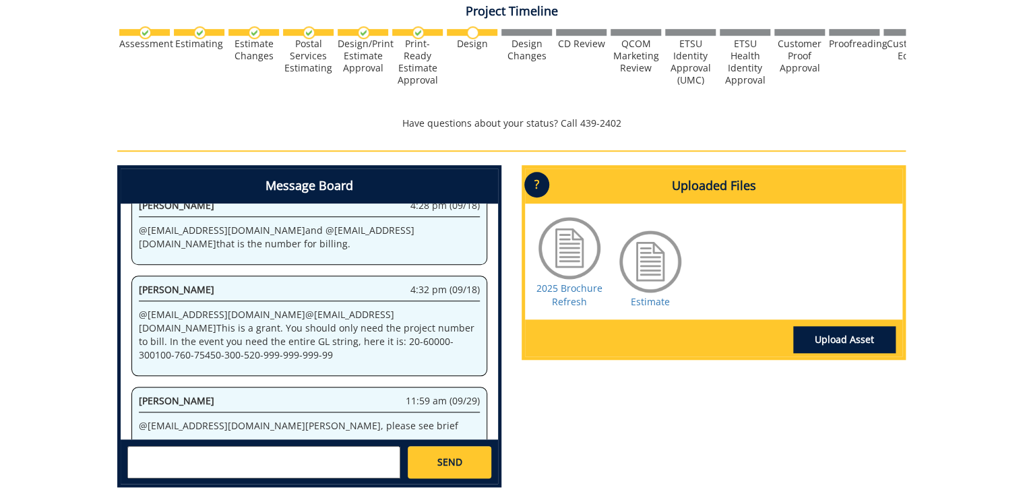
scroll to position [216, 0]
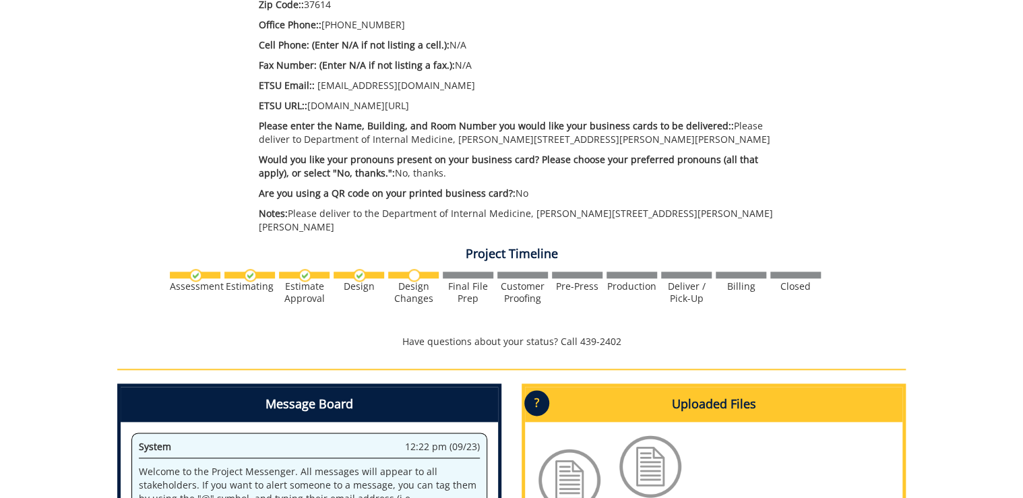
scroll to position [809, 0]
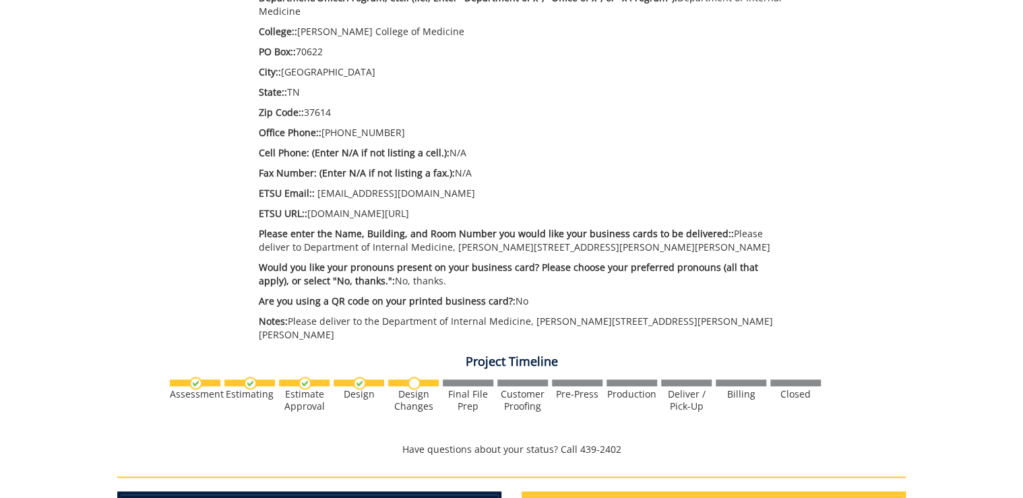
scroll to position [701, 0]
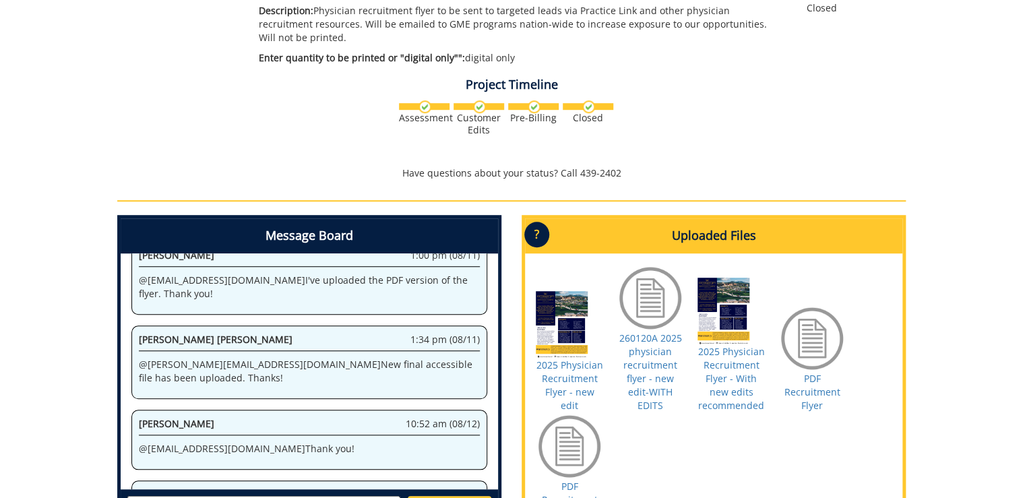
scroll to position [377, 0]
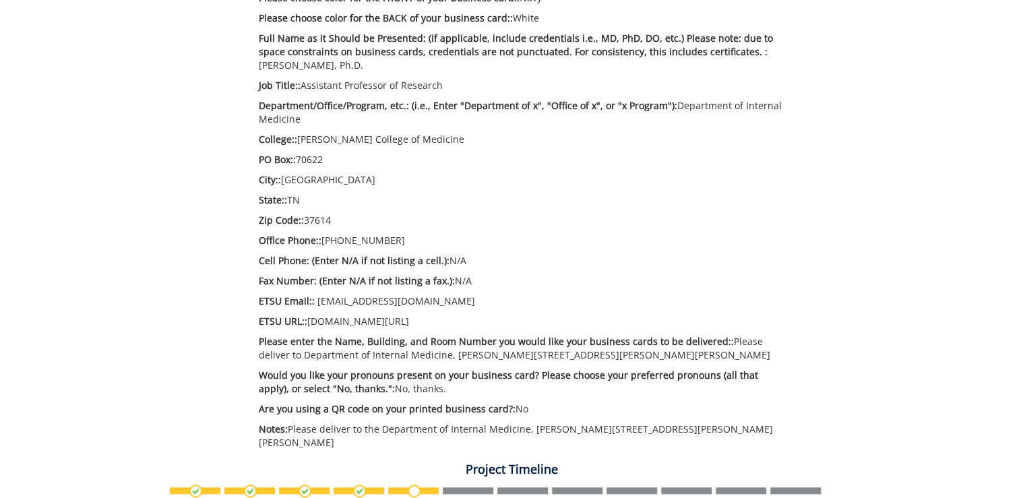
scroll to position [701, 0]
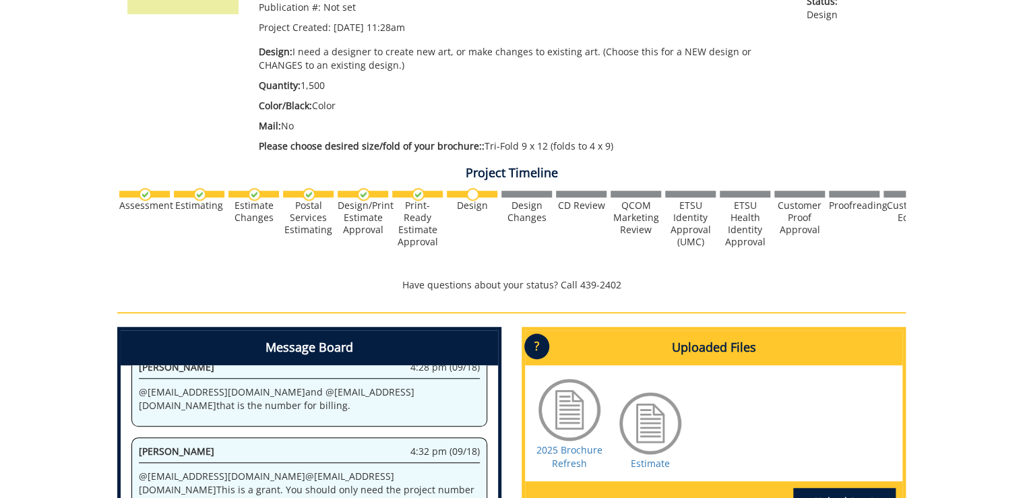
scroll to position [539, 0]
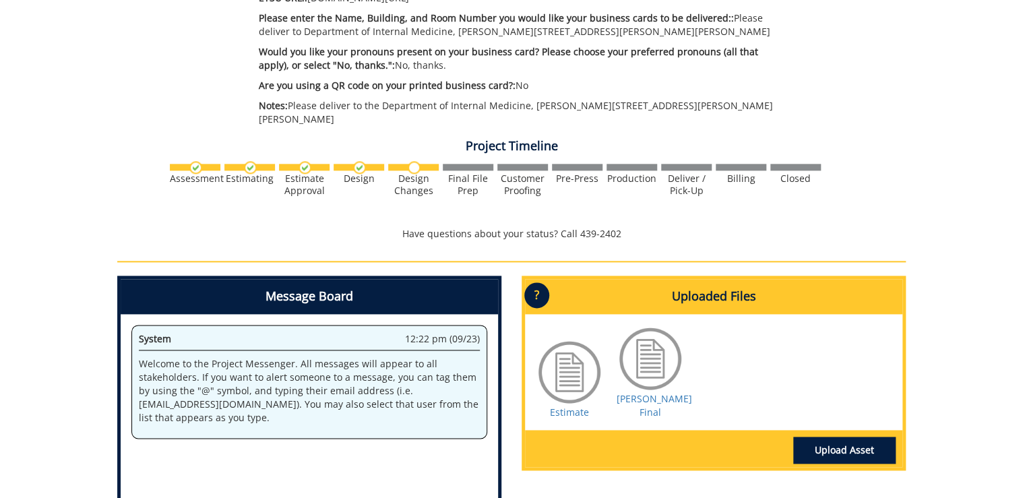
scroll to position [647, 0]
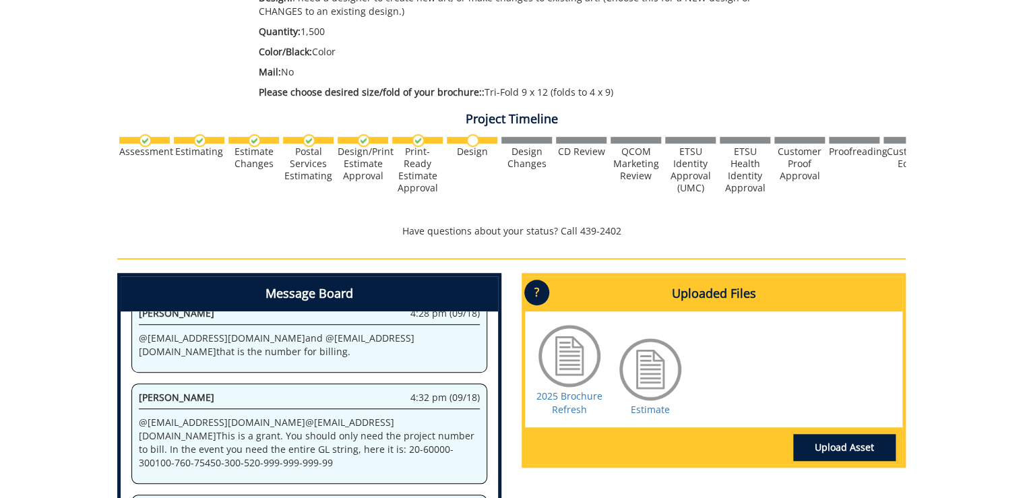
scroll to position [485, 0]
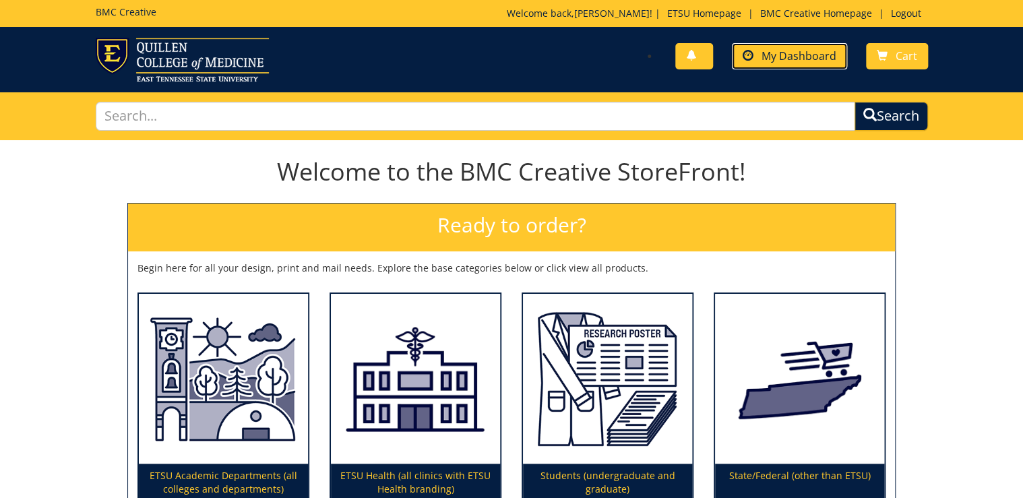
click at [818, 62] on span "My Dashboard" at bounding box center [799, 56] width 75 height 15
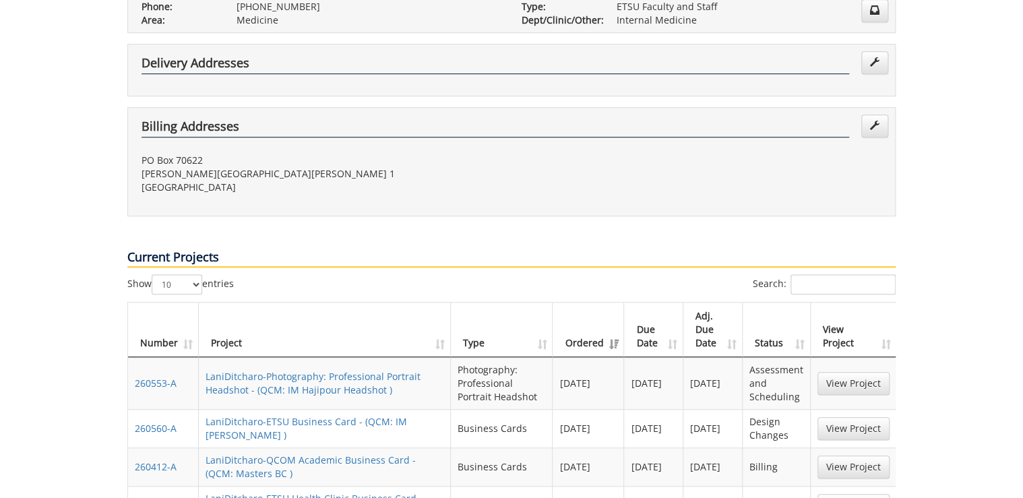
scroll to position [593, 0]
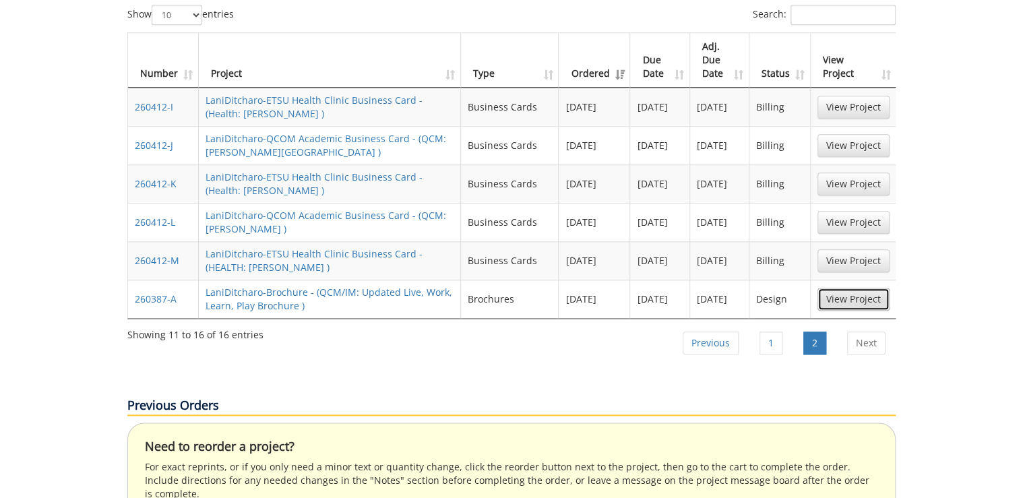
click at [863, 288] on link "View Project" at bounding box center [853, 299] width 72 height 23
click at [706, 332] on link "Previous" at bounding box center [711, 343] width 56 height 23
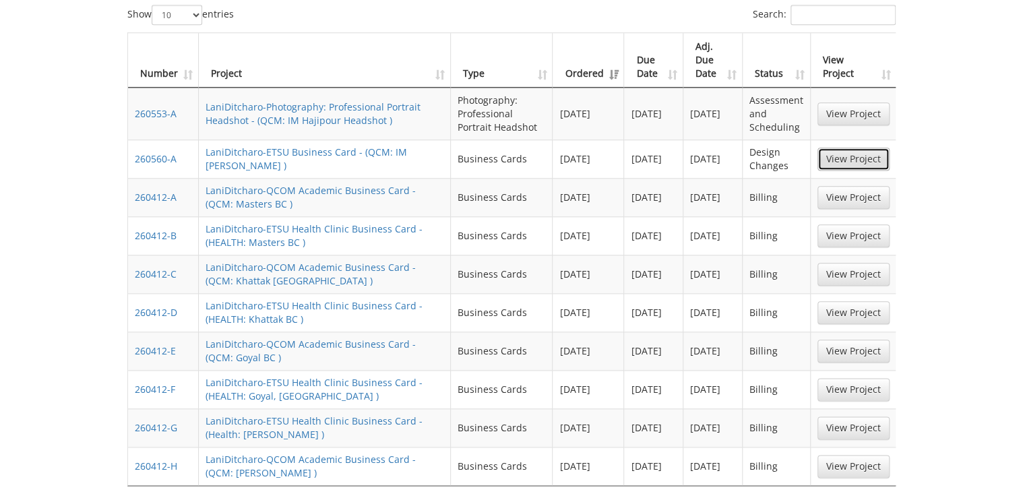
click at [857, 148] on link "View Project" at bounding box center [853, 159] width 72 height 23
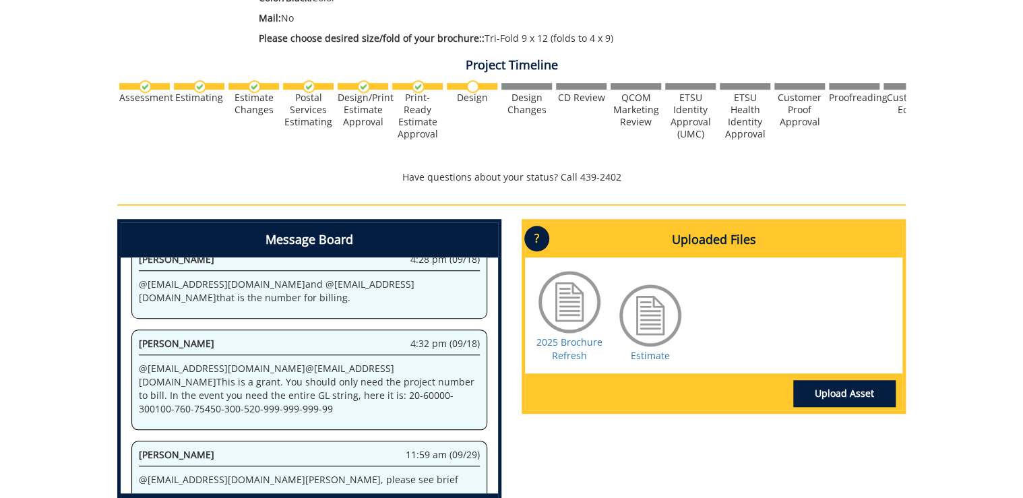
scroll to position [431, 0]
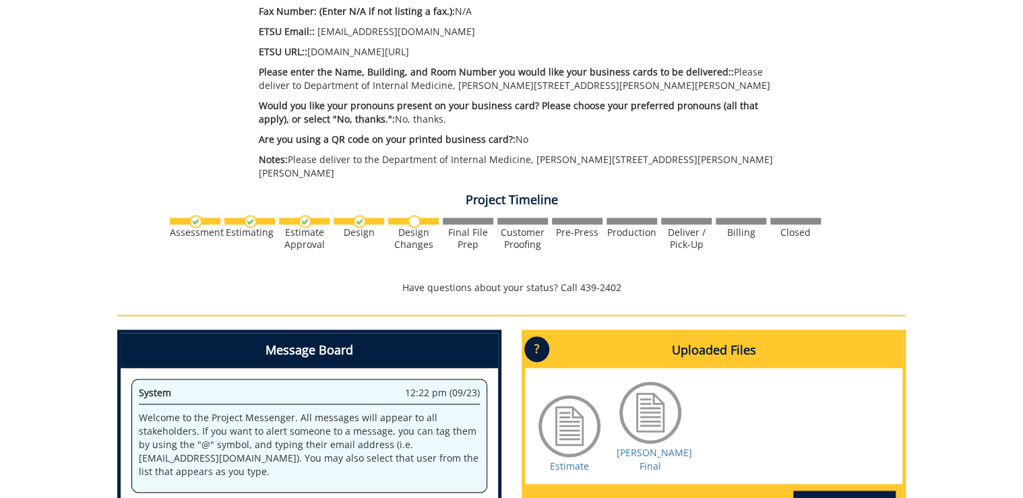
scroll to position [755, 0]
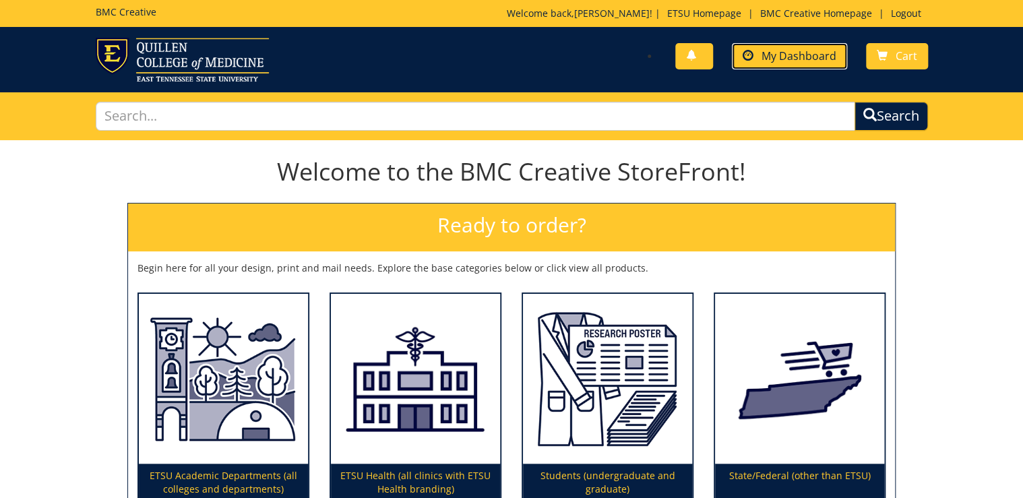
click at [789, 62] on span "My Dashboard" at bounding box center [799, 56] width 75 height 15
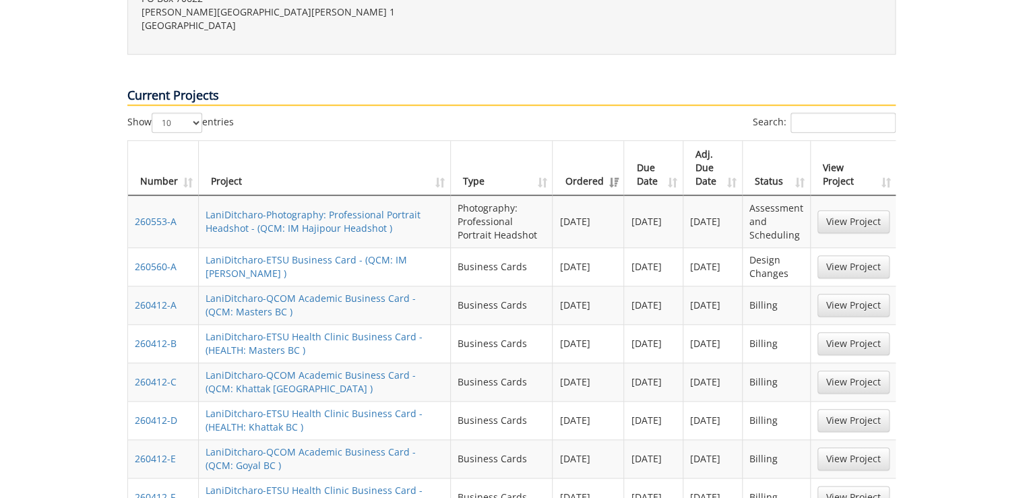
scroll to position [539, 0]
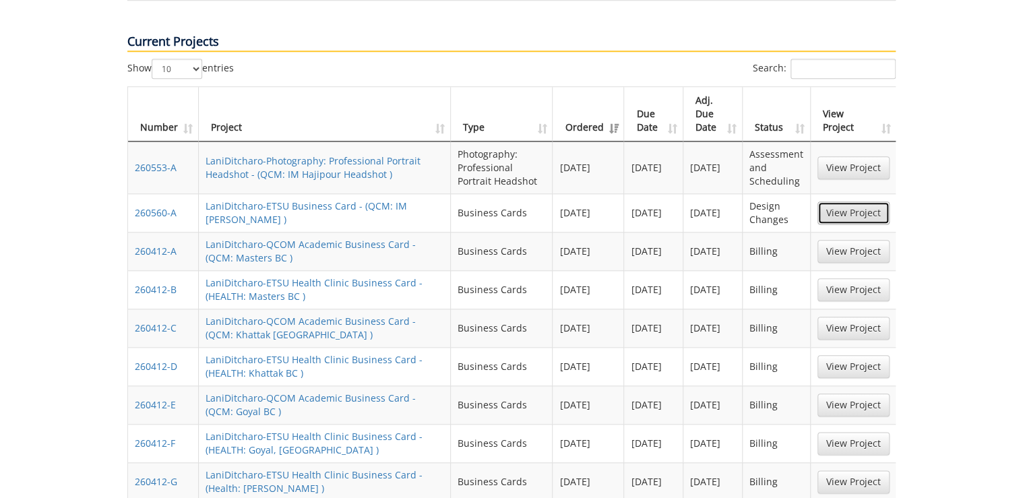
click at [852, 201] on link "View Project" at bounding box center [853, 212] width 72 height 23
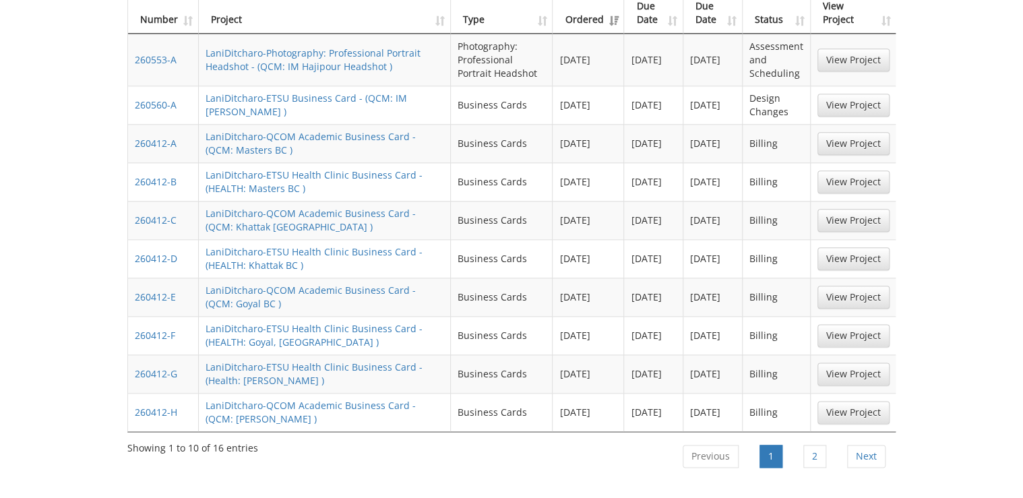
scroll to position [809, 0]
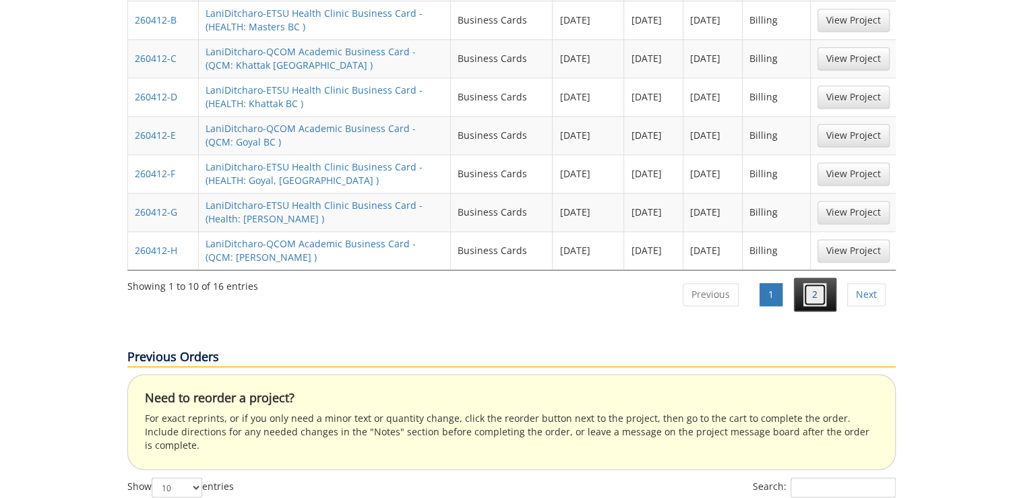
click at [821, 283] on link "2" at bounding box center [814, 294] width 23 height 23
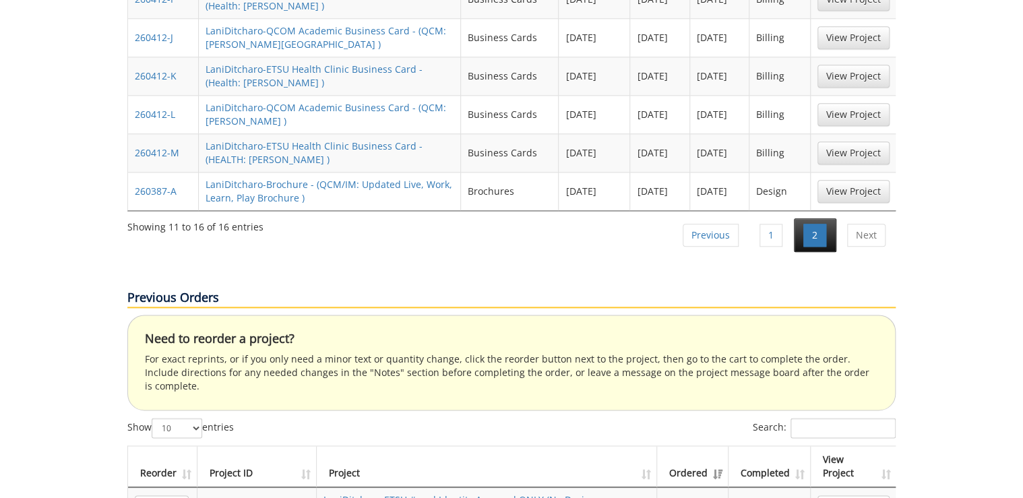
scroll to position [647, 0]
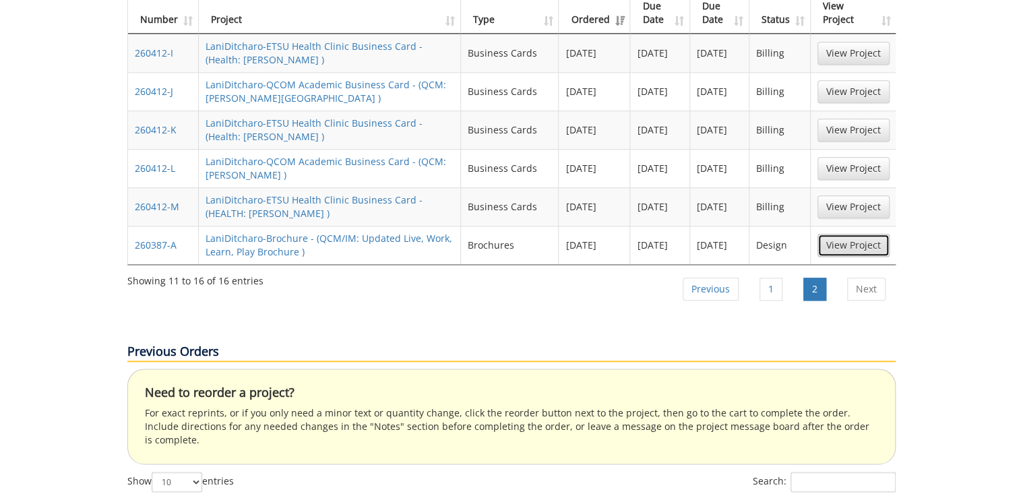
click at [852, 234] on link "View Project" at bounding box center [853, 245] width 72 height 23
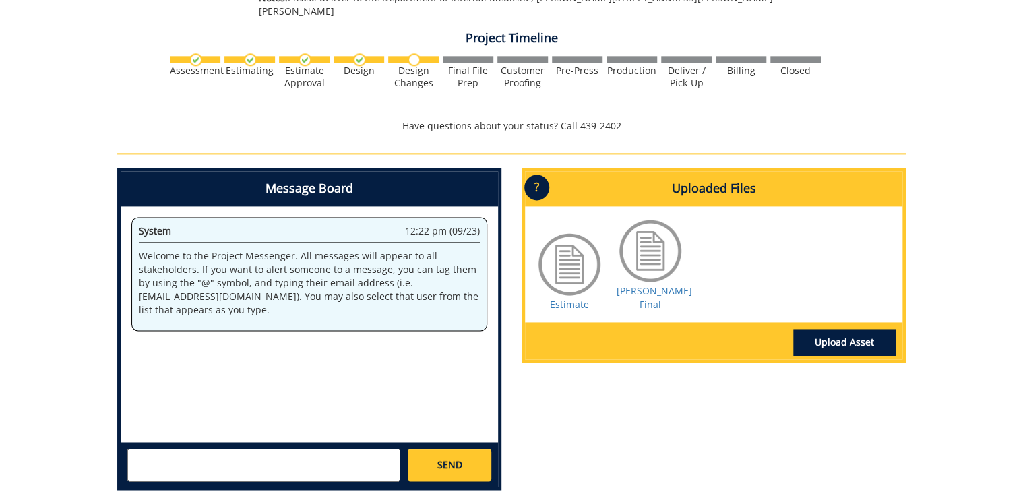
scroll to position [863, 0]
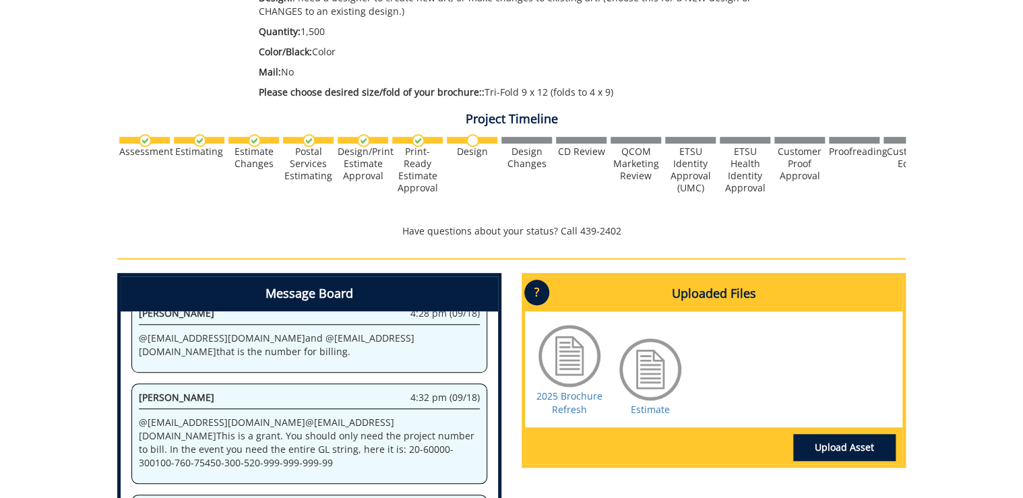
scroll to position [485, 0]
